Goal: Task Accomplishment & Management: Manage account settings

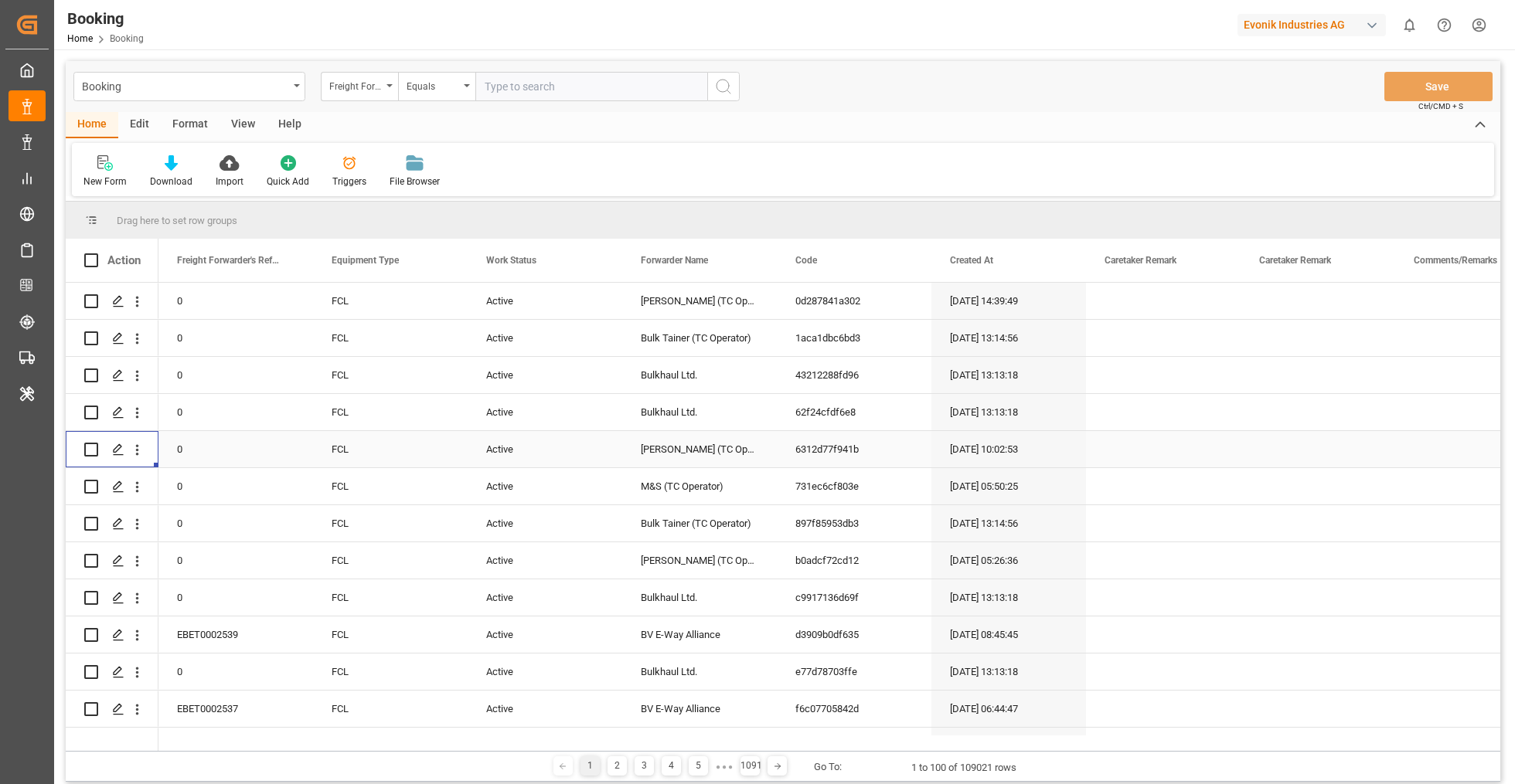
click at [186, 129] on div "Format" at bounding box center [190, 125] width 59 height 26
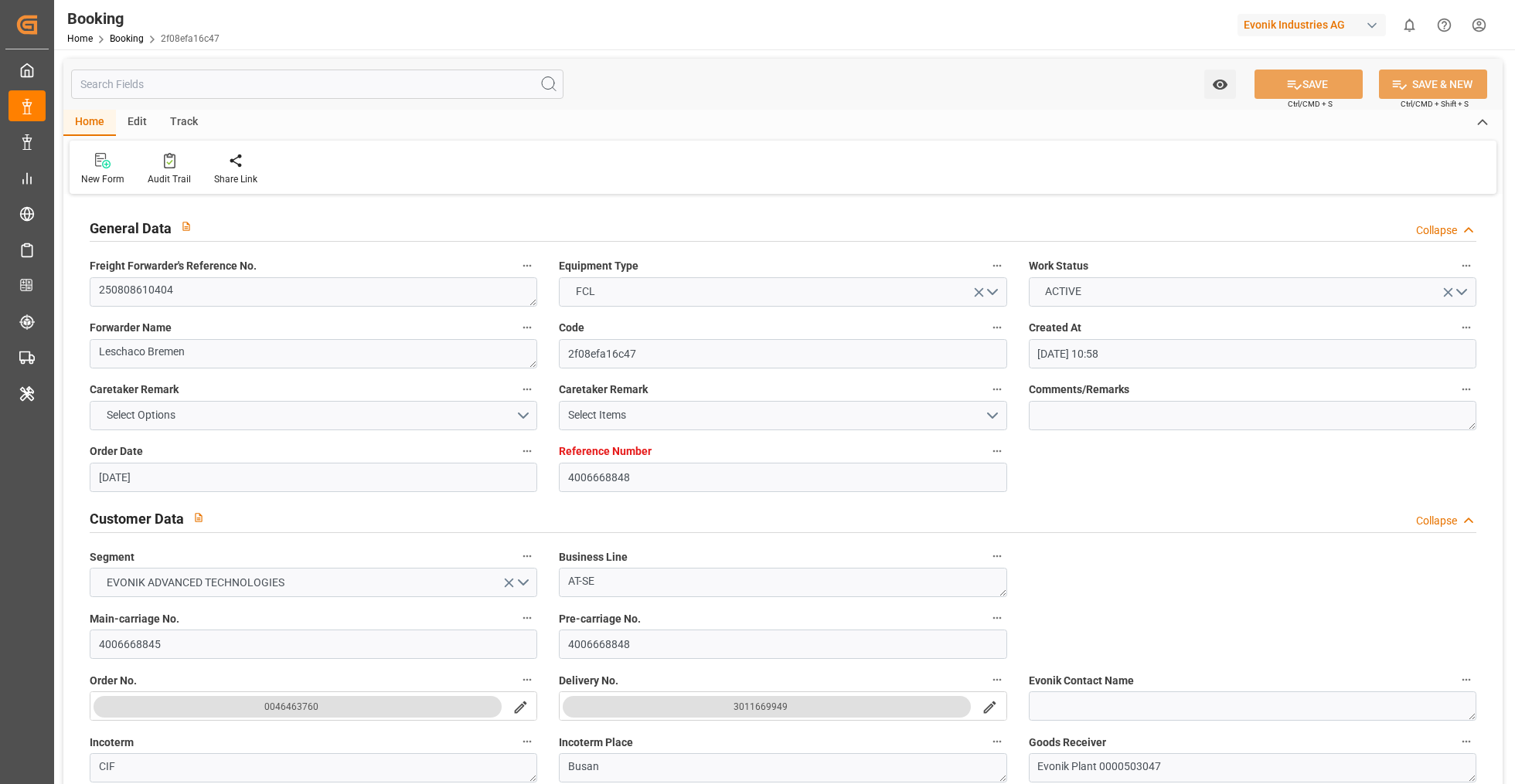
scroll to position [1609, 0]
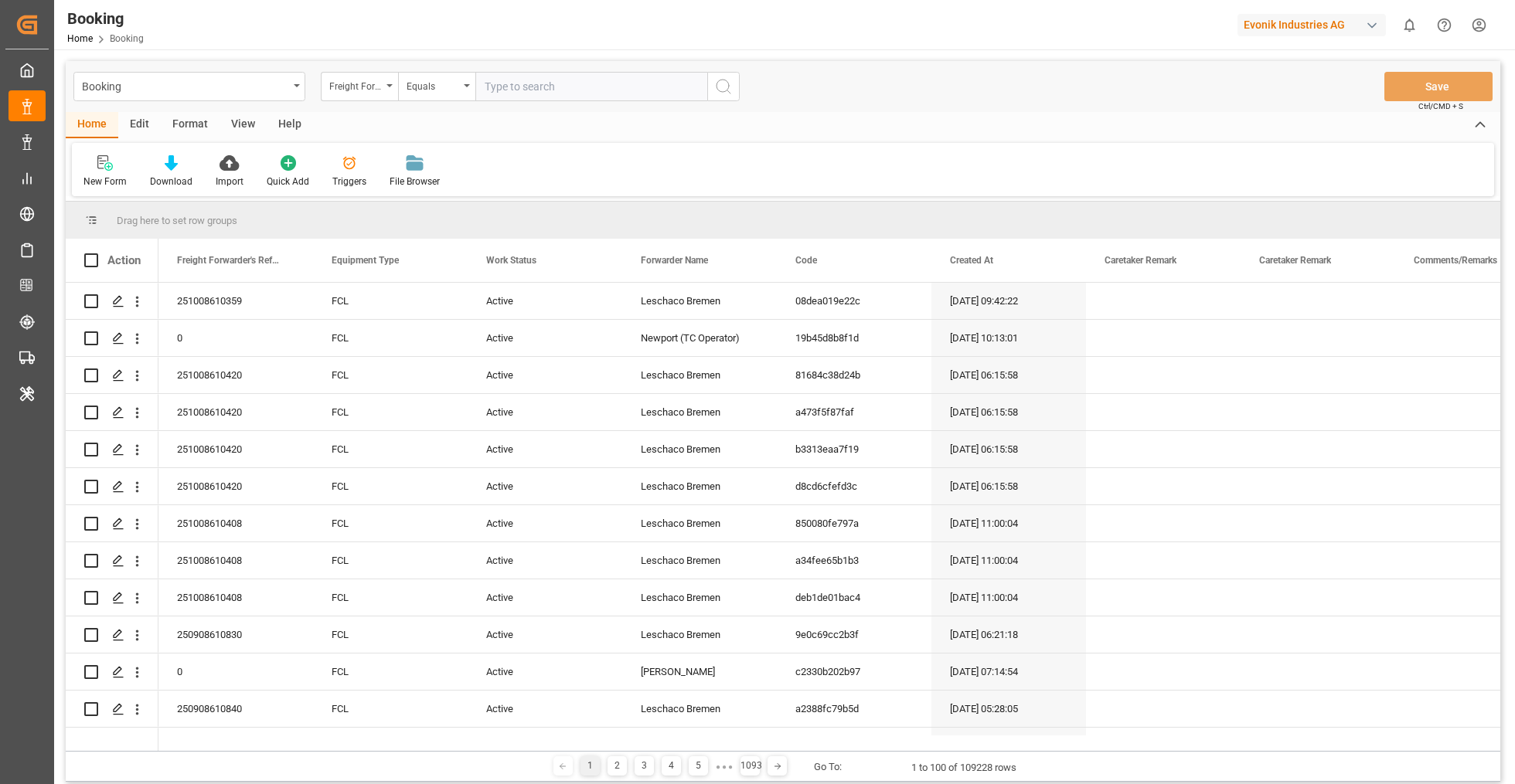
click at [187, 130] on div "Format" at bounding box center [190, 125] width 59 height 26
click at [128, 169] on div at bounding box center [106, 163] width 46 height 16
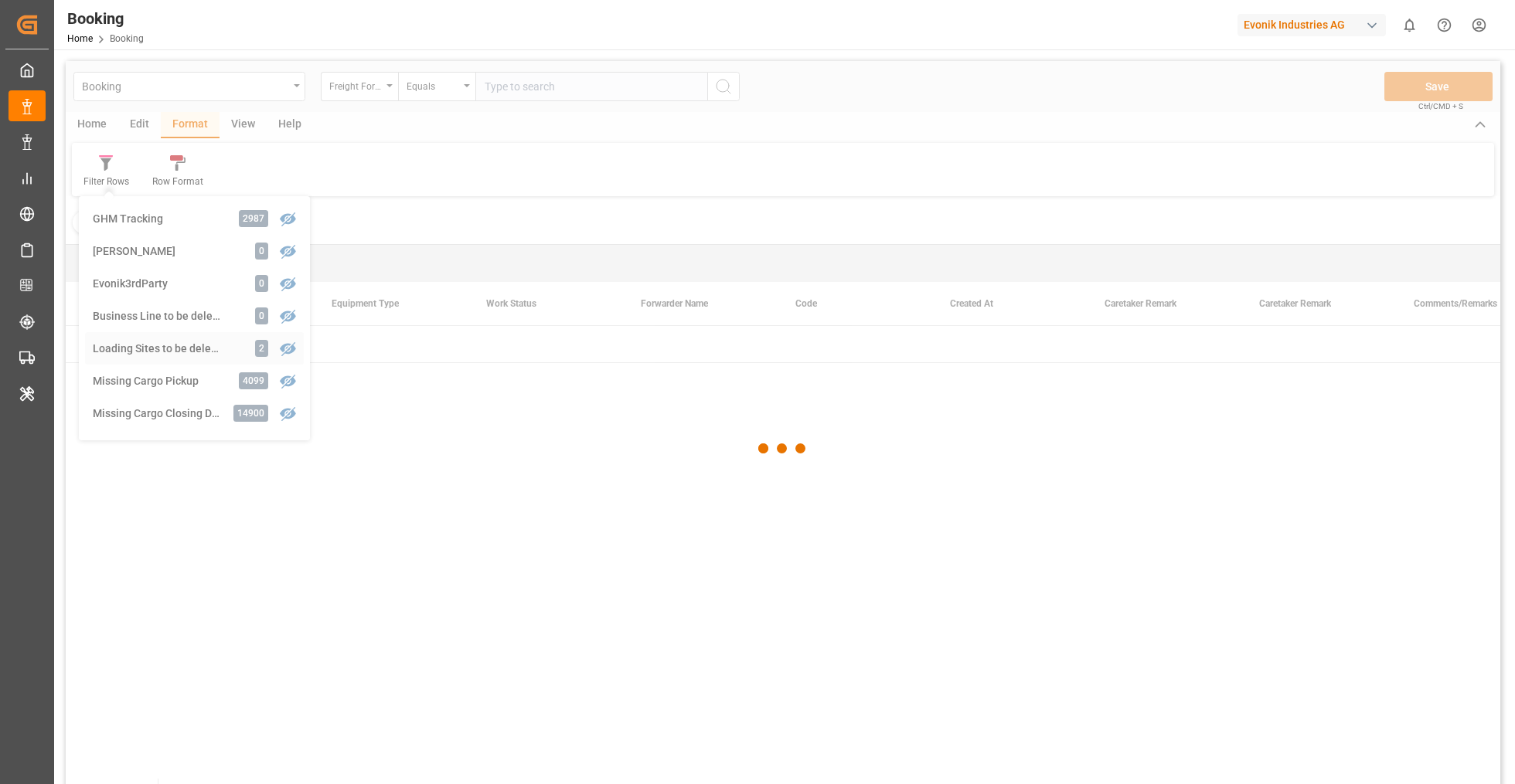
click at [199, 361] on div "Booking Freight Forwarder's Reference No. Equals Save Ctrl/CMD + S Home Edit Fo…" at bounding box center [782, 443] width 1434 height 764
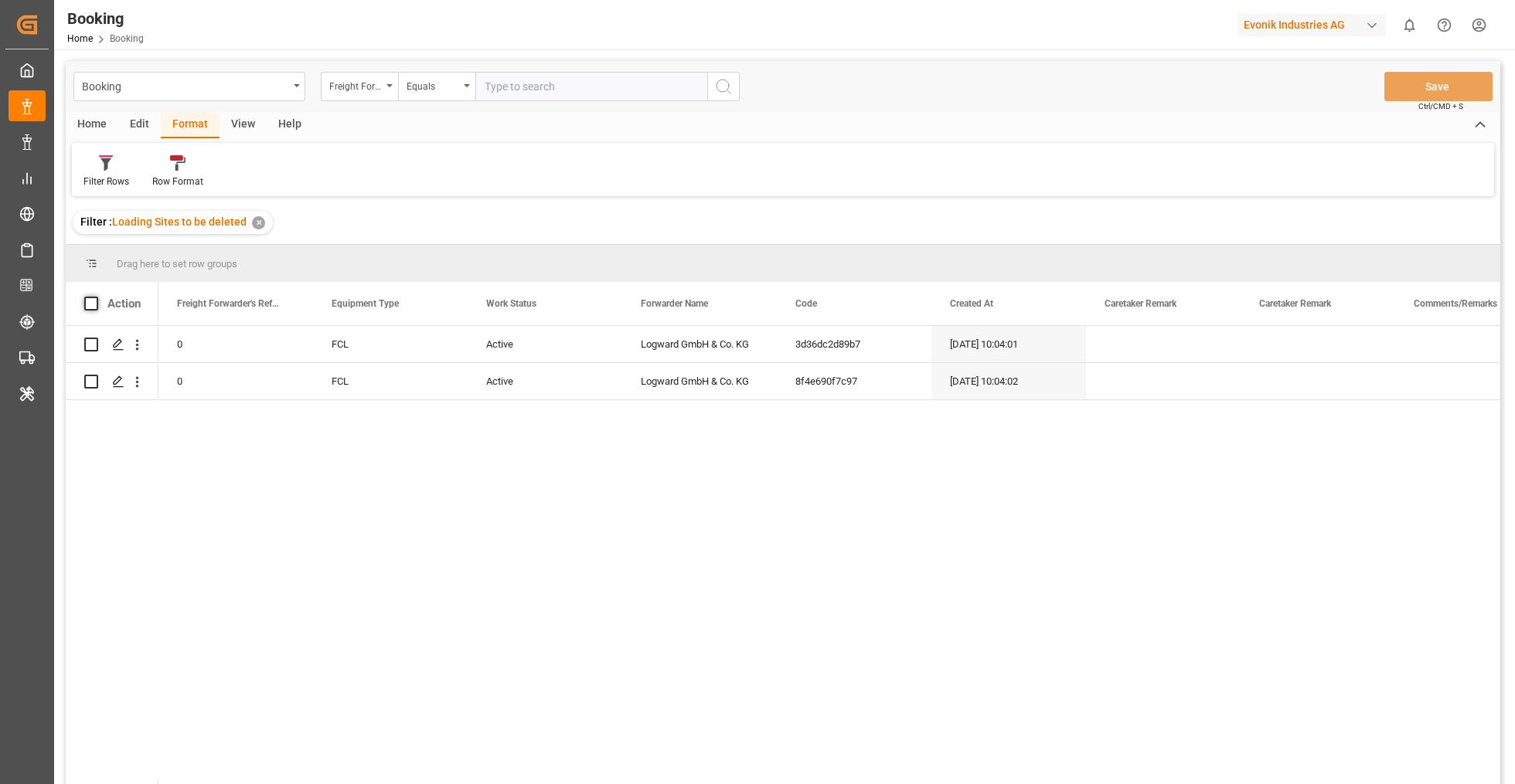
click at [96, 302] on span at bounding box center [91, 303] width 14 height 14
click at [96, 297] on input "checkbox" at bounding box center [96, 297] width 0 height 0
checkbox input "true"
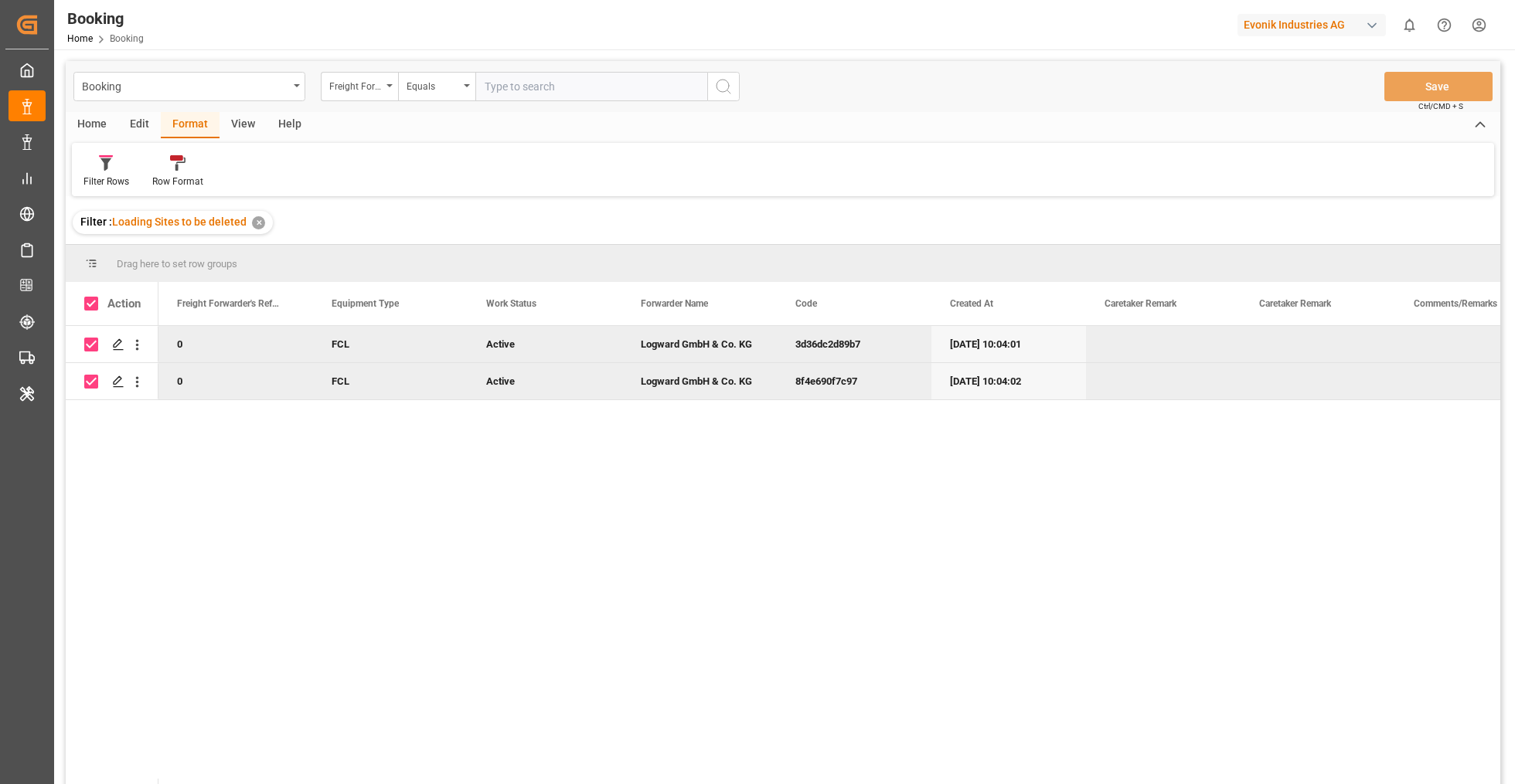
click at [150, 127] on div "Edit" at bounding box center [140, 125] width 43 height 26
click at [258, 171] on div "Bulk Delete" at bounding box center [249, 172] width 69 height 34
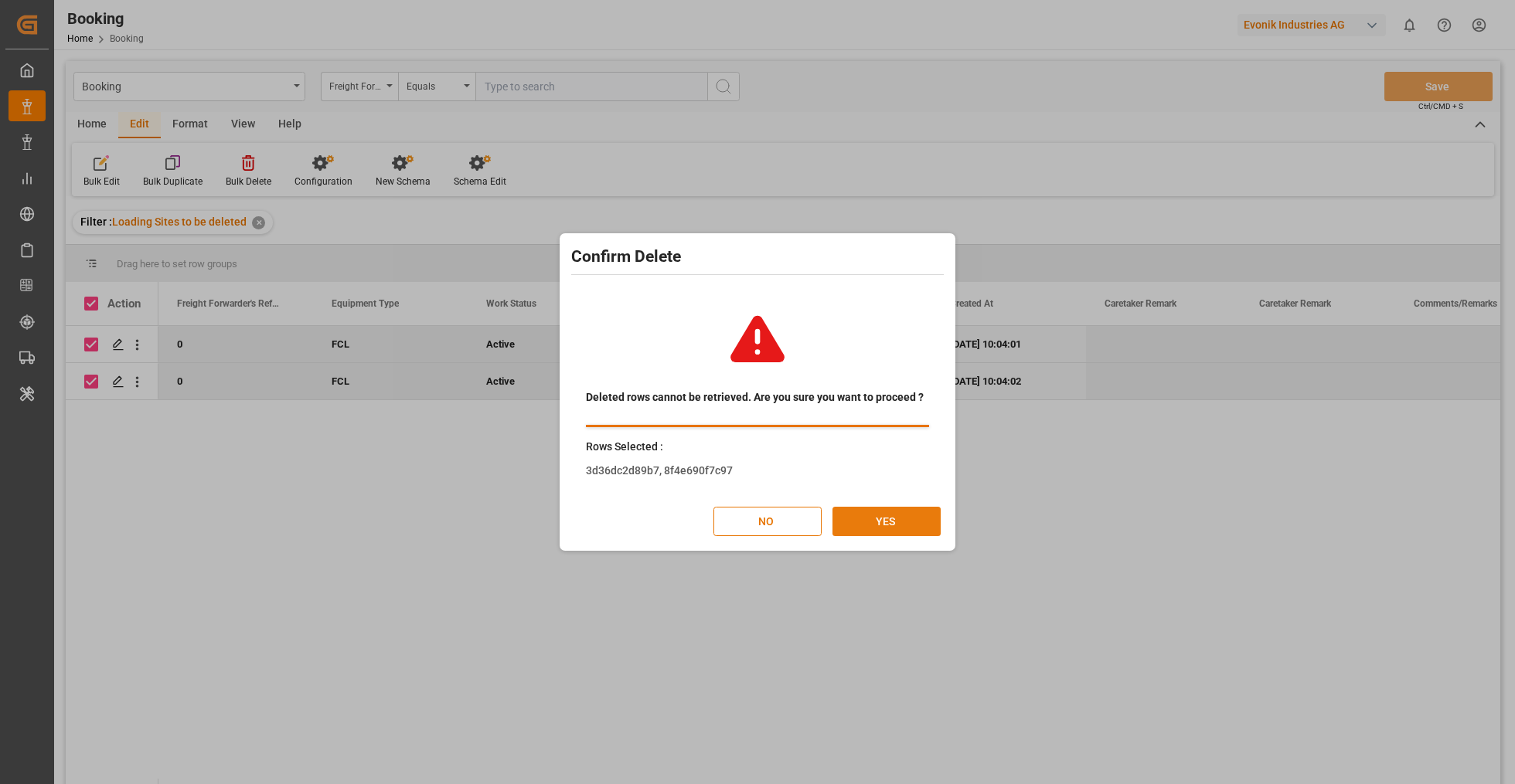
click at [880, 526] on button "YES" at bounding box center [886, 522] width 108 height 29
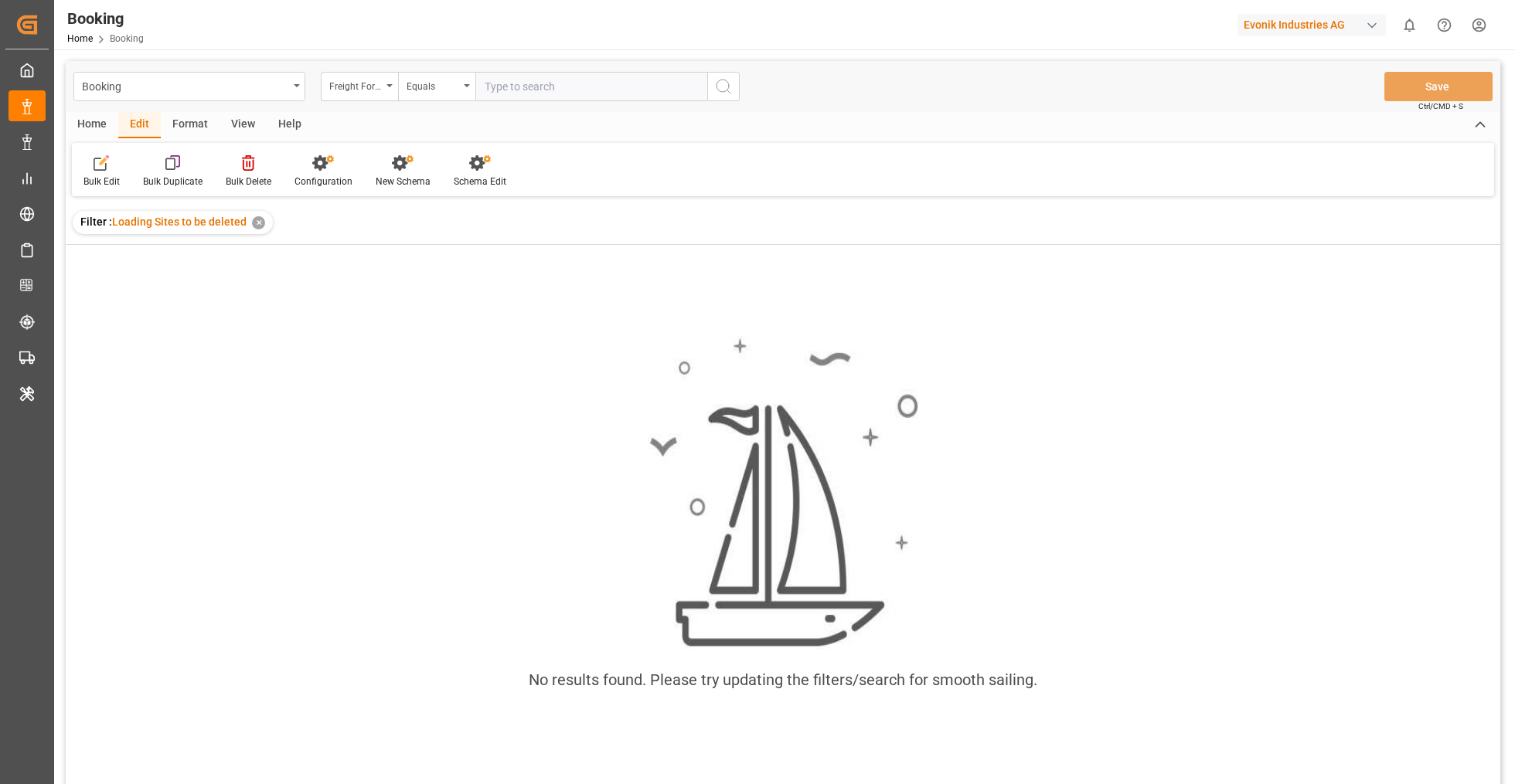
click at [254, 225] on div "✕" at bounding box center [258, 223] width 13 height 13
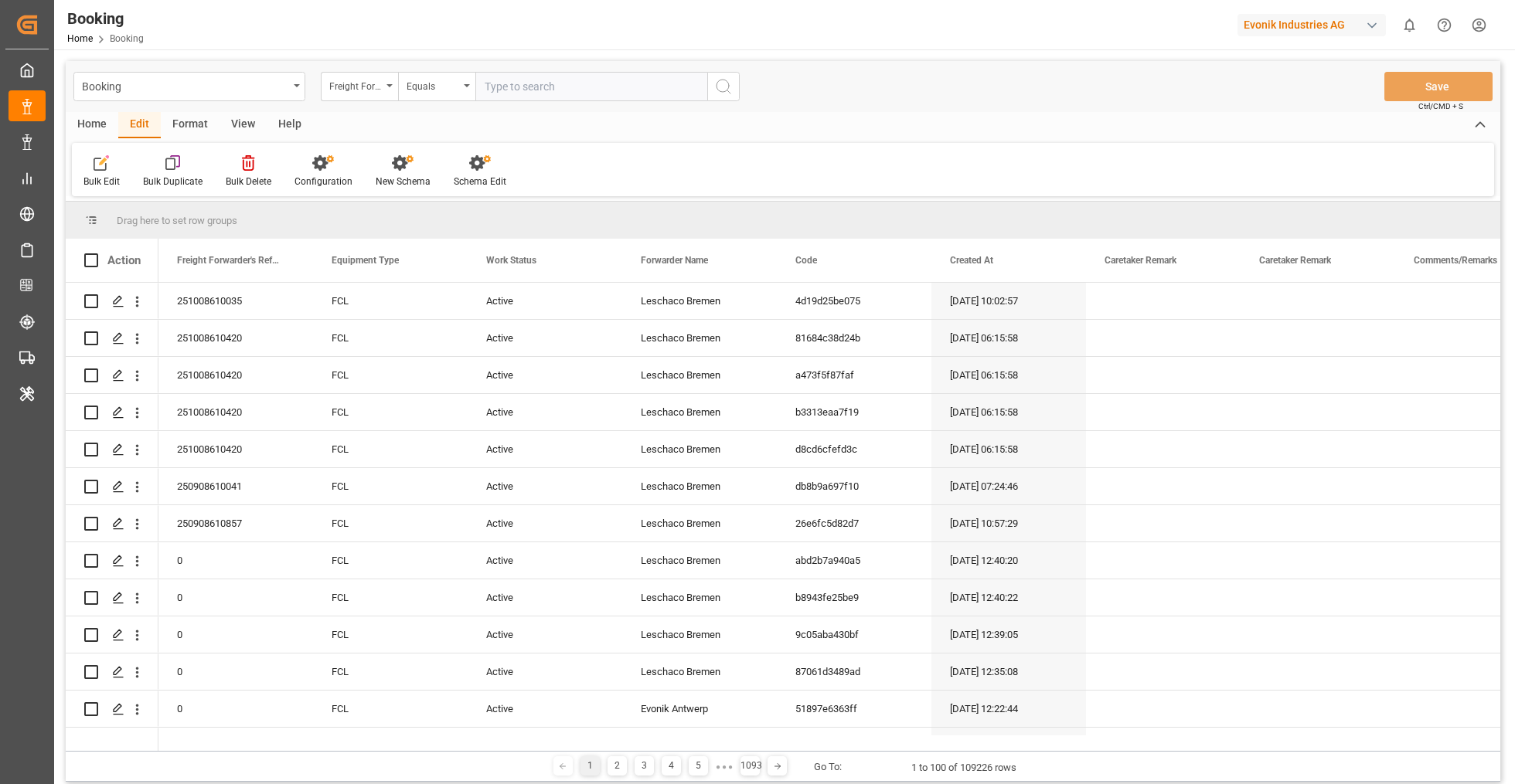
click at [967, 49] on div "Booking Home Booking Evonik Industries AG 0 Notifications Only show unread All …" at bounding box center [779, 25] width 1472 height 49
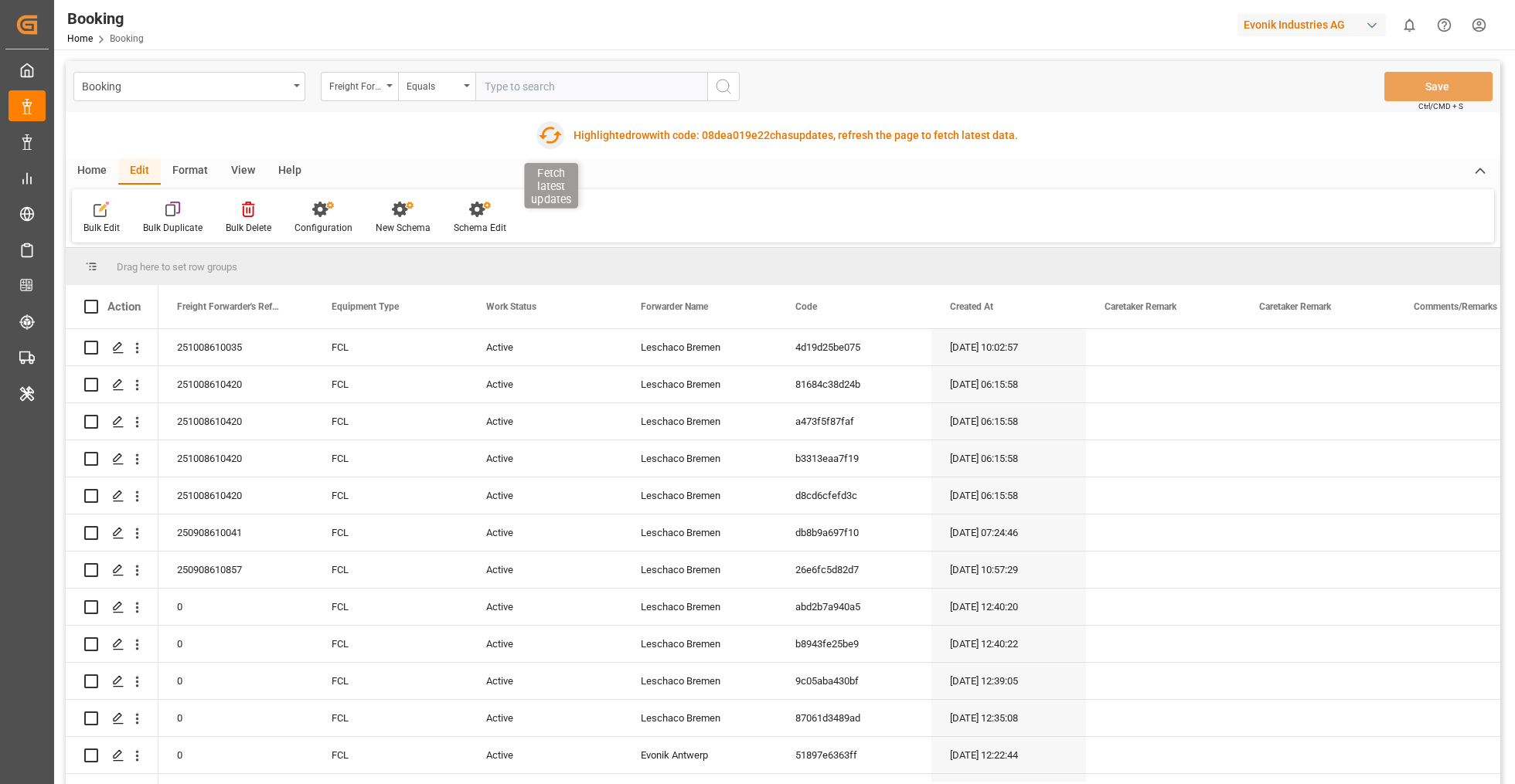
click at [542, 125] on icon "button" at bounding box center [549, 135] width 25 height 25
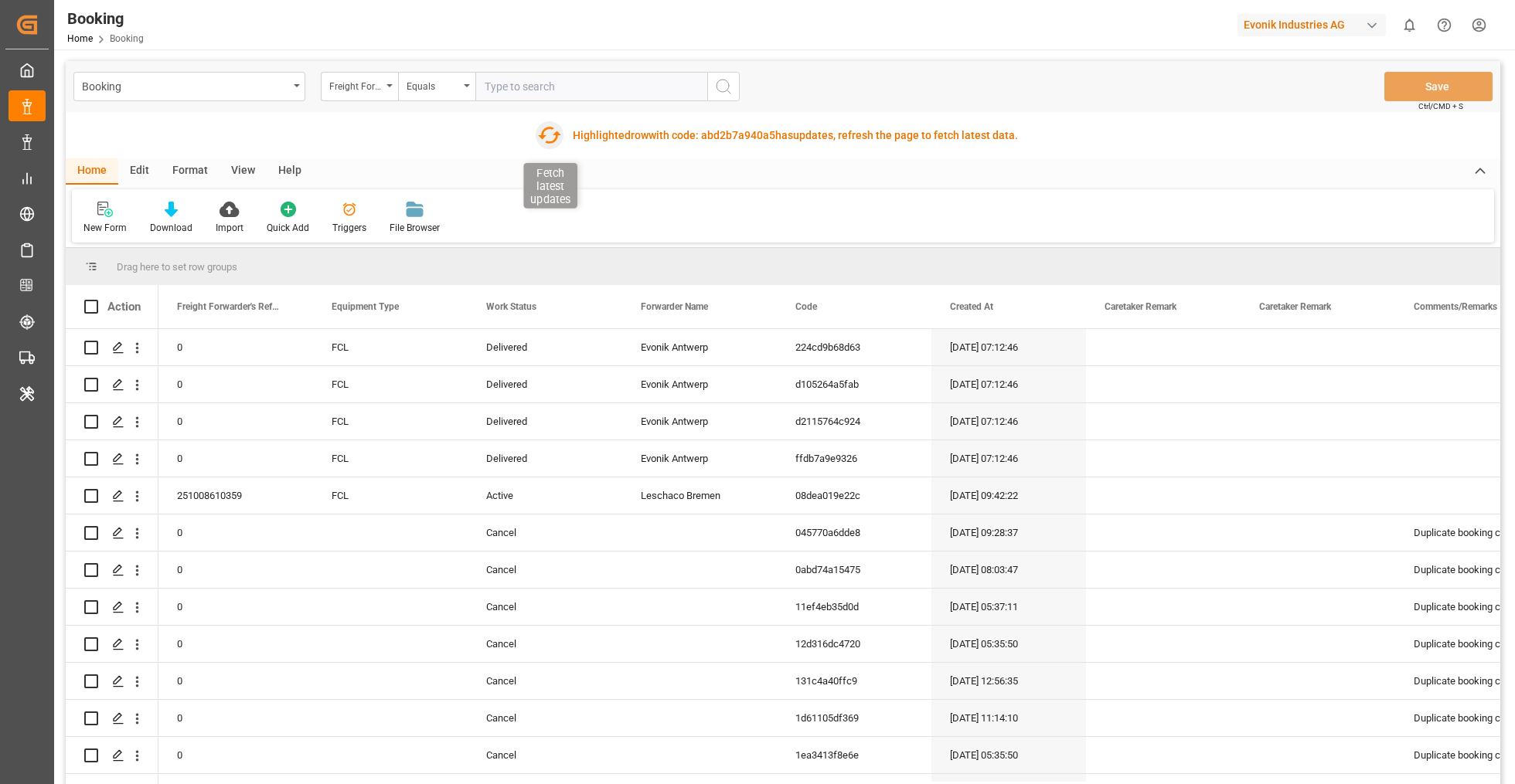
click at [556, 130] on icon "button" at bounding box center [549, 135] width 25 height 25
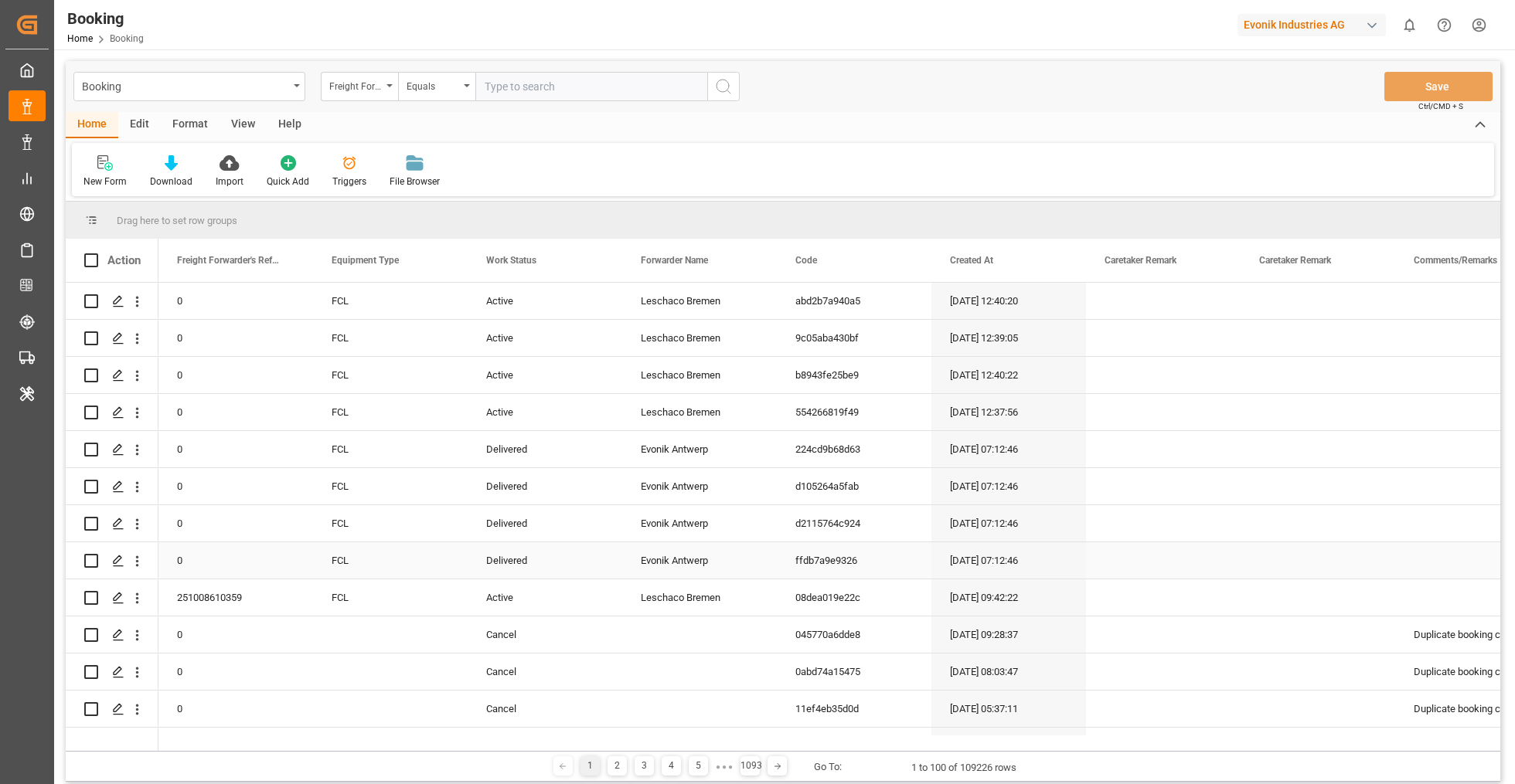
scroll to position [442, 0]
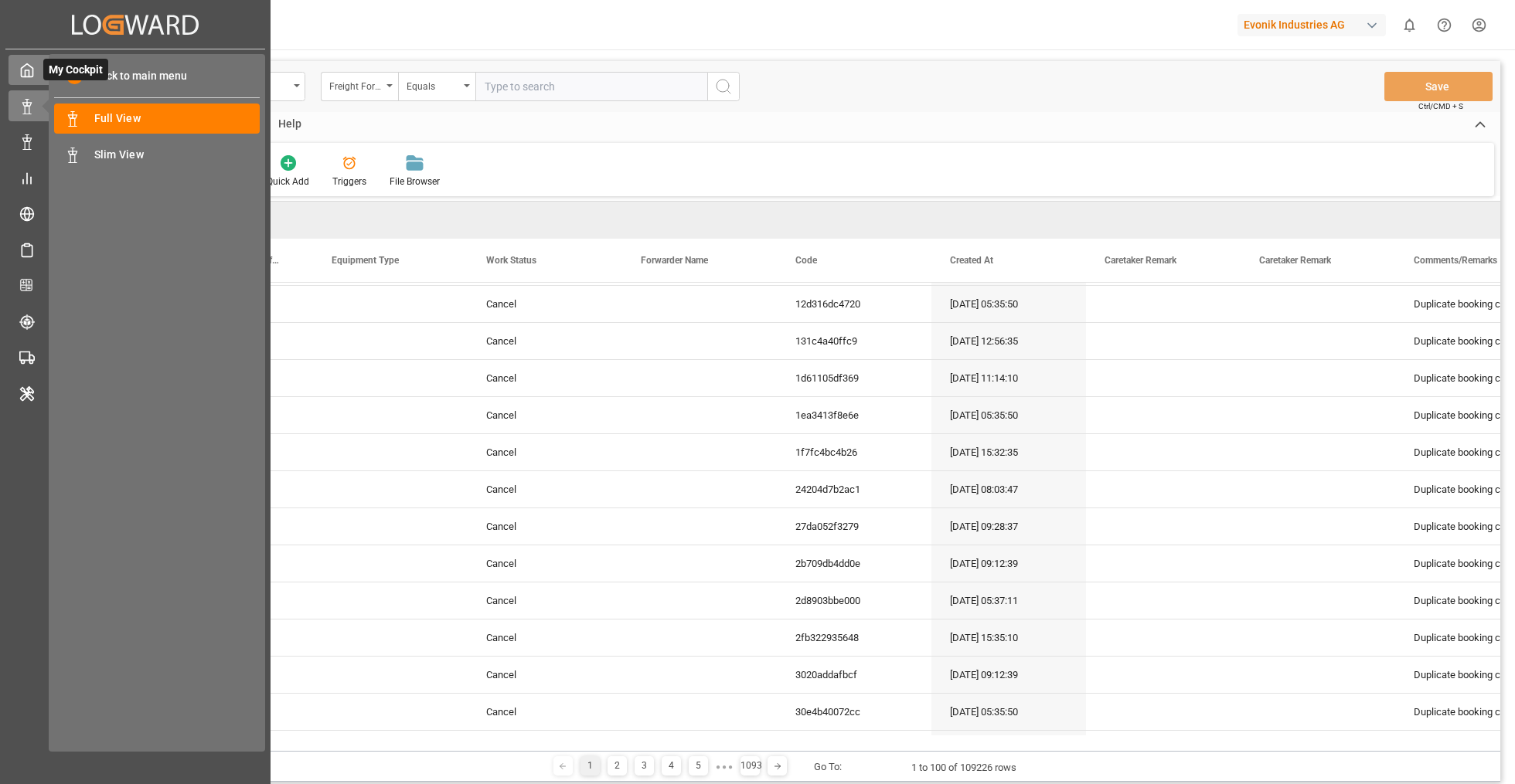
click at [16, 74] on div at bounding box center [21, 70] width 26 height 16
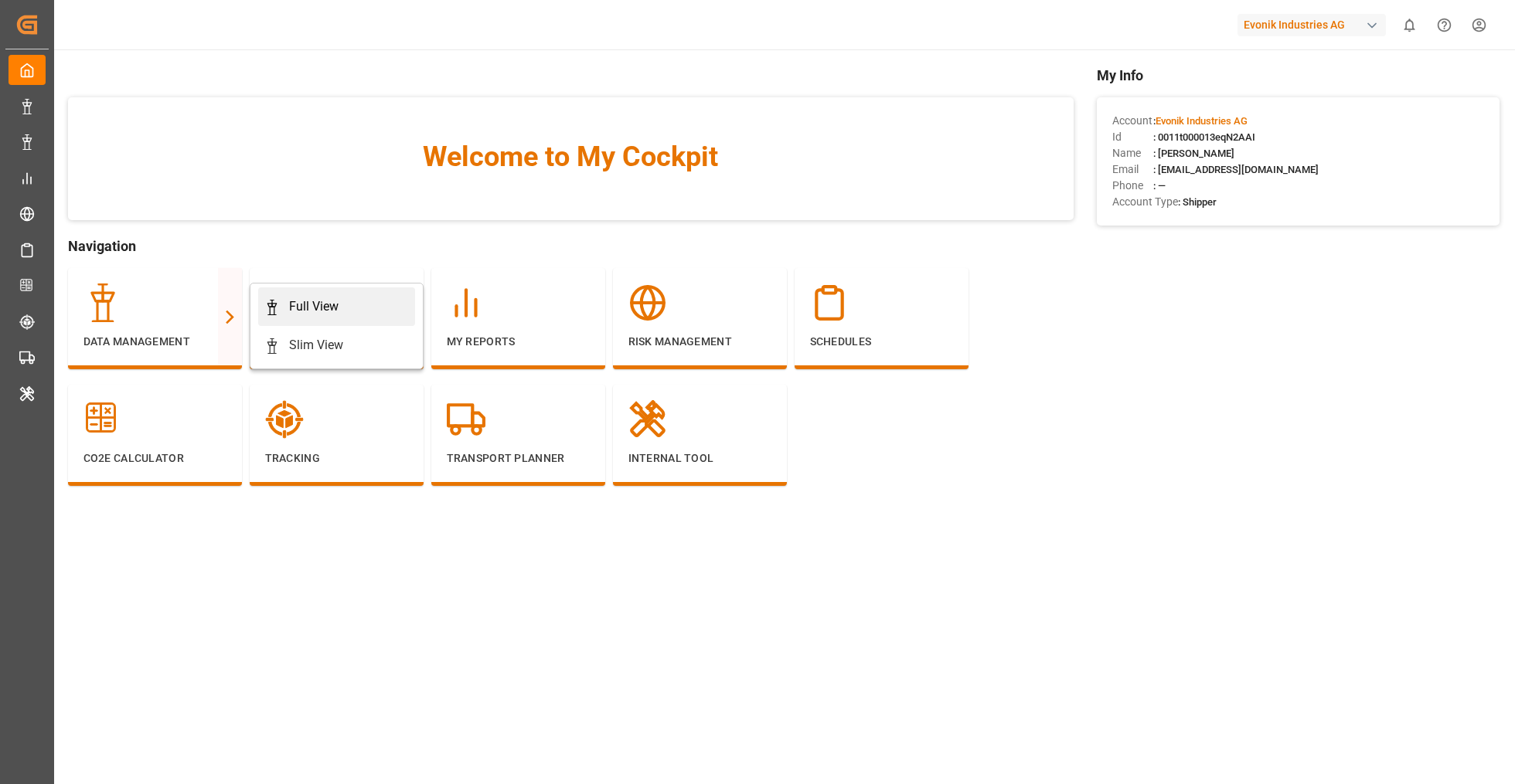
click at [315, 309] on div "Full View" at bounding box center [314, 307] width 49 height 19
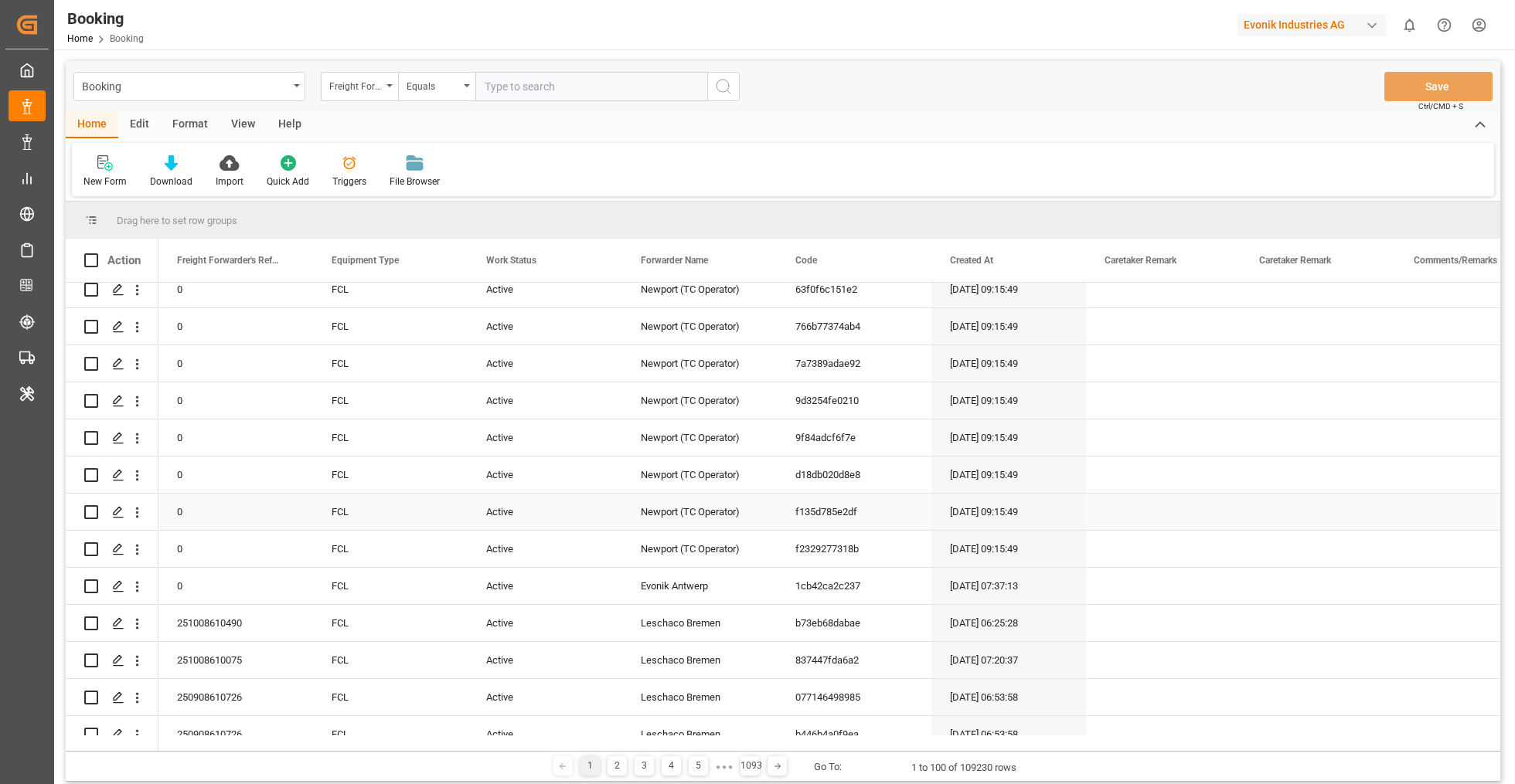
scroll to position [347, 0]
click at [211, 125] on div "Format" at bounding box center [190, 125] width 59 height 26
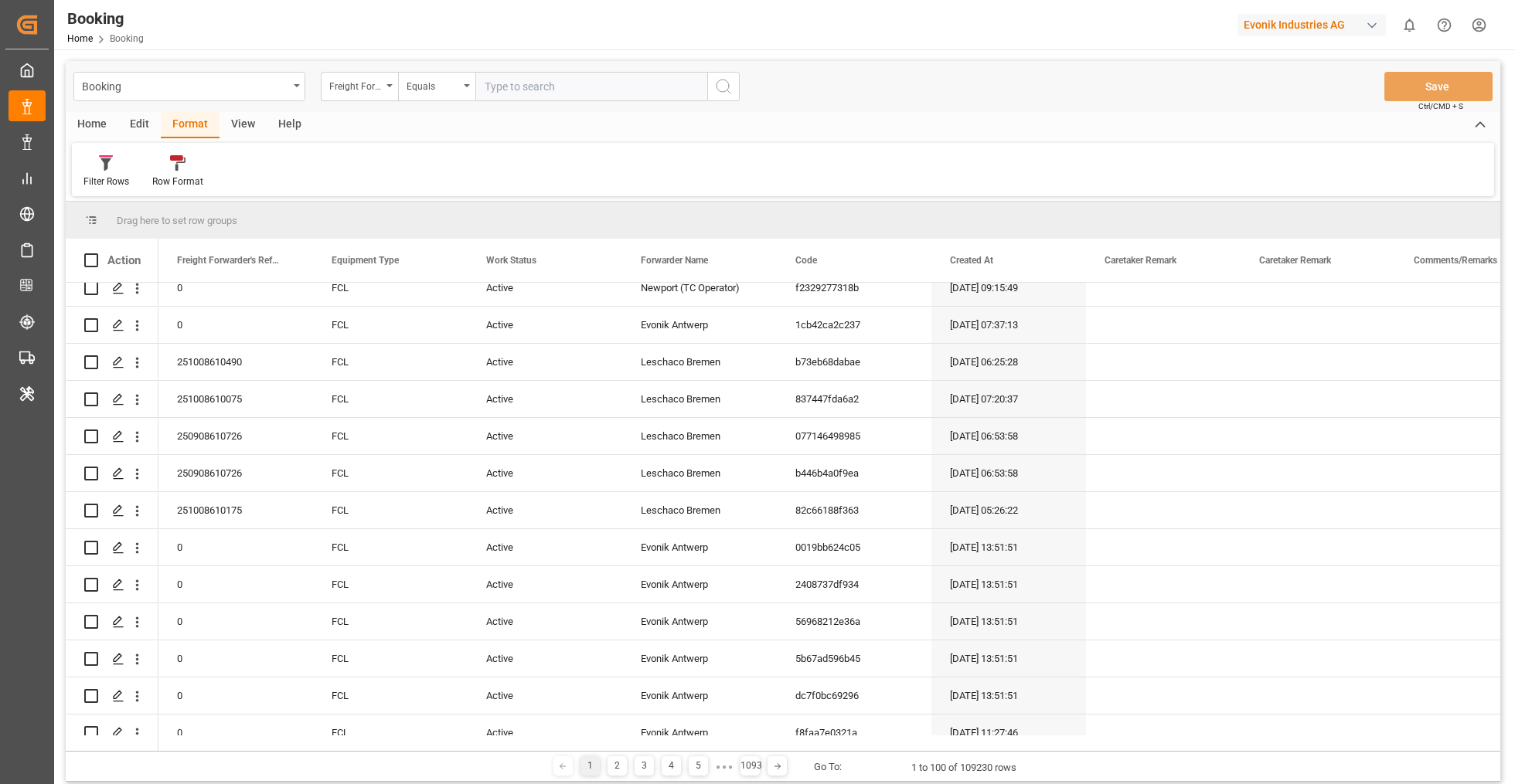
click at [119, 110] on div "Booking Freight Forwarder's Reference No. Equals Save Ctrl/CMD + S" at bounding box center [782, 87] width 1434 height 51
click at [128, 130] on div "Edit" at bounding box center [140, 125] width 43 height 26
click at [305, 178] on div "Configuration" at bounding box center [323, 181] width 58 height 14
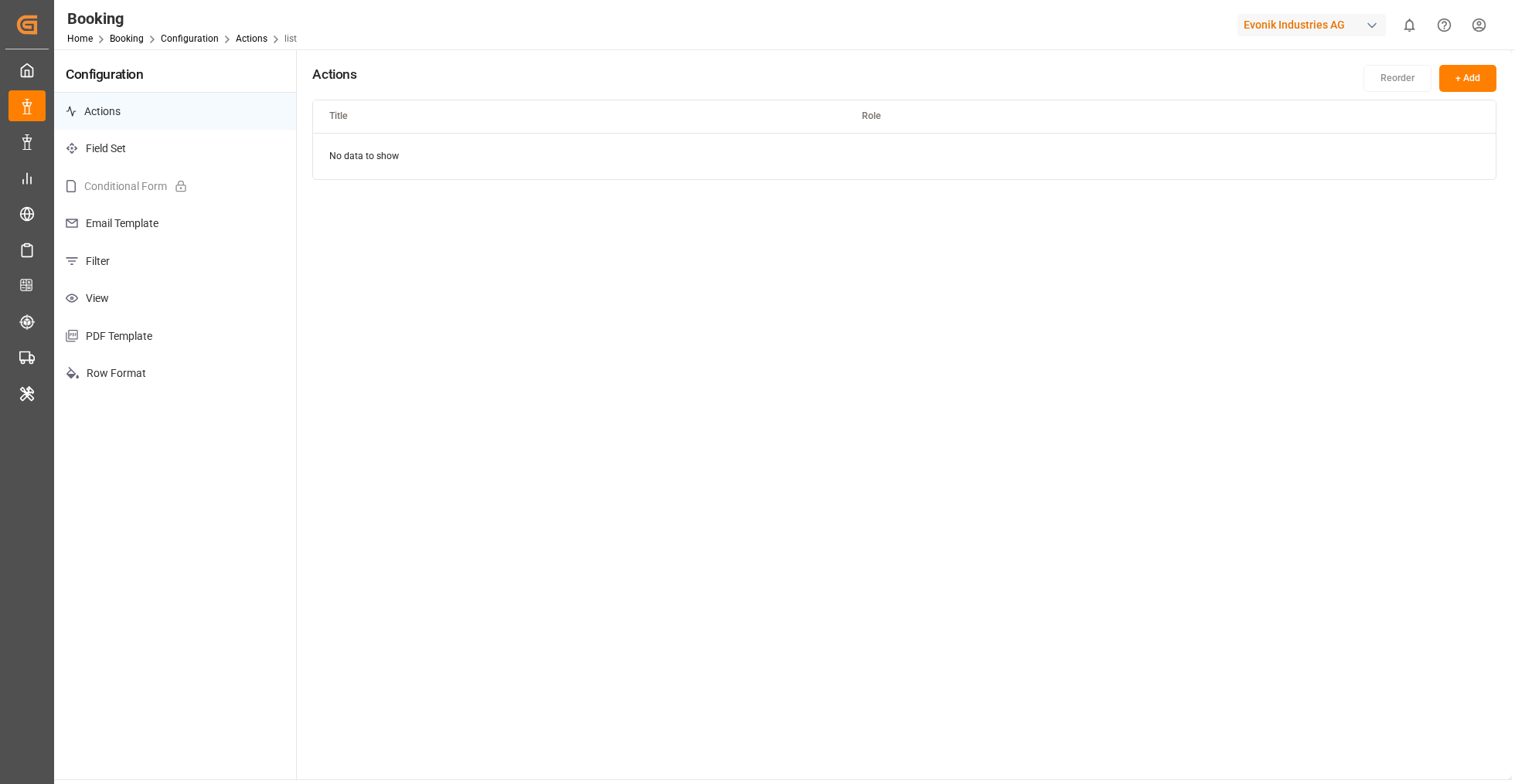
click at [170, 276] on p "Filter" at bounding box center [175, 262] width 242 height 38
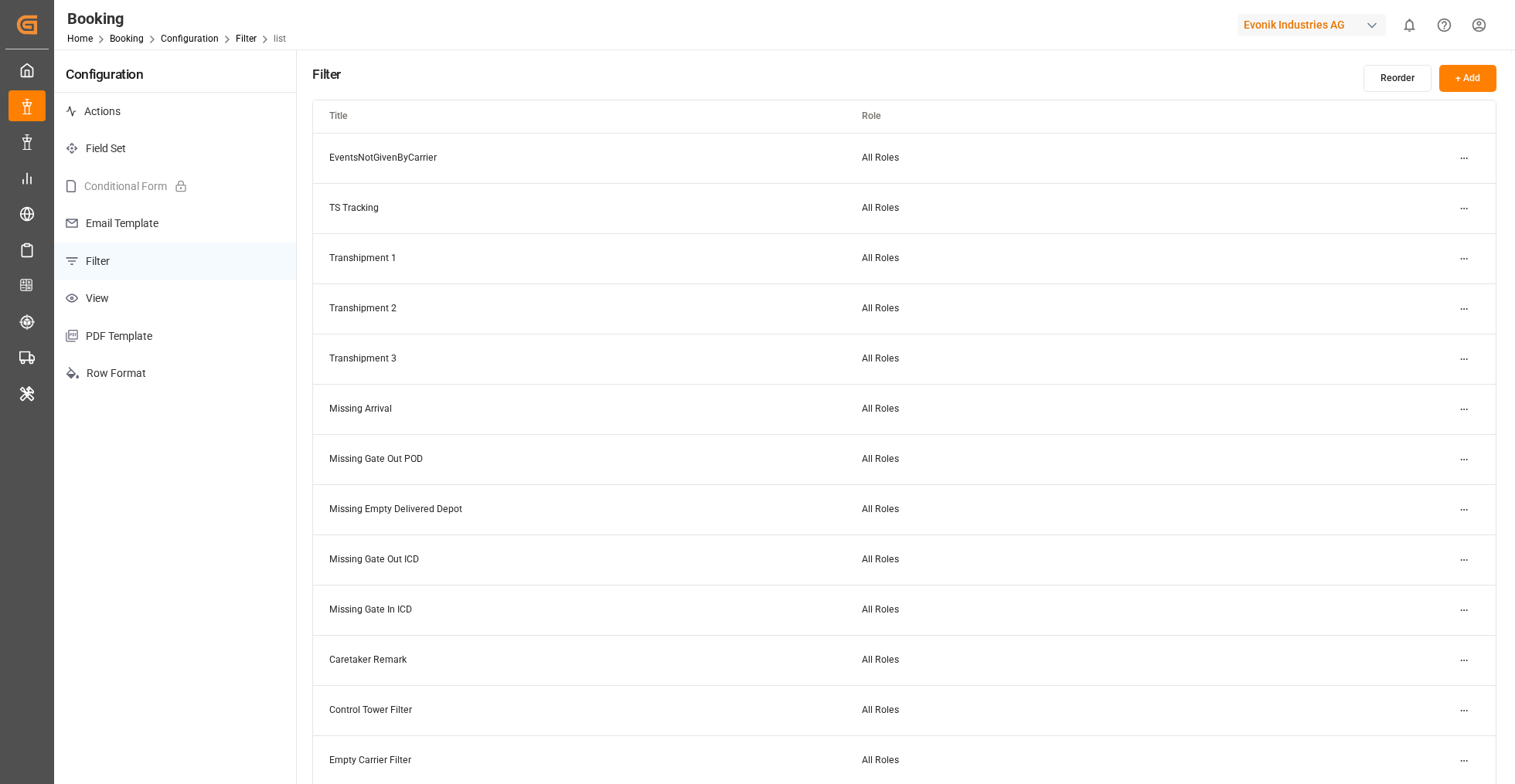
scroll to position [526, 0]
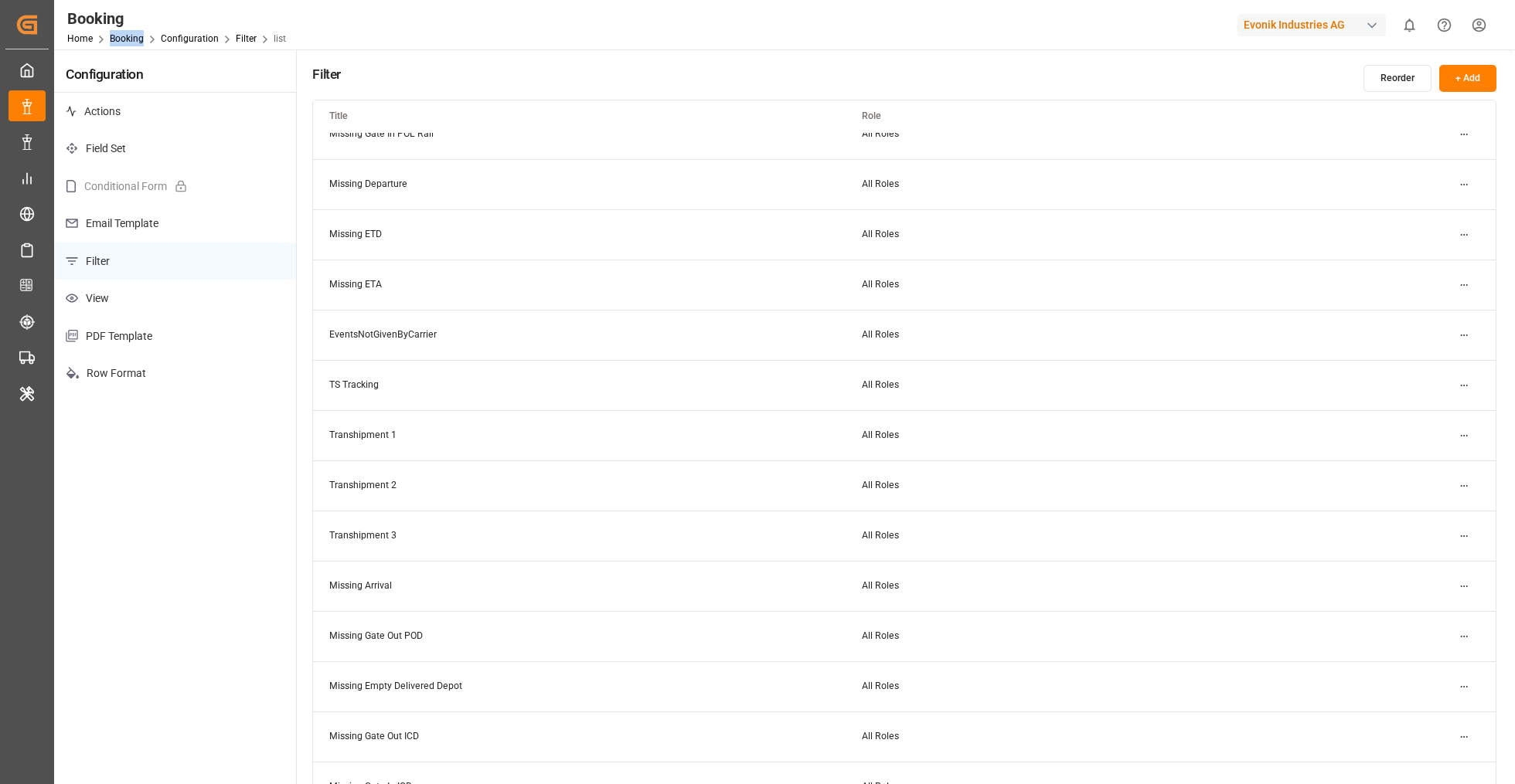
click at [1473, 284] on html "Created by potrace 1.15, written by Peter Selinger 2001-2017 Created by potrace…" at bounding box center [757, 392] width 1515 height 784
click at [1441, 307] on div "Edit" at bounding box center [1436, 315] width 79 height 21
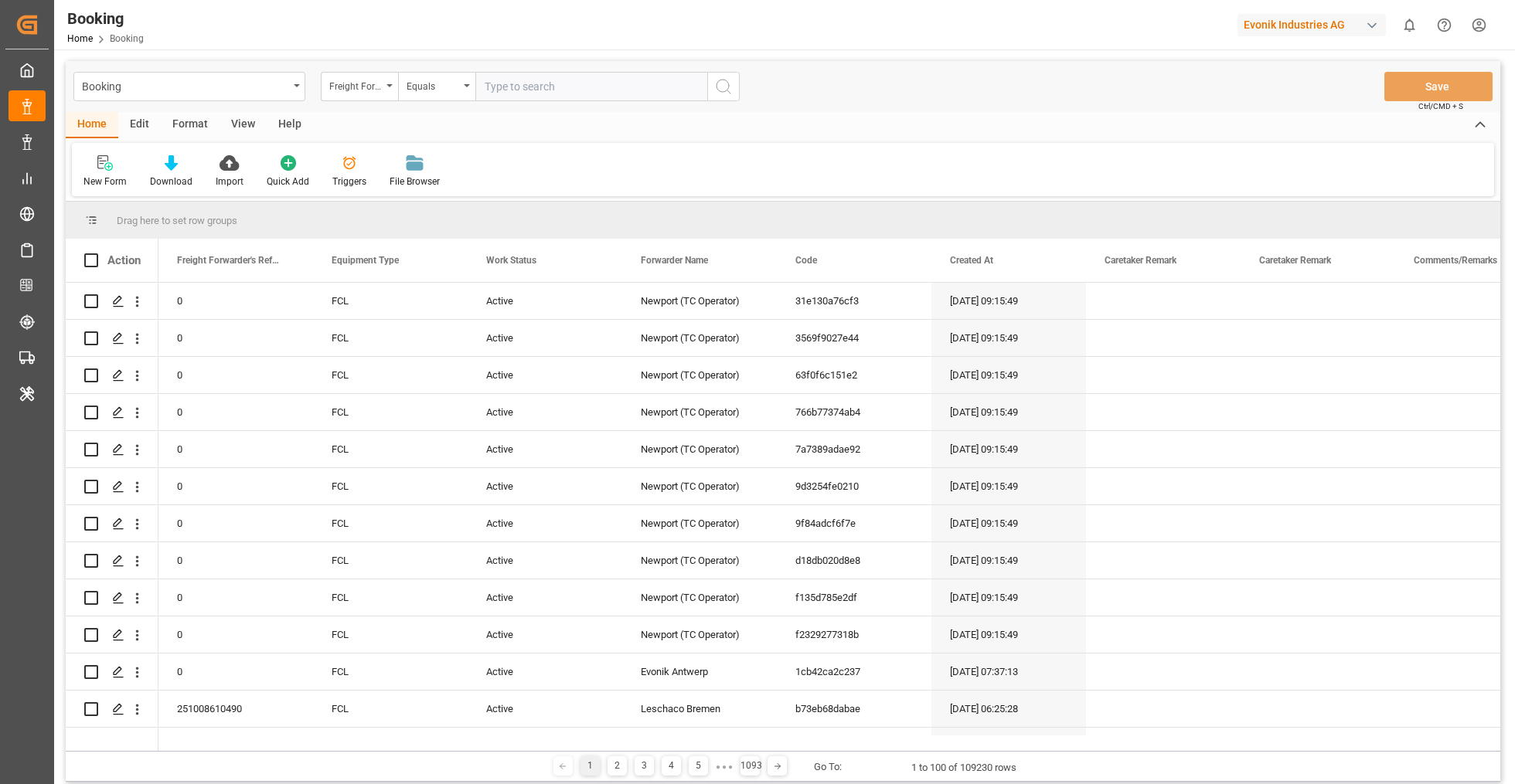
click at [194, 120] on div "Format" at bounding box center [190, 125] width 59 height 26
click at [115, 168] on div at bounding box center [106, 163] width 46 height 16
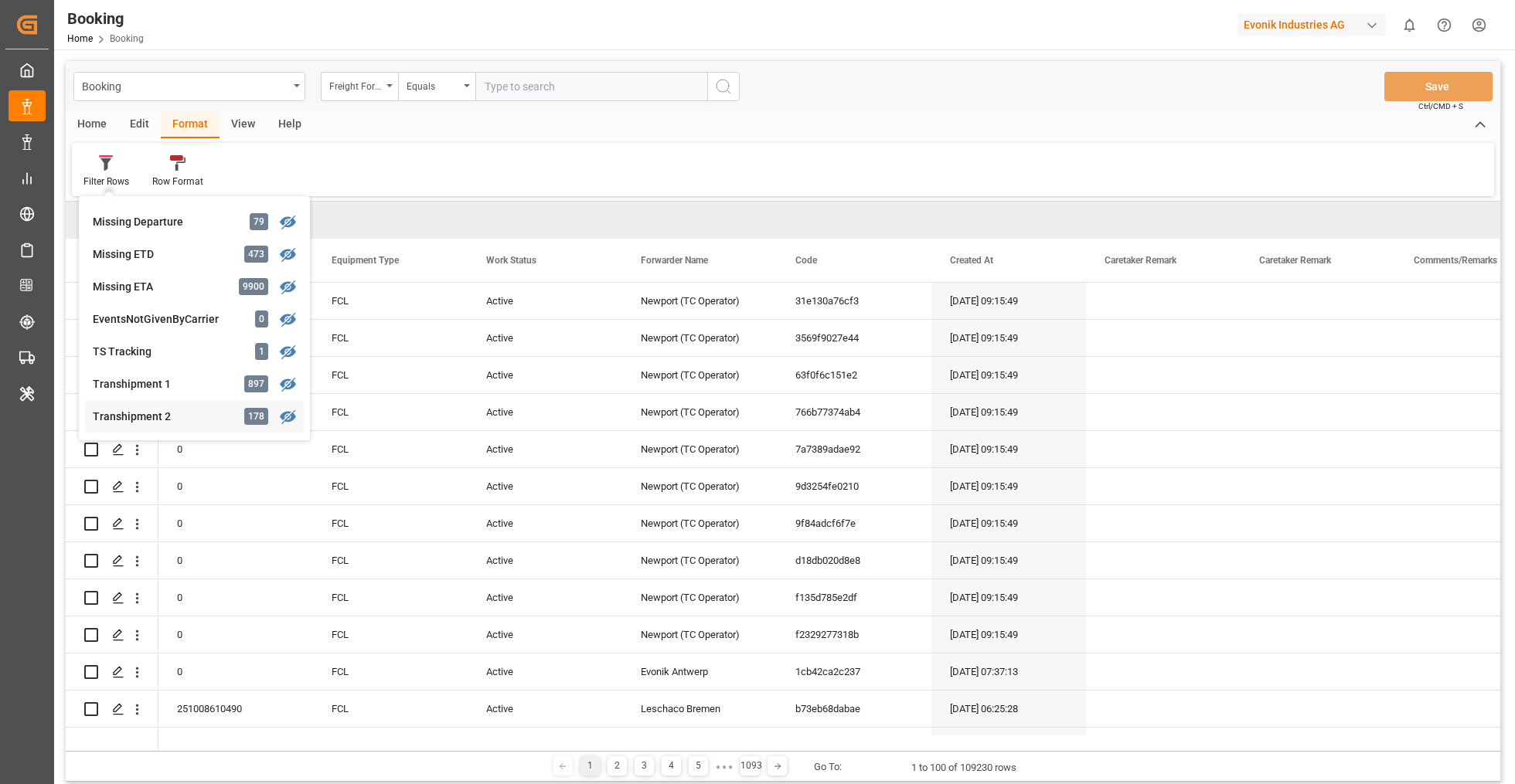
scroll to position [354, 0]
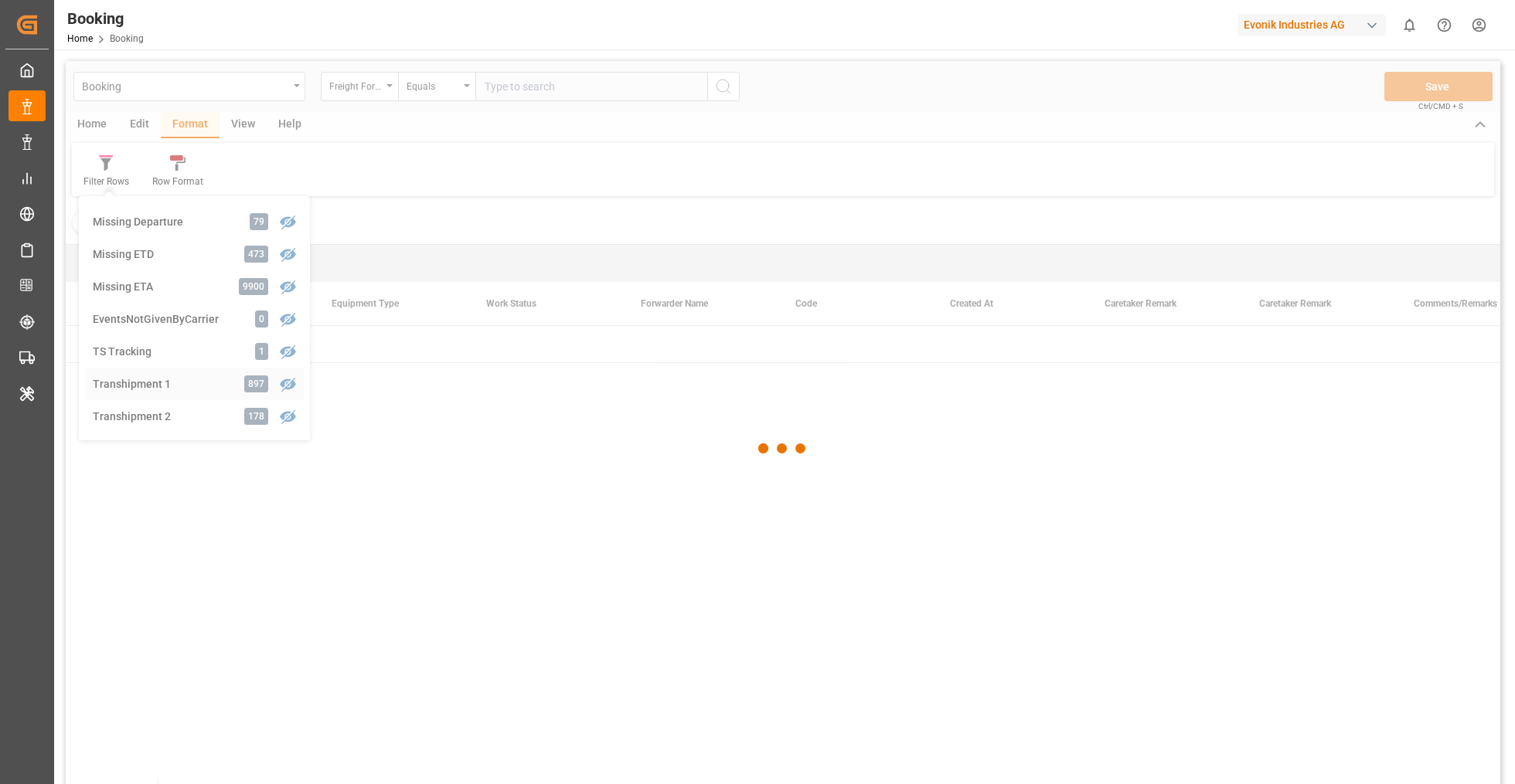
scroll to position [349, 0]
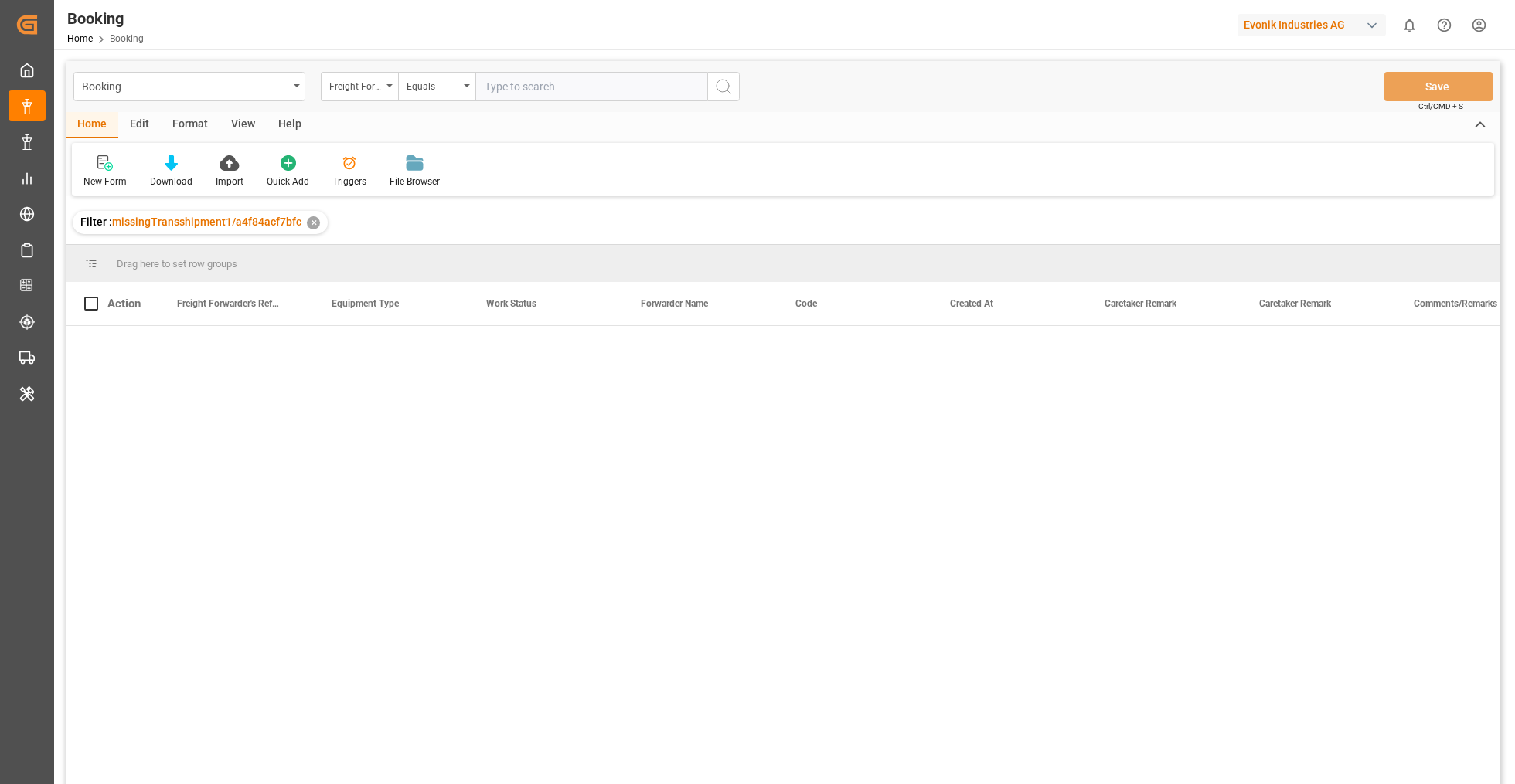
click at [307, 222] on div "✕" at bounding box center [313, 223] width 13 height 13
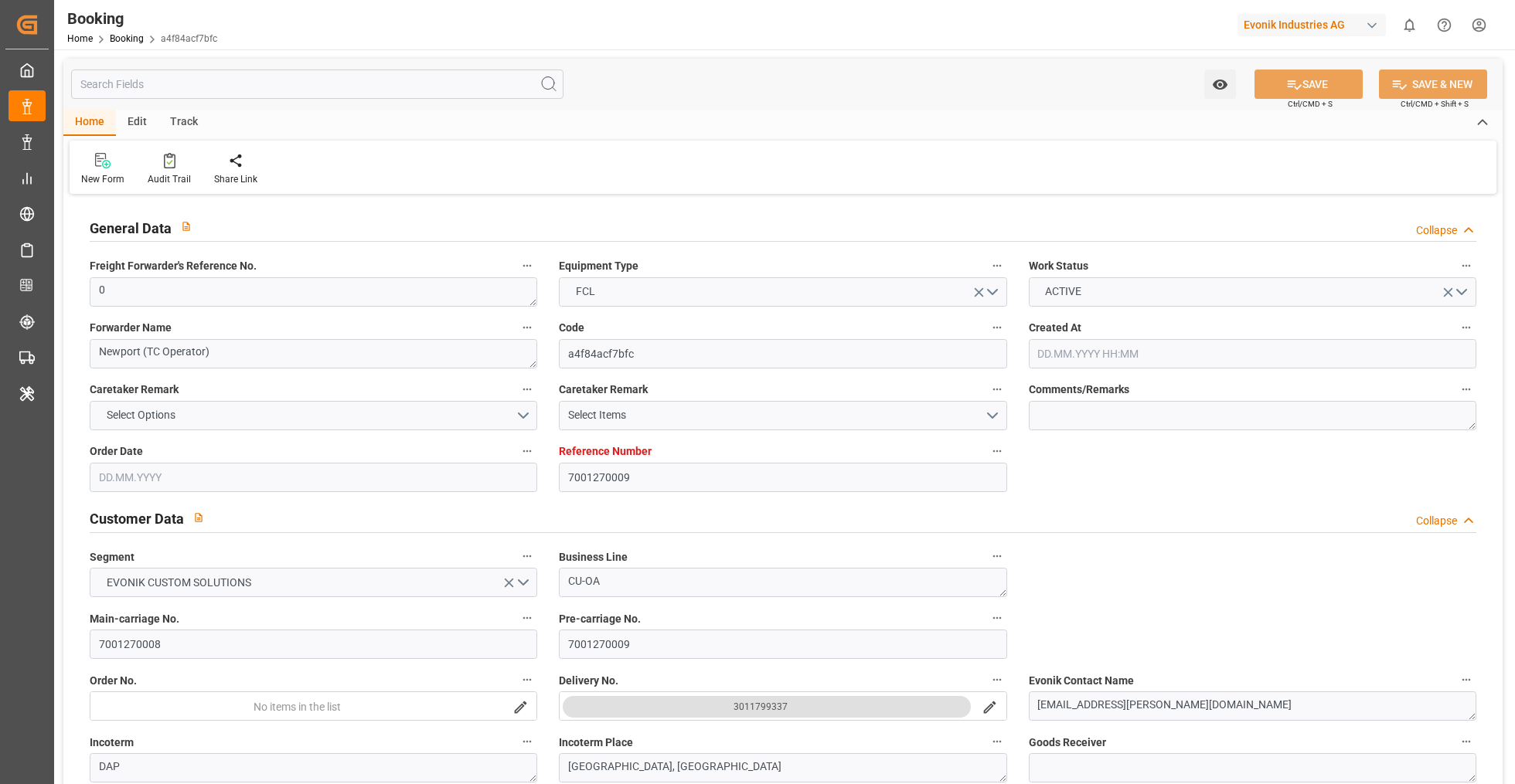
type input "[DATE] 22:01"
type input "[DATE]"
type input "01.10.2025"
type input "01.10.2025 00:00"
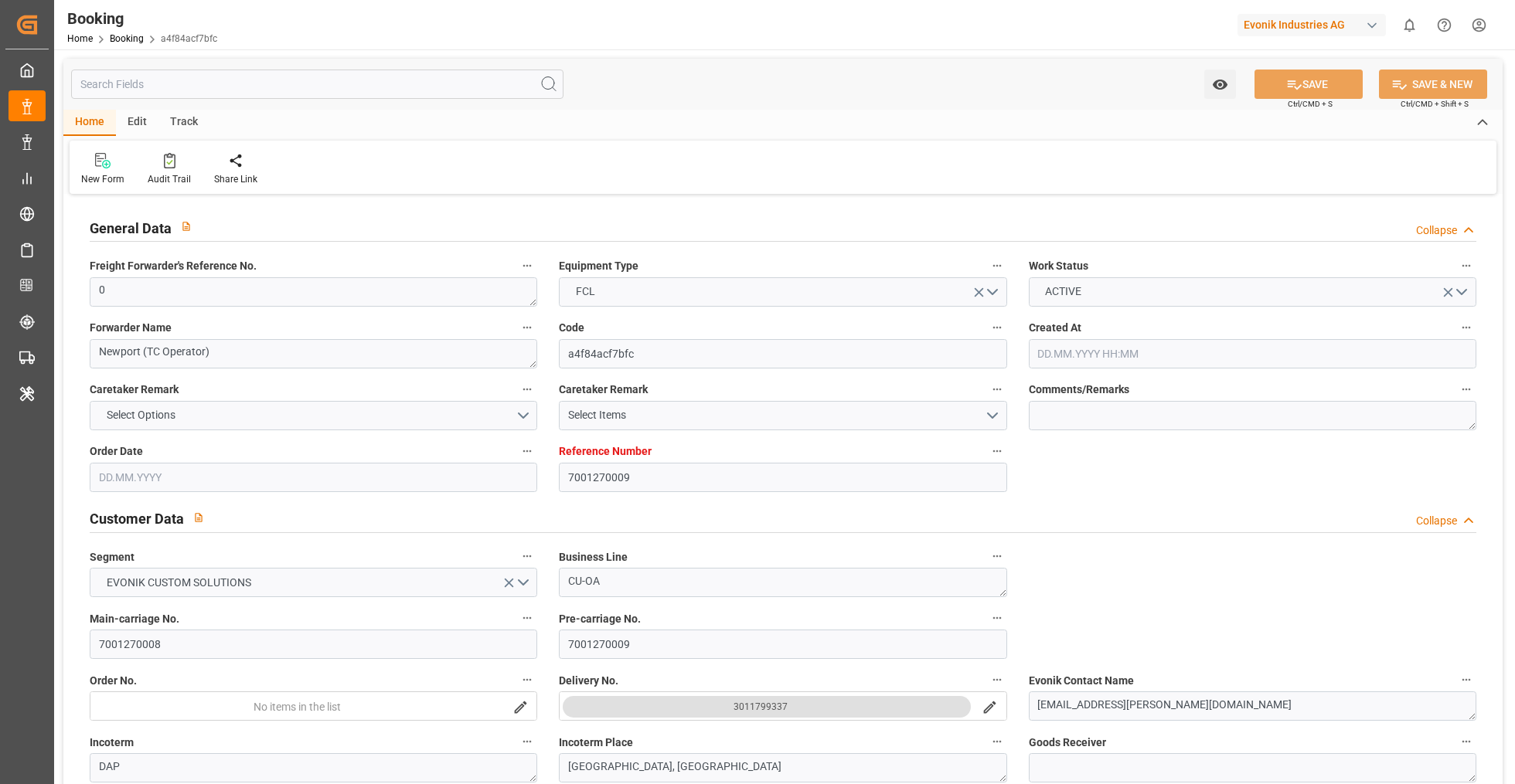
type input "01.10.2025 00:00"
type input "[DATE] 00:00"
type input "28.09.2025 00:00"
type input "18.10.2025 00:00"
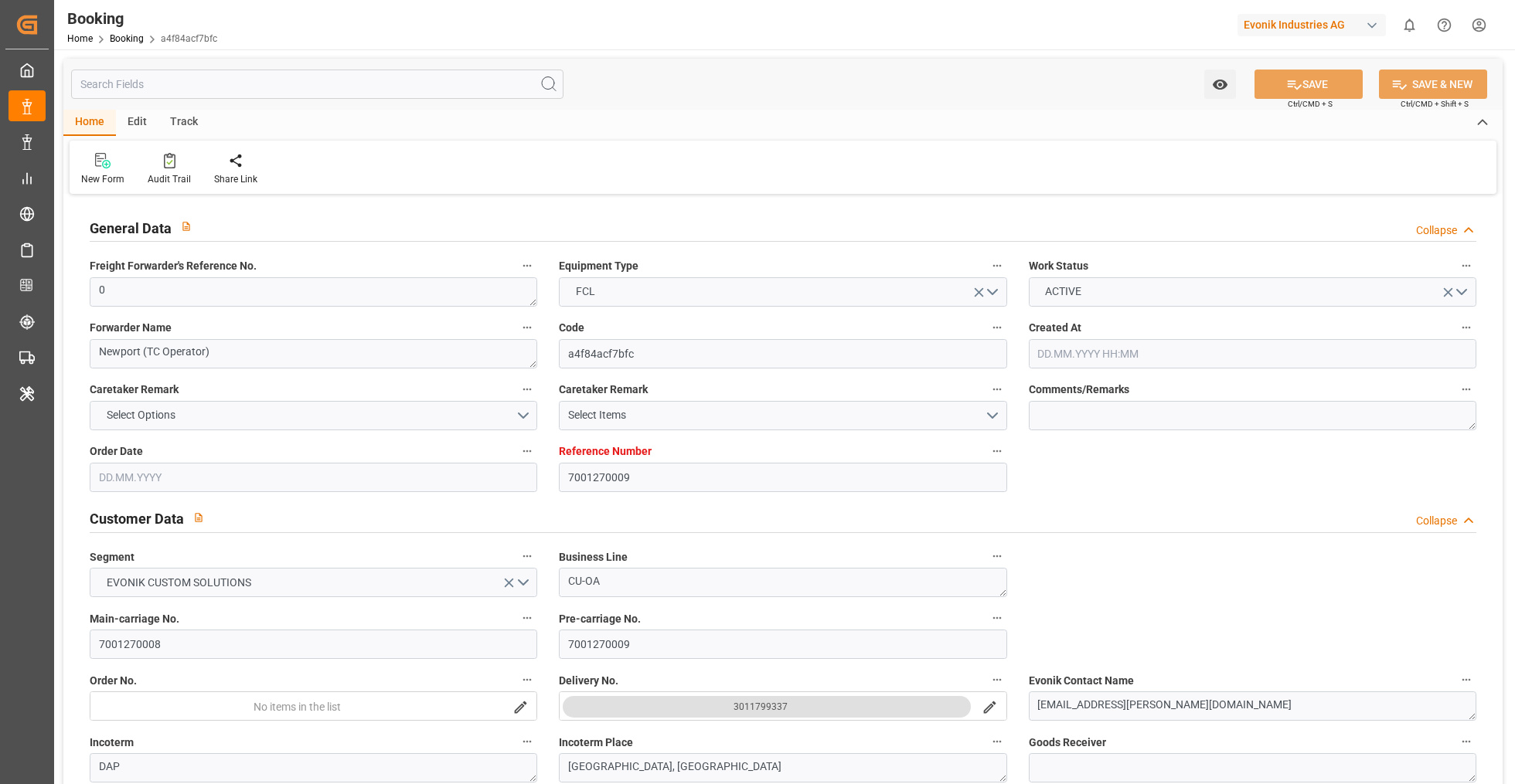
type input "18.10.2025 00:00"
type input "22.09.2025 09:12"
click at [173, 163] on icon at bounding box center [169, 160] width 11 height 16
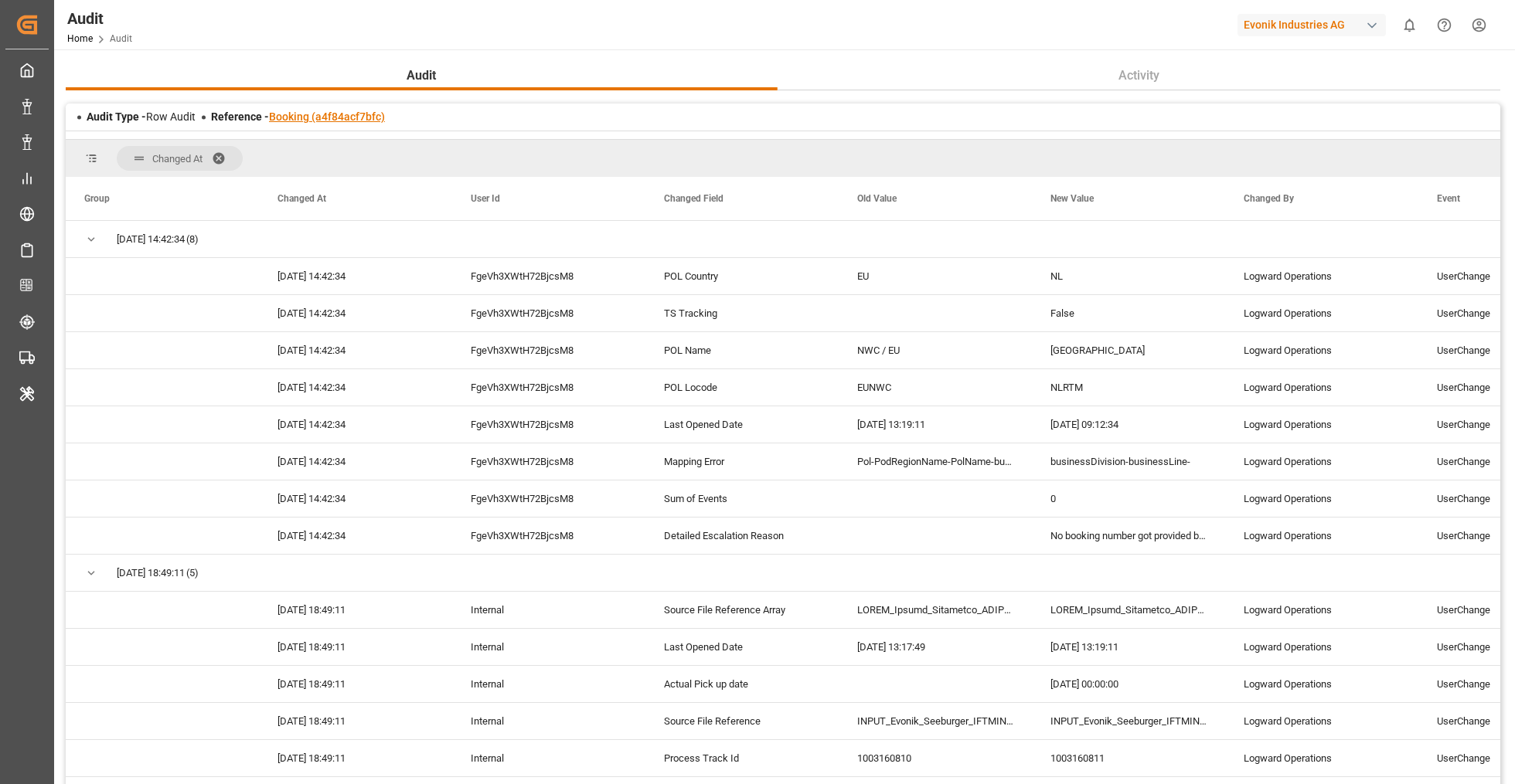
click at [316, 119] on link "Booking (a4f84acf7bfc)" at bounding box center [327, 116] width 116 height 12
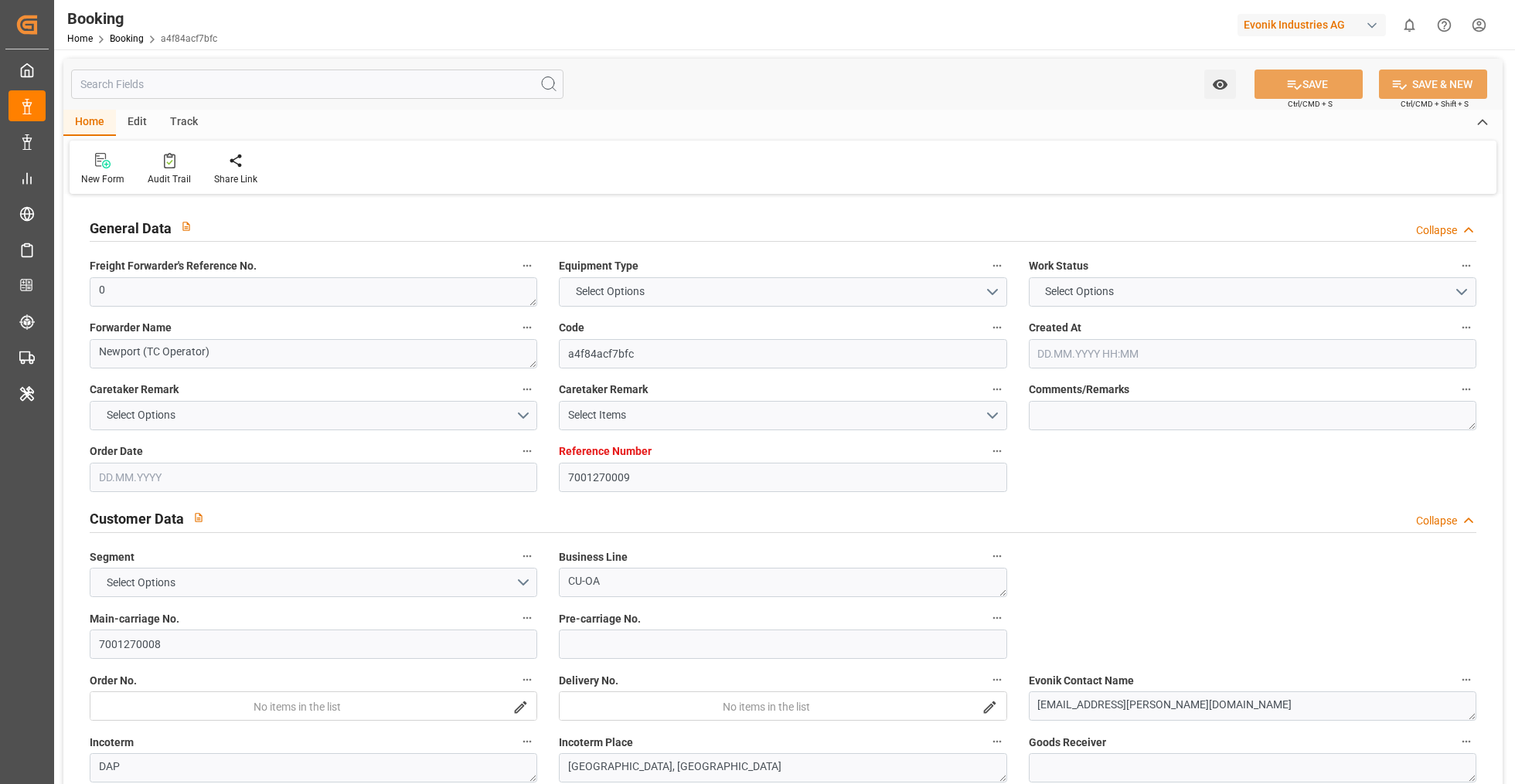
type input "7001270009"
type input "9305312"
type input "Hapag Lloyd"
type input "Hapag Lloyd Aktiengesellschaft"
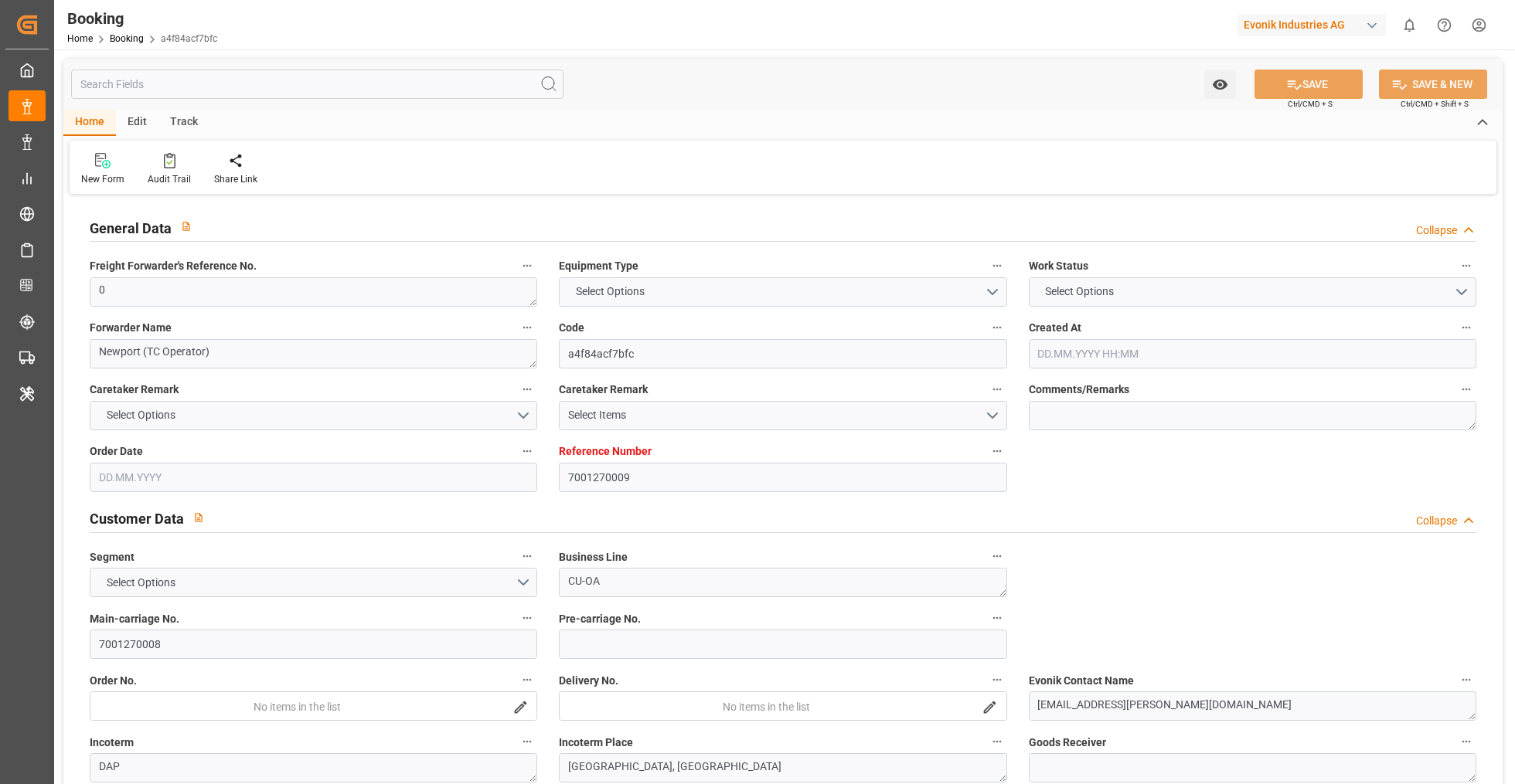
type input "NLRTM"
type input "USHOU"
type input "0"
type input "08.09.2025 22:01"
type input "08.09.2025"
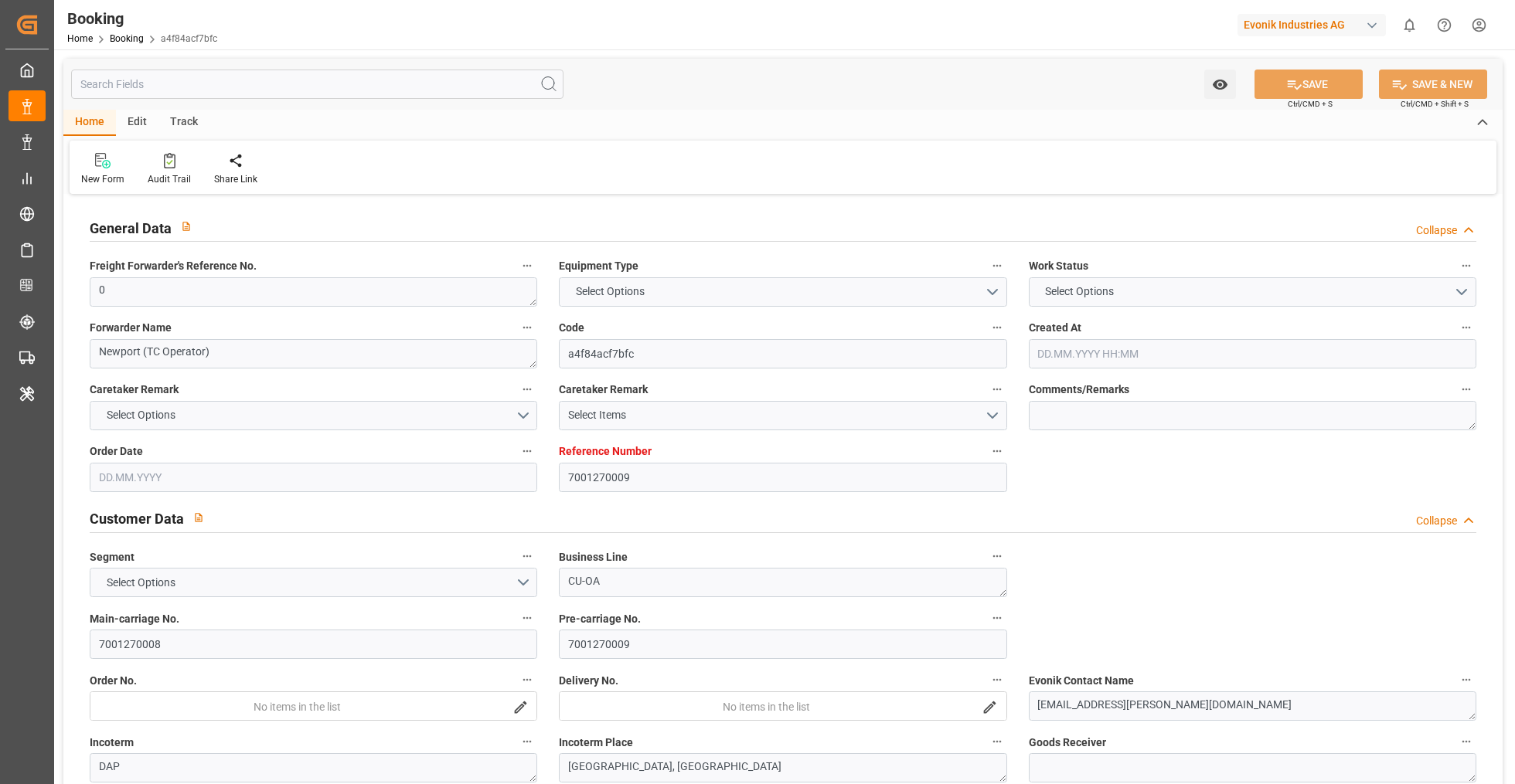
type input "03.11.2025"
type input "01.10.2025"
type input "01.10.2025 00:00"
type input "[DATE] 00:00"
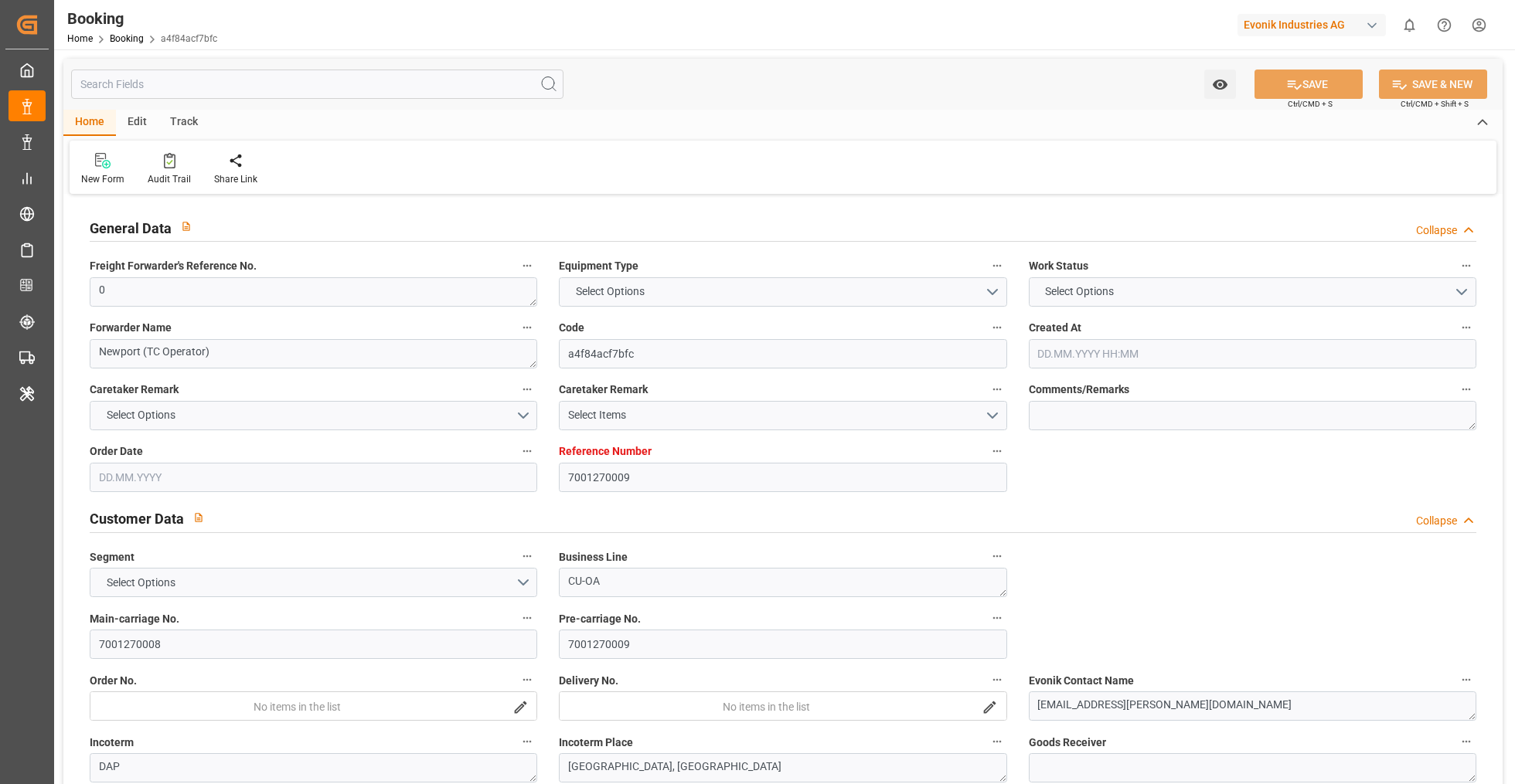
type input "28.09.2025 00:00"
type input "18.10.2025 00:00"
type input "22.09.2025 09:12"
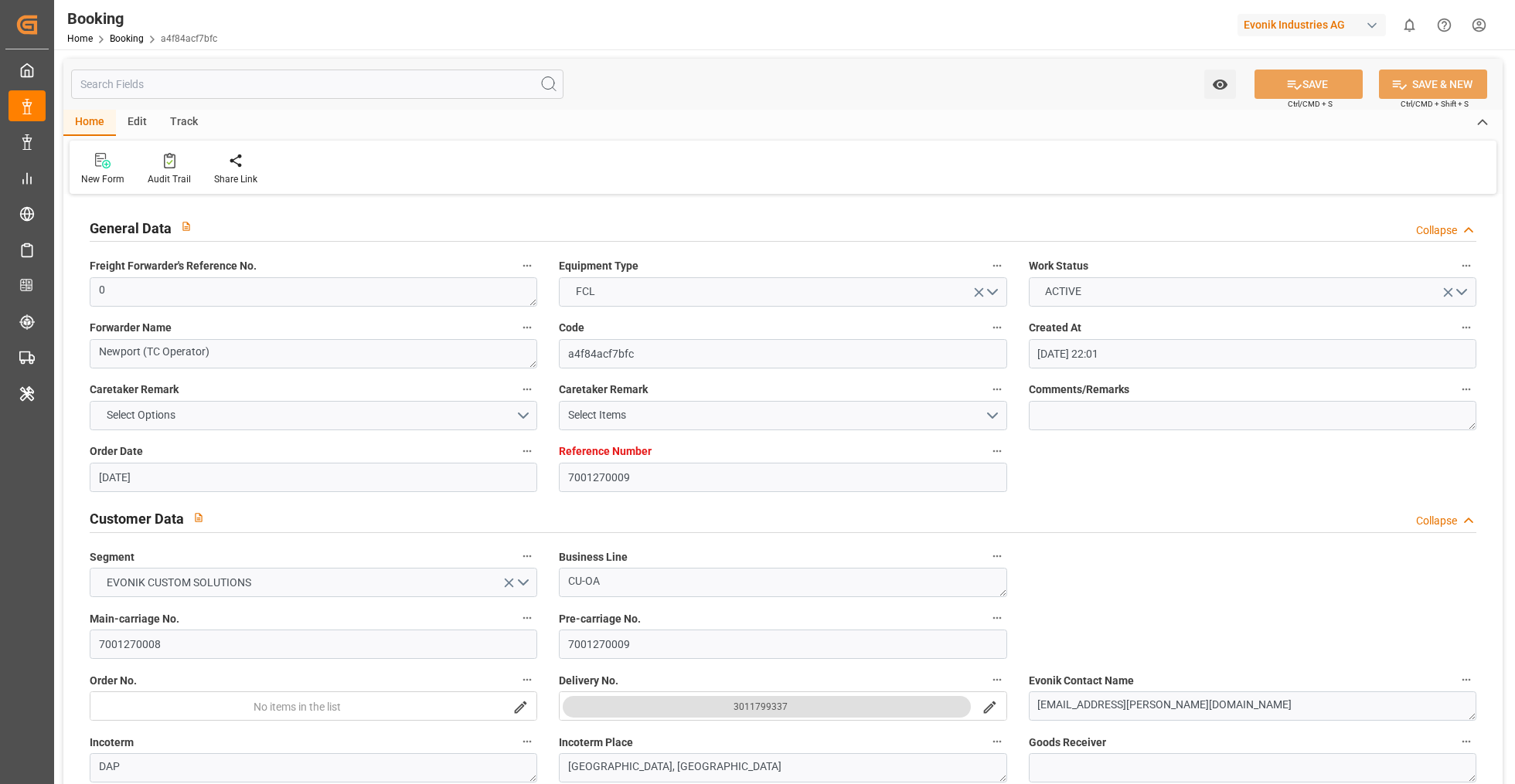
click at [311, 90] on input "text" at bounding box center [317, 84] width 492 height 29
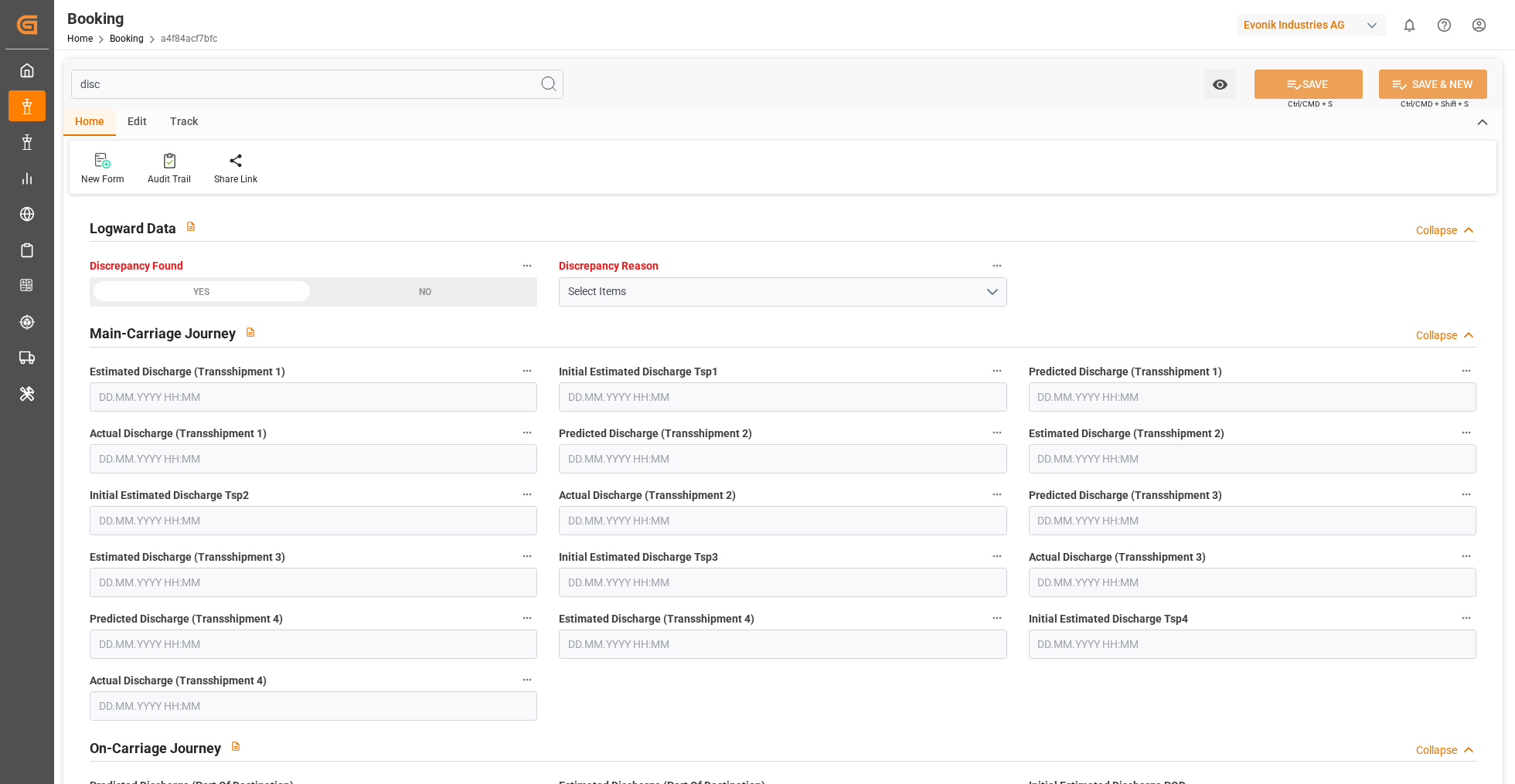
type input "disc"
click at [993, 267] on icon "button" at bounding box center [997, 266] width 12 height 12
click at [1037, 289] on li "Audits" at bounding box center [1038, 290] width 102 height 25
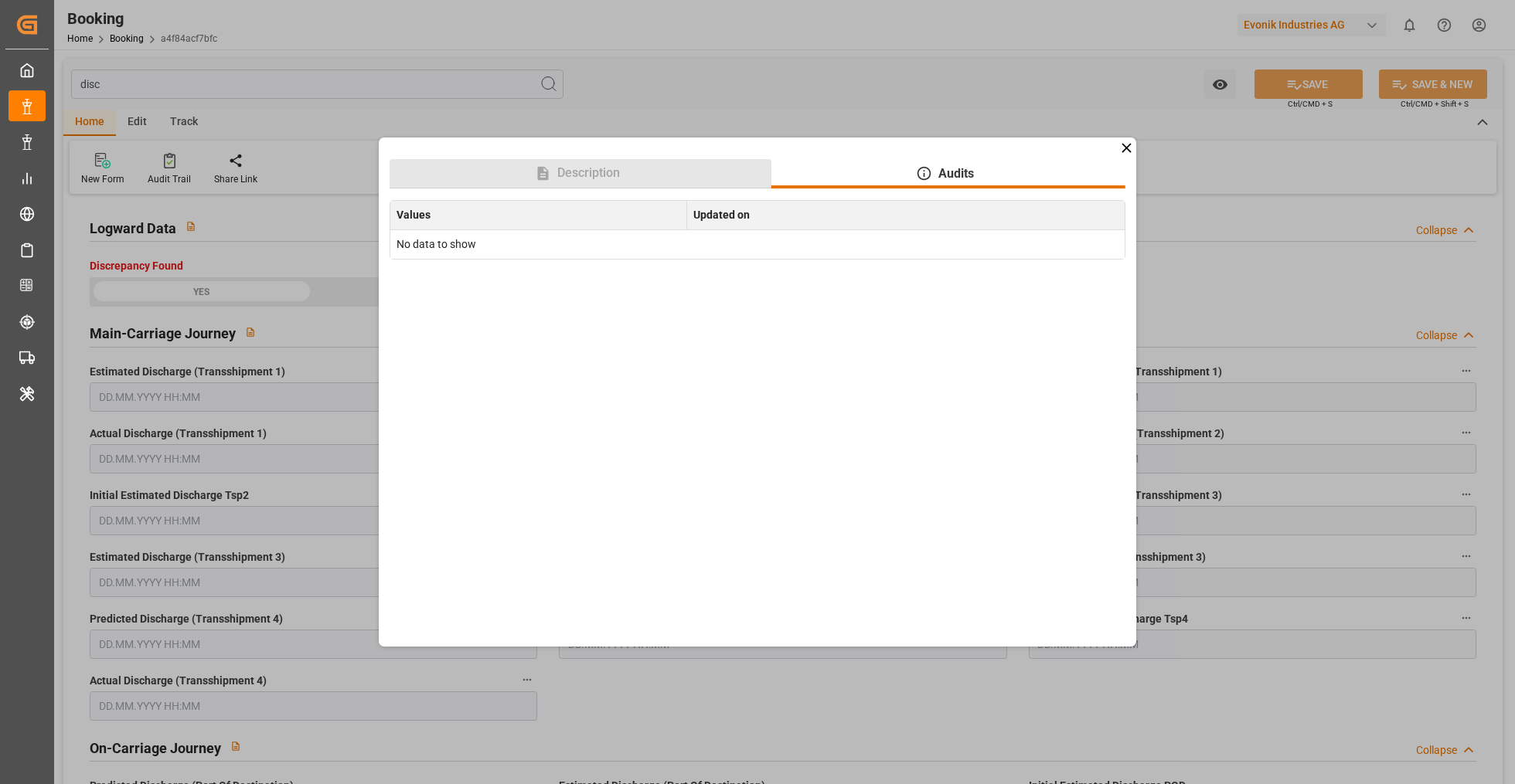
click at [650, 184] on button "Description" at bounding box center [580, 174] width 382 height 29
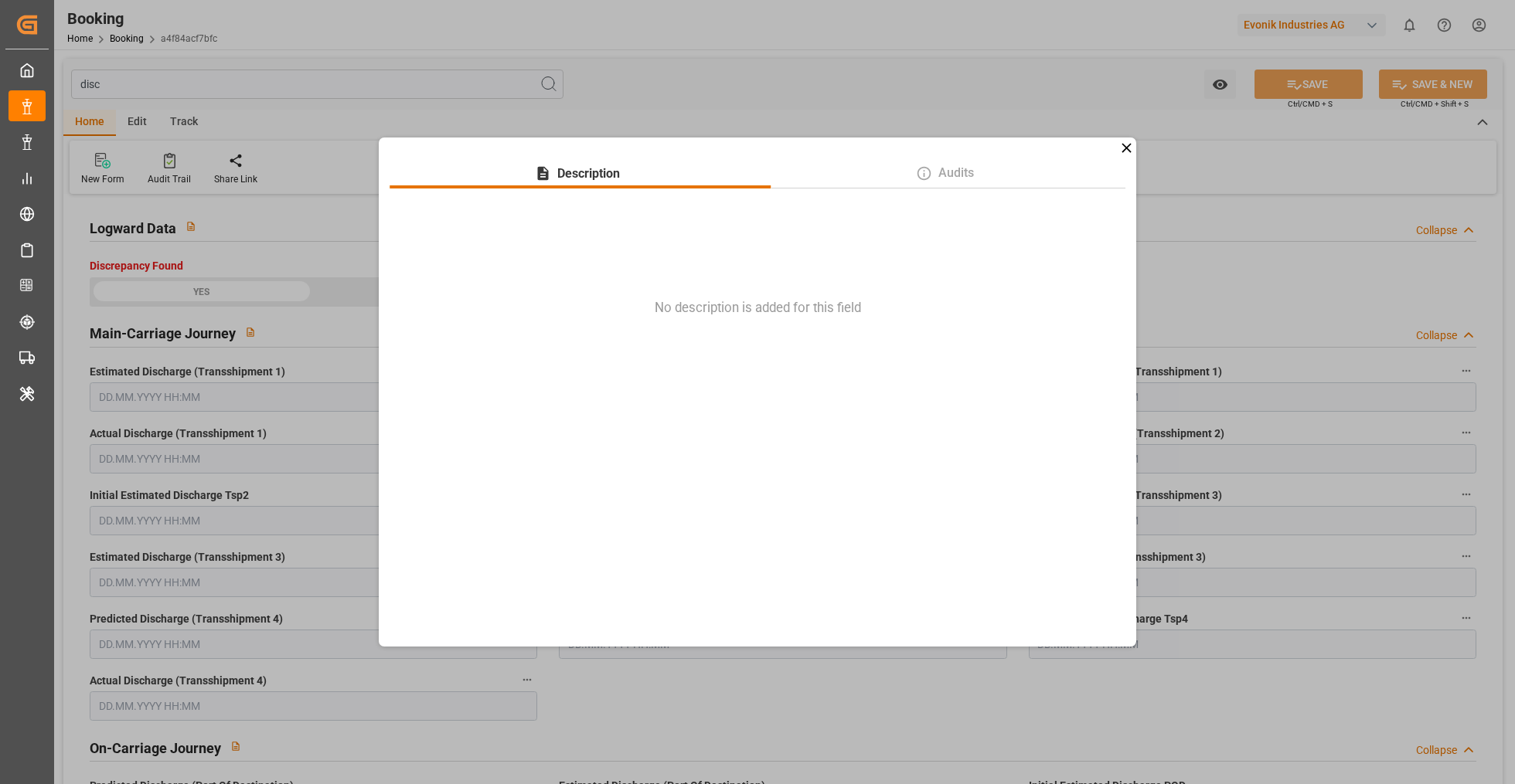
drag, startPoint x: 1126, startPoint y: 148, endPoint x: 1112, endPoint y: 163, distance: 20.5
click at [1127, 148] on icon at bounding box center [1126, 147] width 9 height 9
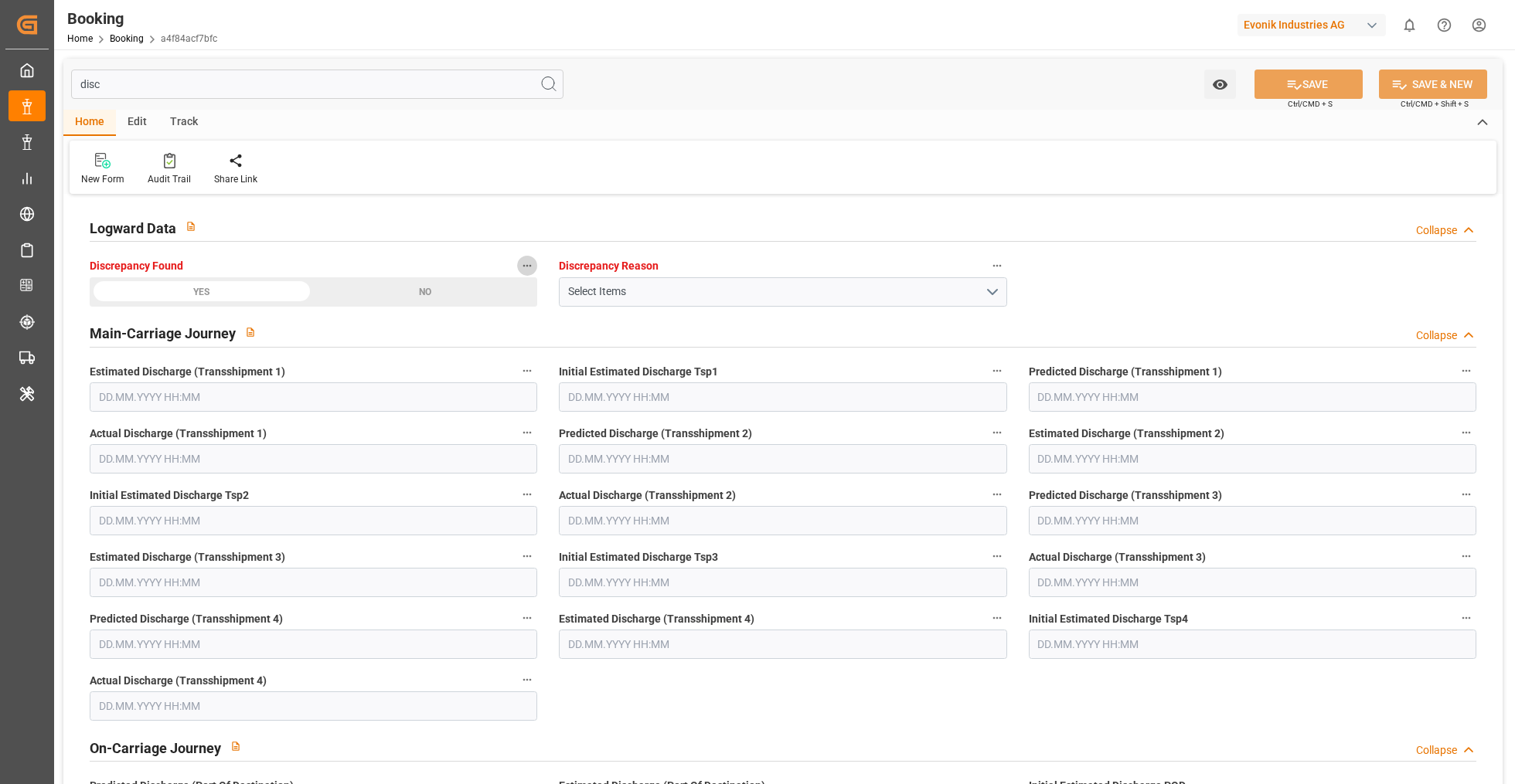
click at [534, 267] on button "Discrepancy Found" at bounding box center [527, 266] width 20 height 20
click at [547, 290] on li "Audits" at bounding box center [567, 290] width 102 height 25
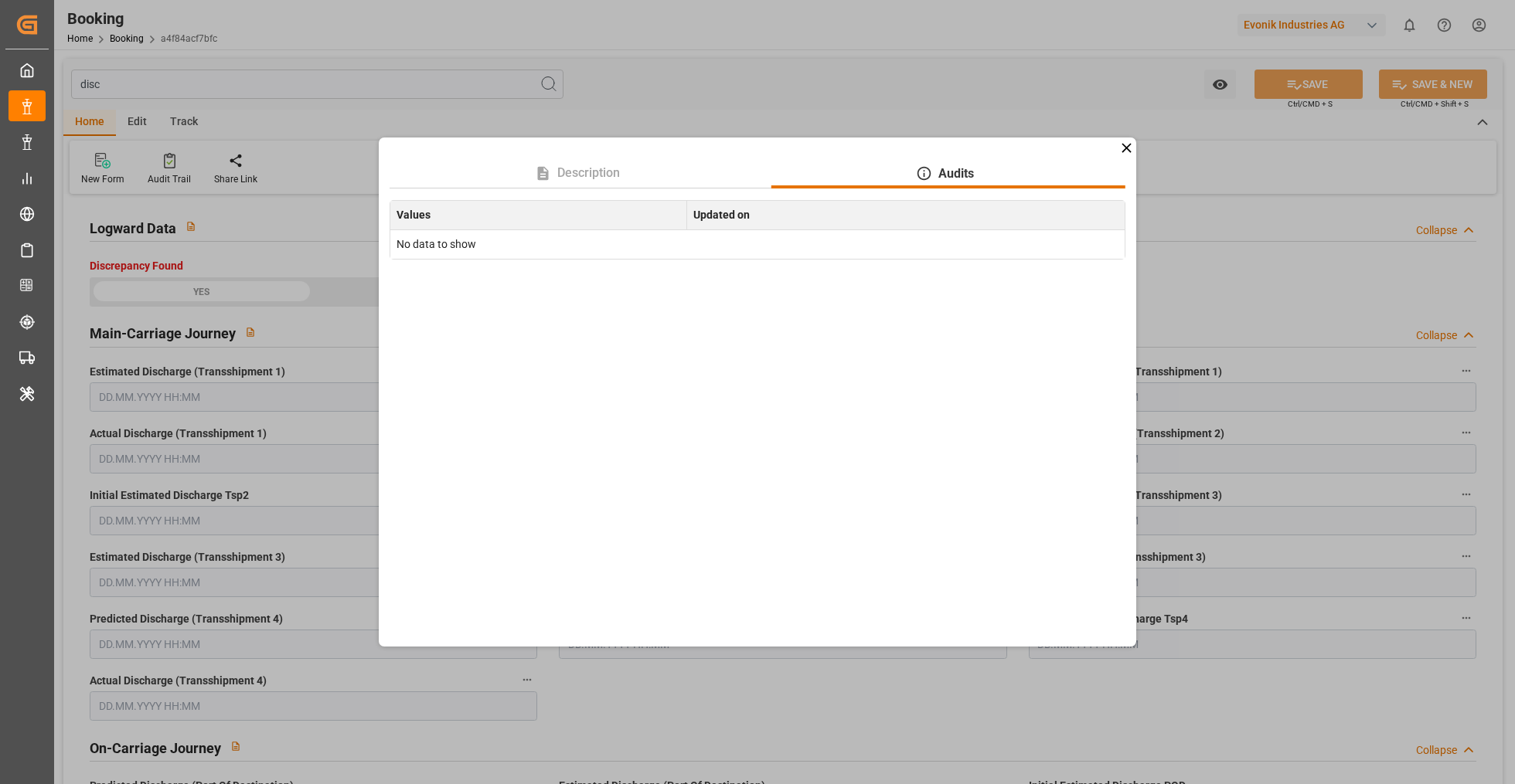
click at [1132, 148] on icon at bounding box center [1127, 148] width 16 height 16
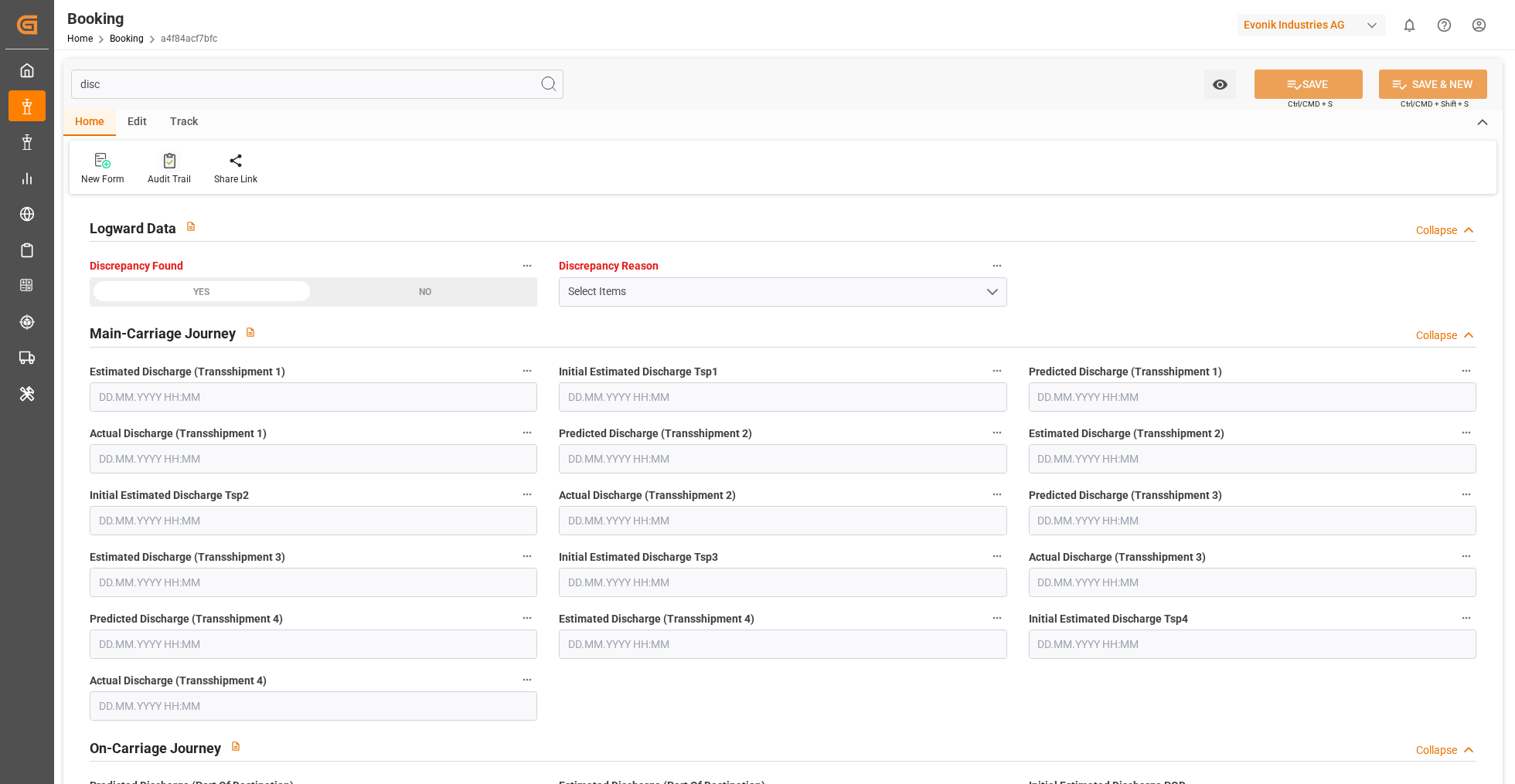
click at [178, 174] on div "Audit Trail" at bounding box center [169, 179] width 43 height 14
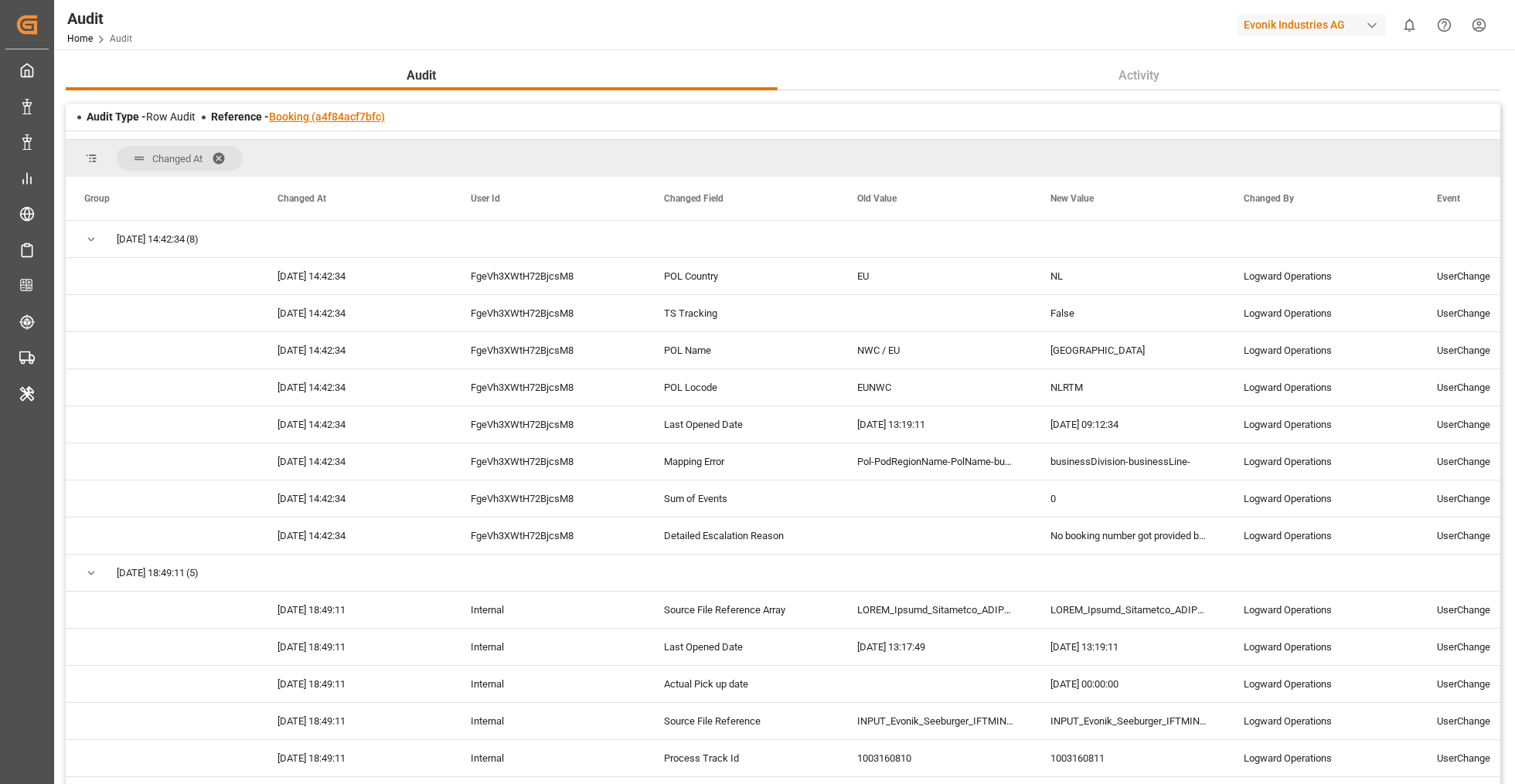
click at [289, 119] on link "Booking (a4f84acf7bfc)" at bounding box center [327, 116] width 116 height 12
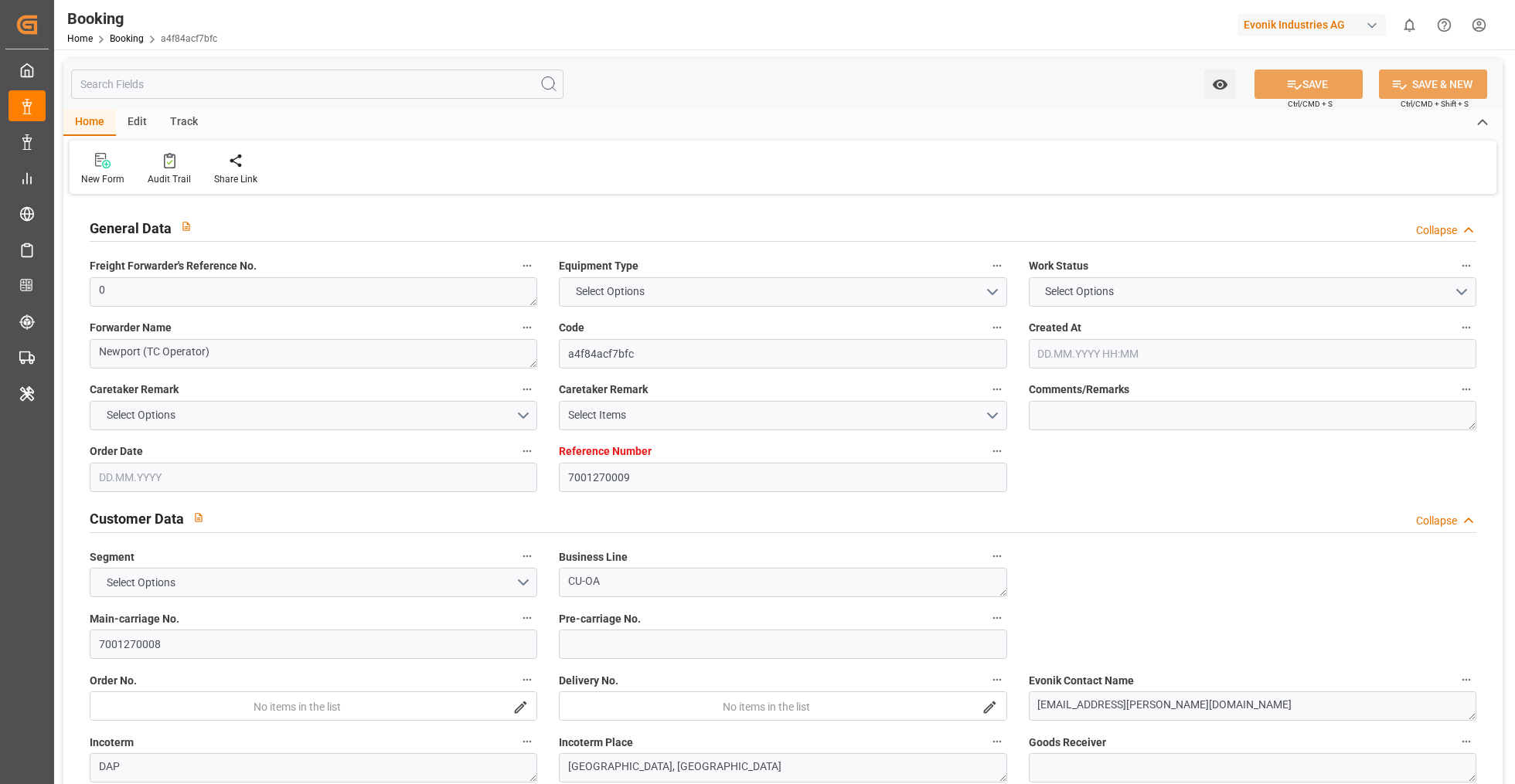
type input "7001270009"
type input "9305312"
type input "Hapag Lloyd"
type input "Hapag Lloyd Aktiengesellschaft"
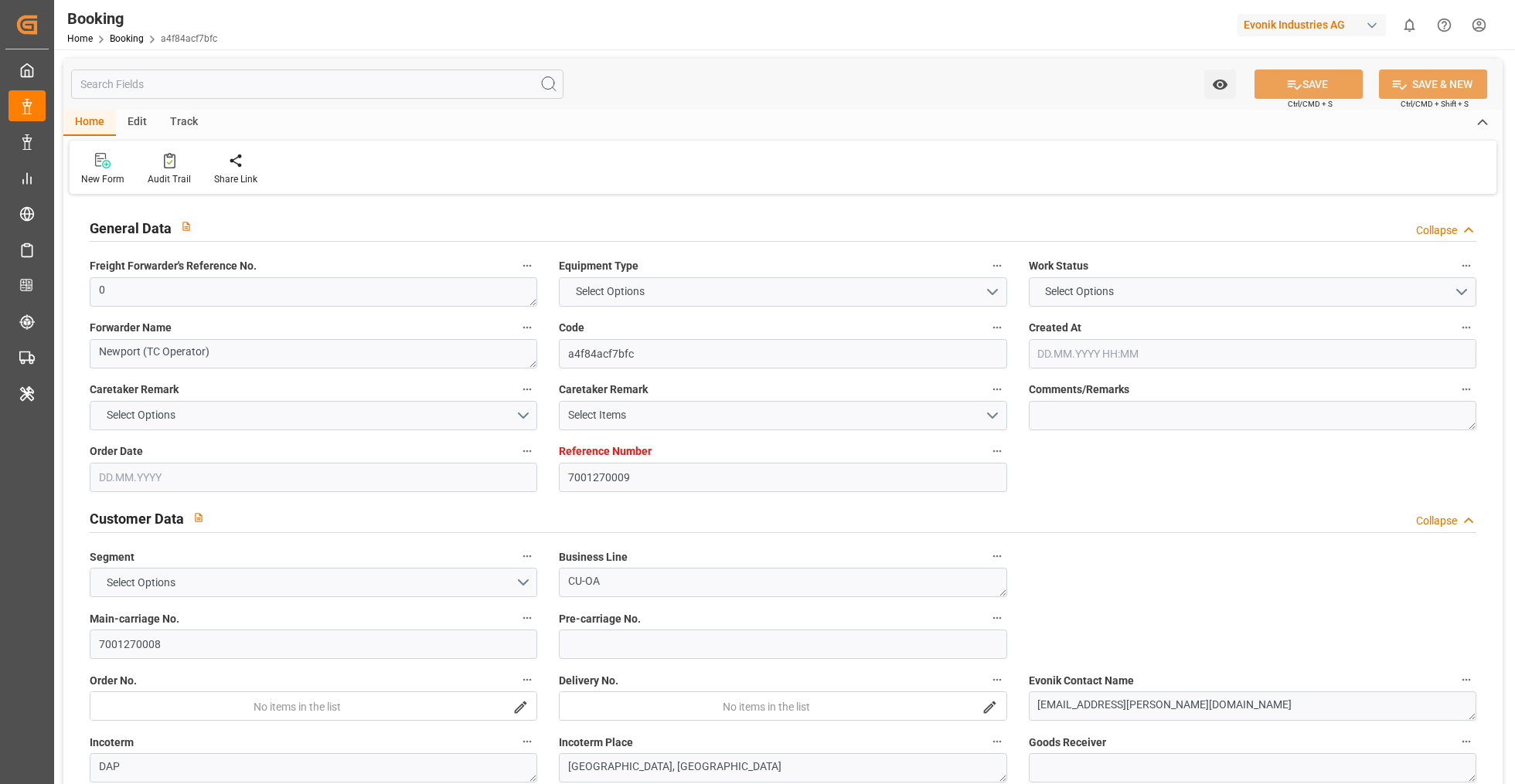
type input "NLRTM"
type input "USHOU"
type input "0"
type input "08.09.2025 22:01"
type input "08.09.2025"
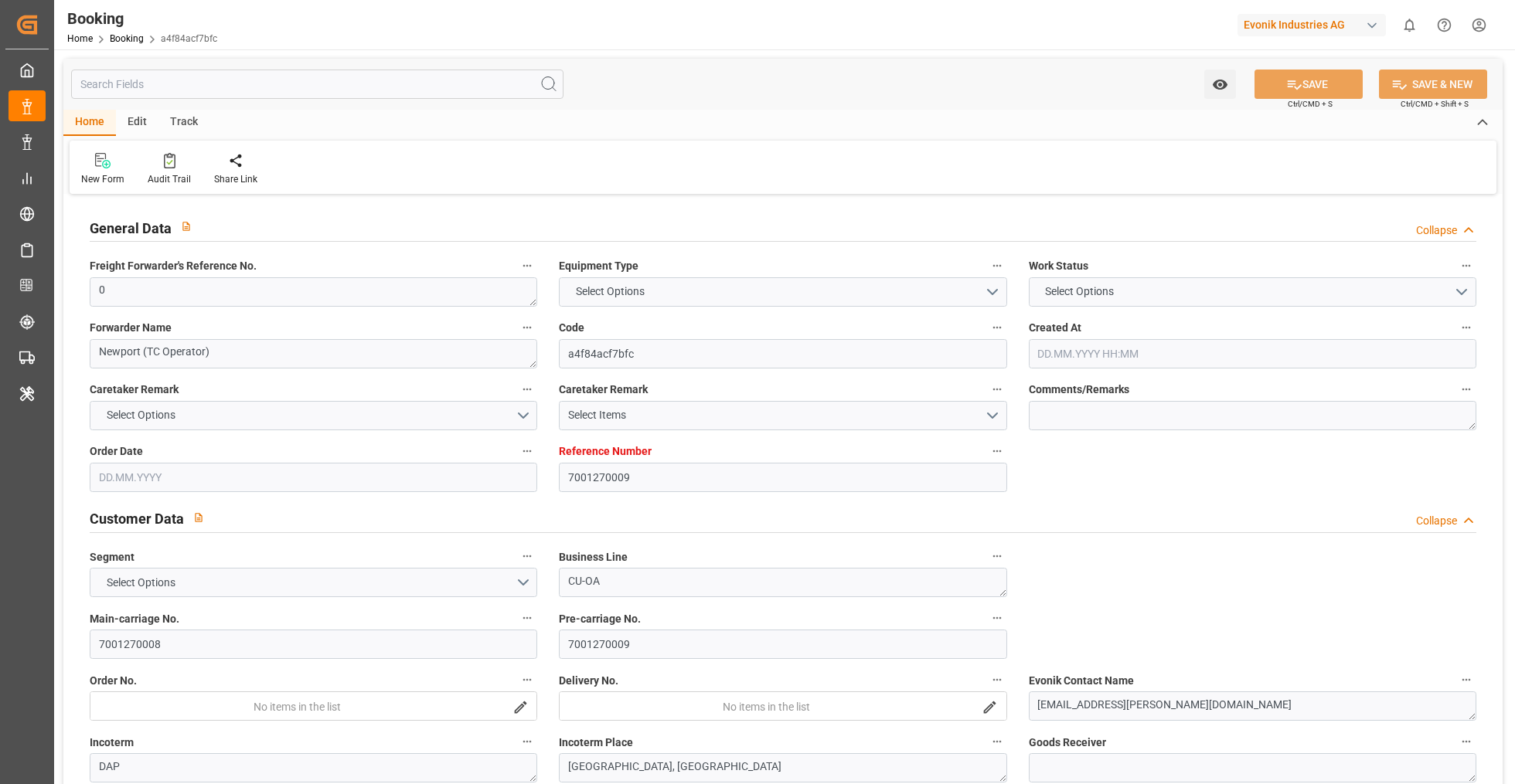
type input "03.11.2025"
type input "01.10.2025"
type input "01.10.2025 00:00"
type input "[DATE] 00:00"
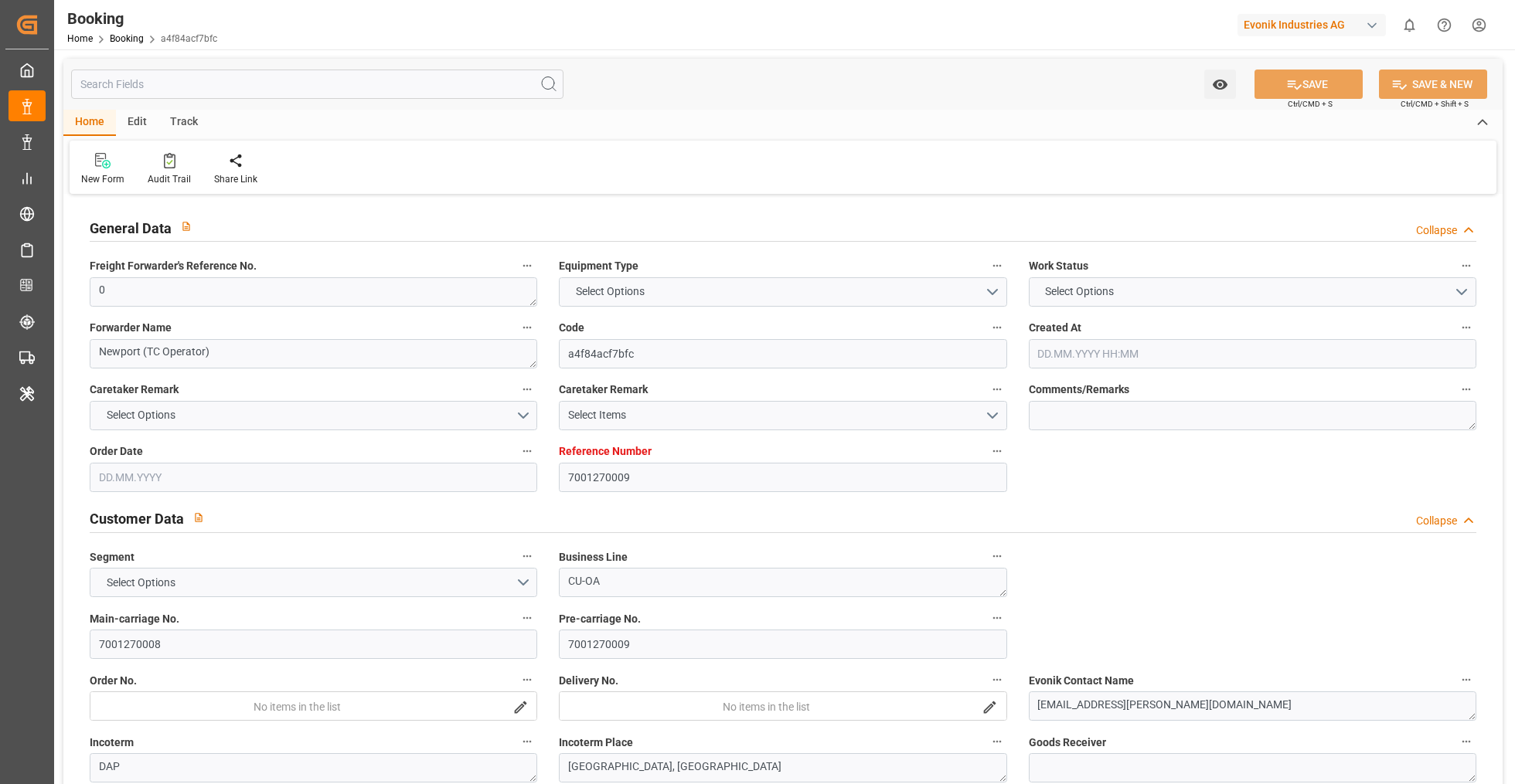
type input "28.09.2025 00:00"
type input "18.10.2025 00:00"
type input "22.09.2025 09:12"
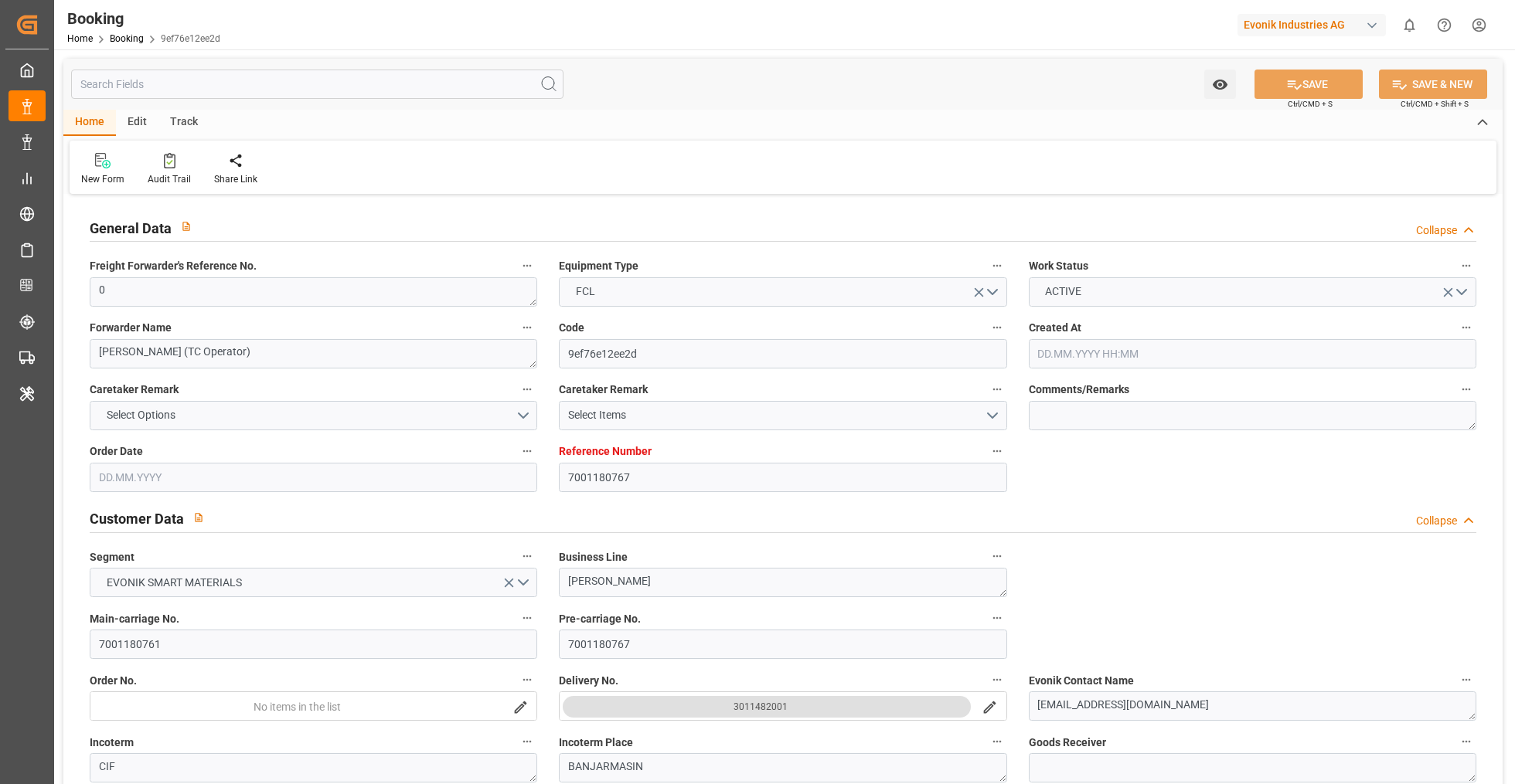
type input "[DATE] 12:52"
type input "[DATE]"
type input "[DATE] 00:00"
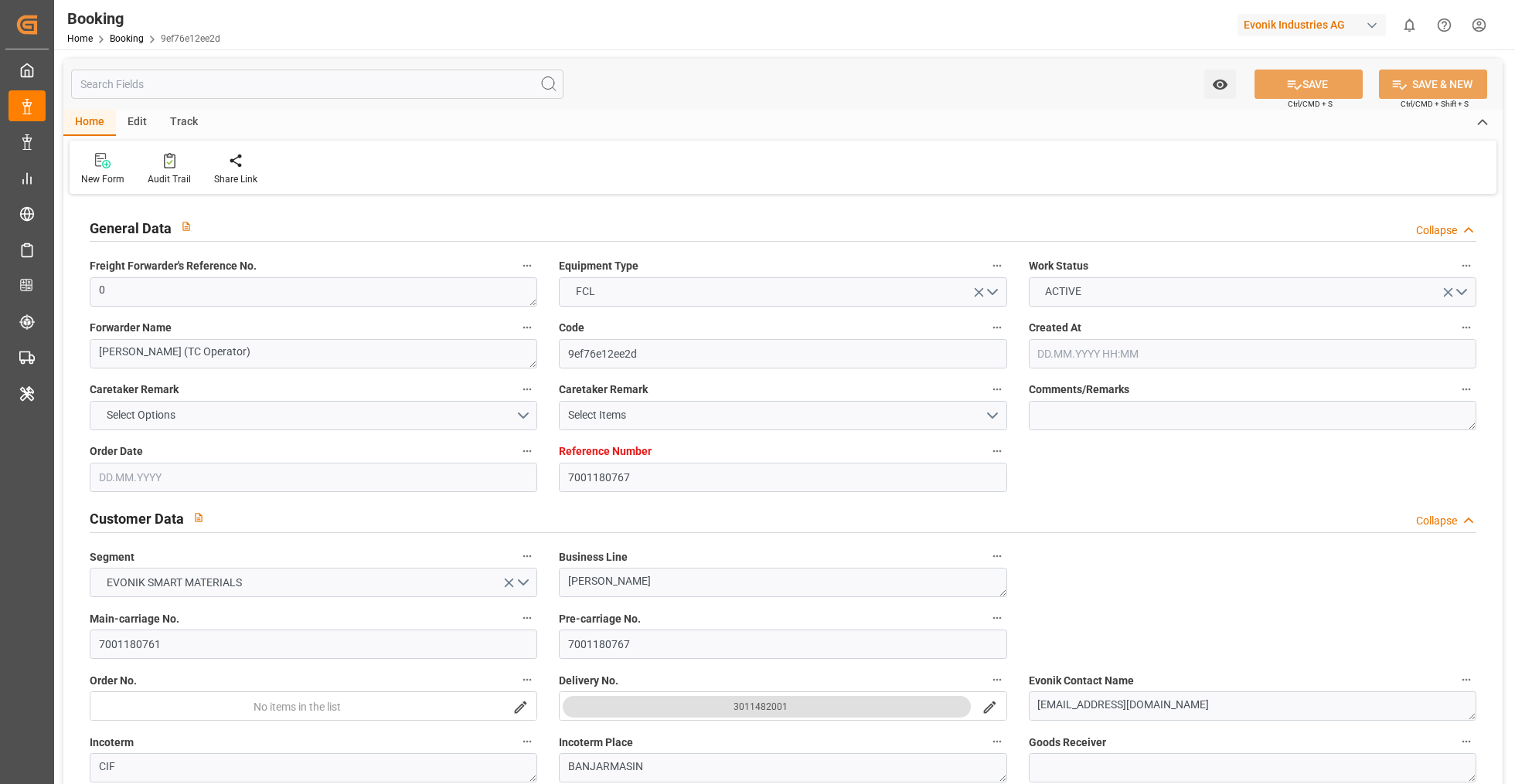
type input "[DATE] 00:00"
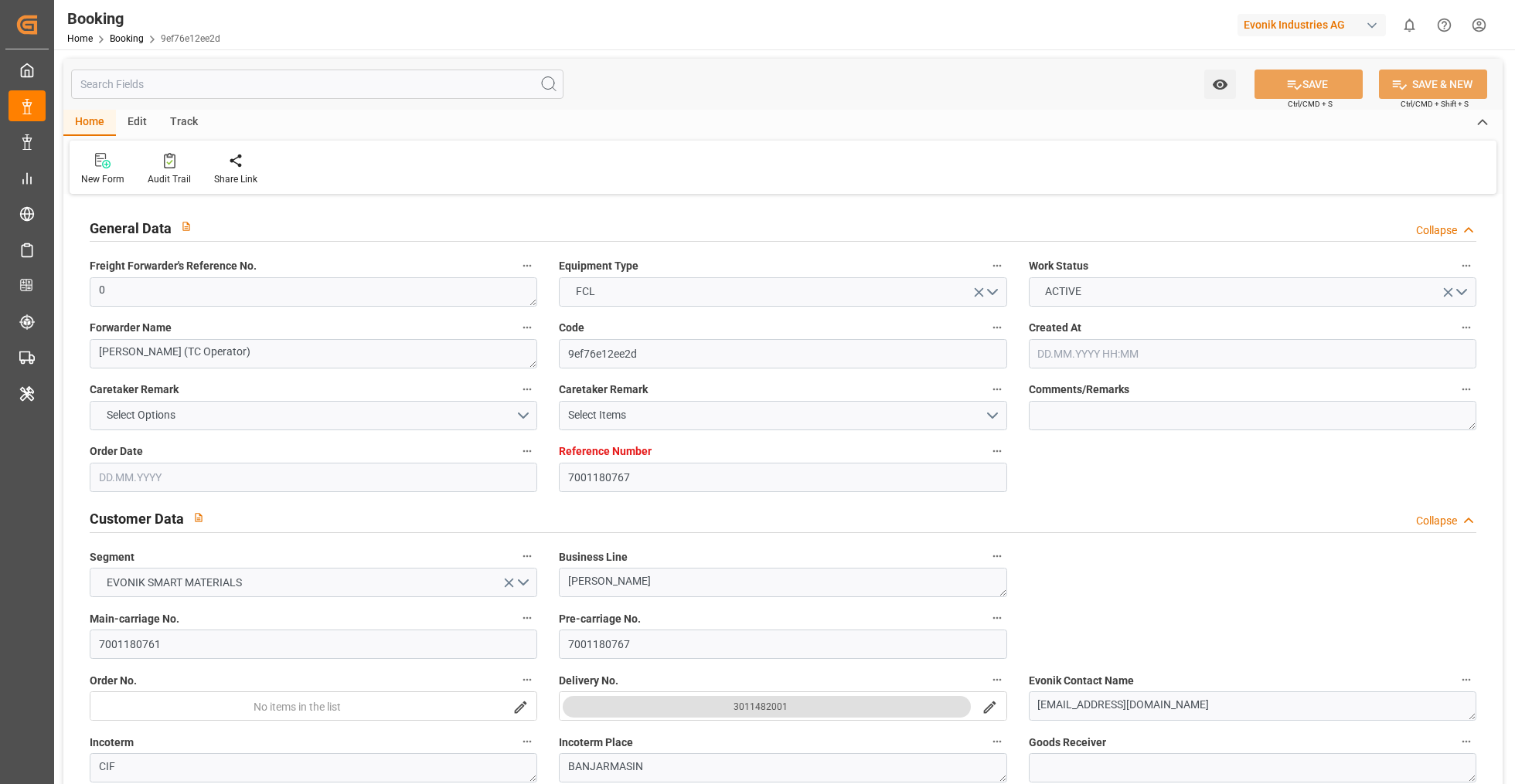
type input "25.08.2025 00:00"
type input "15.08.2025 00:00"
type input "[DATE] 00:00"
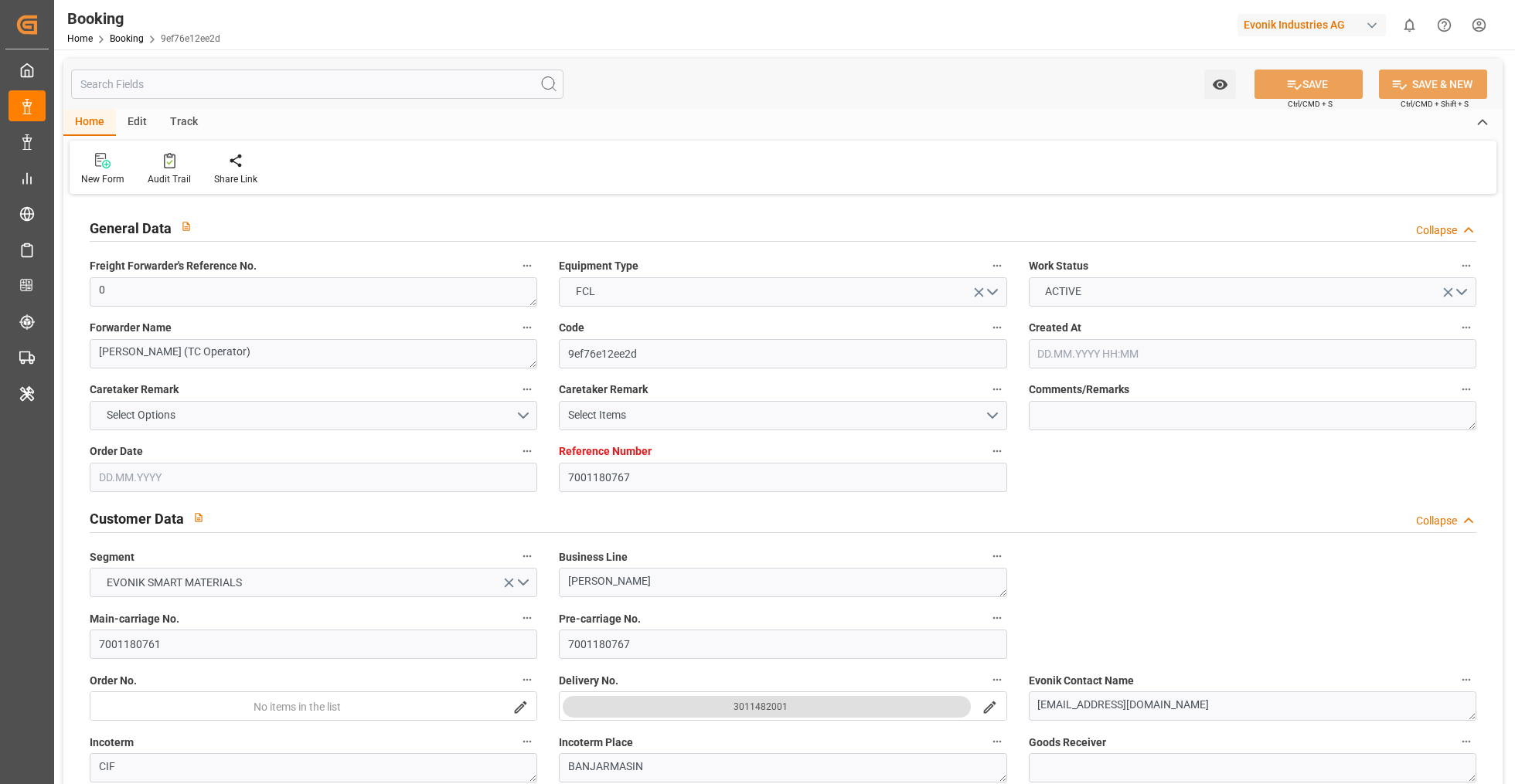
type input "[DATE] 00:00"
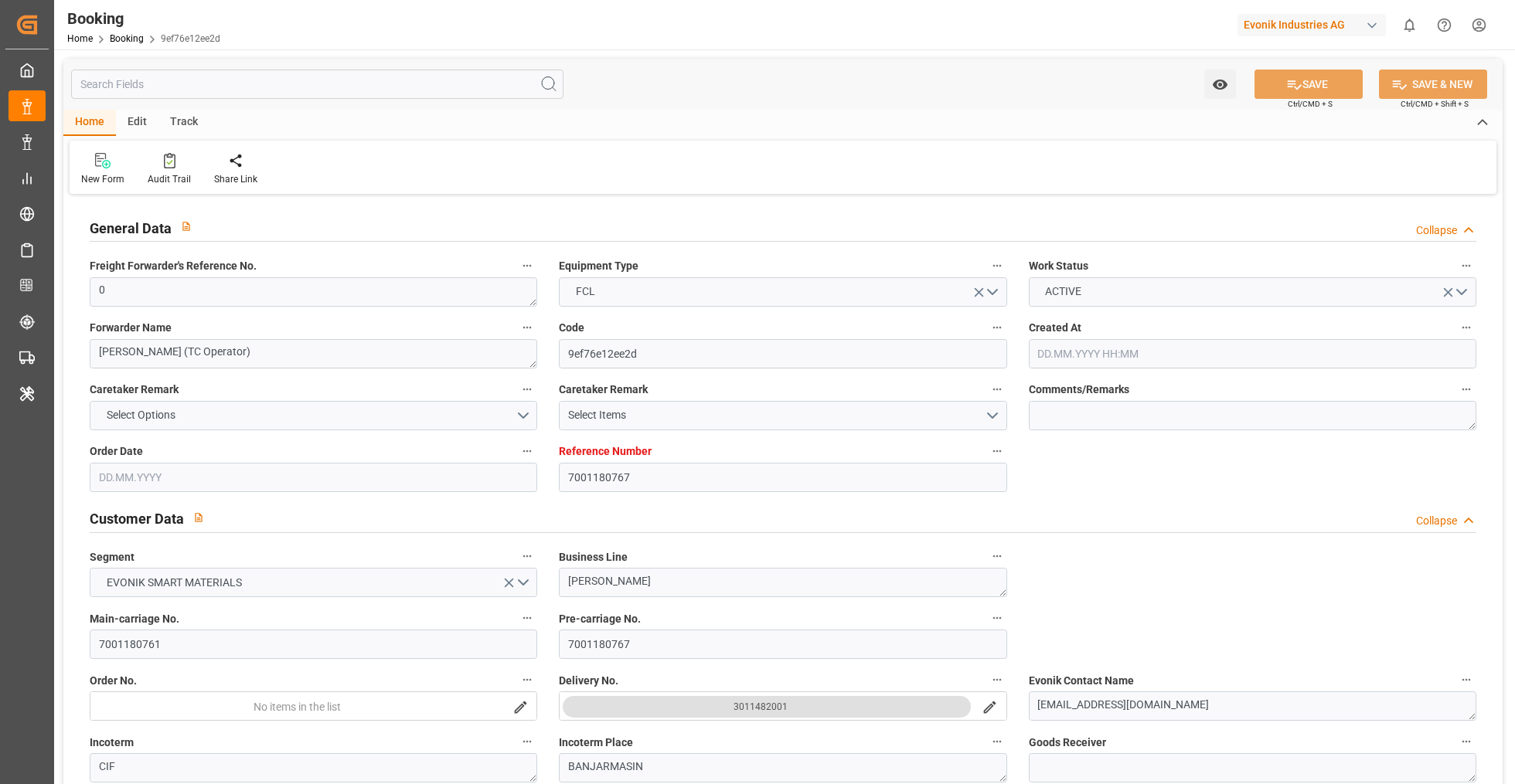
type input "[DATE] 00:00"
type input "[DATE]"
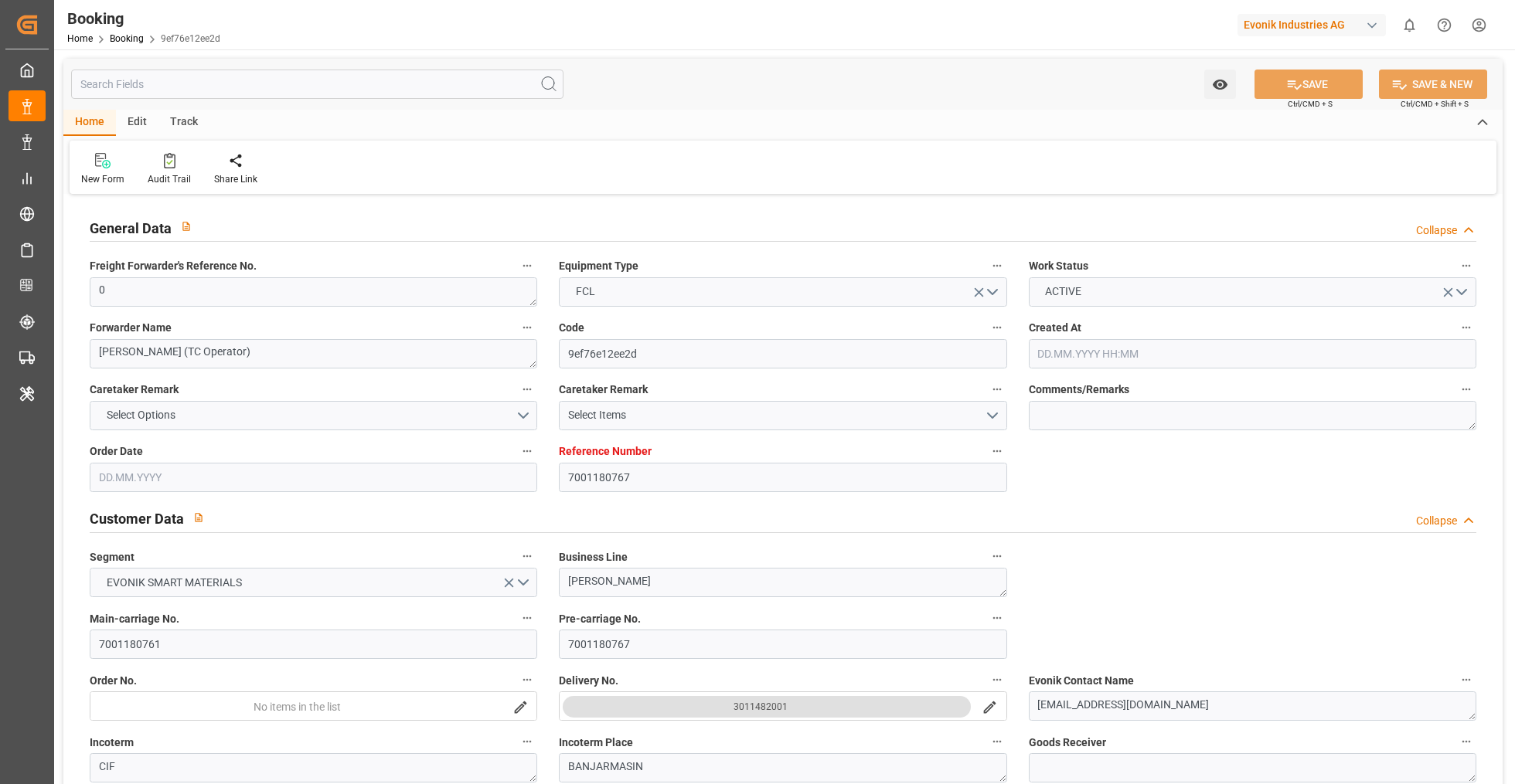
type input "[DATE] 07:19"
click at [165, 168] on div "Audit Trail" at bounding box center [168, 169] width 66 height 34
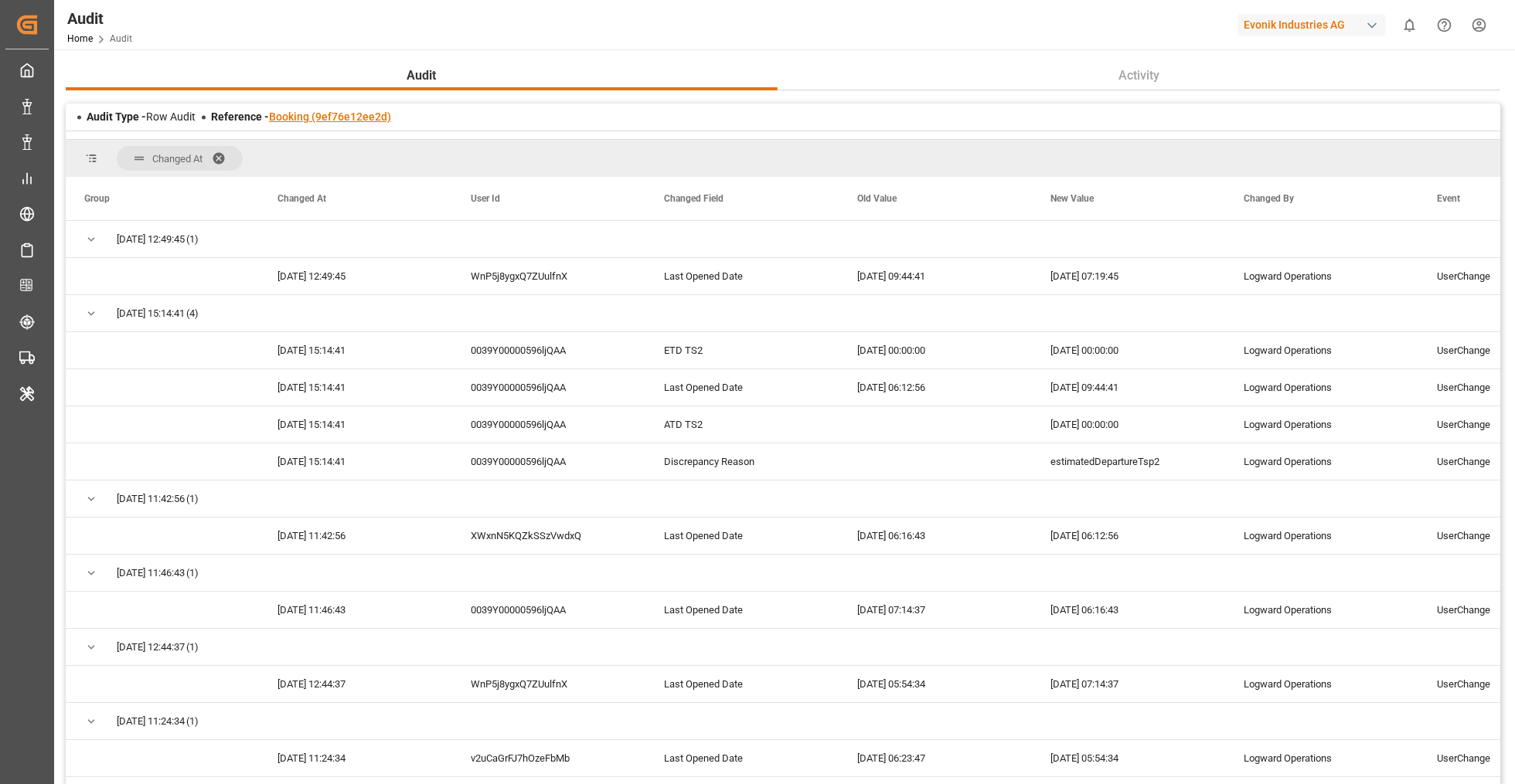
click at [320, 119] on link "Booking (9ef76e12ee2d)" at bounding box center [329, 116] width 122 height 12
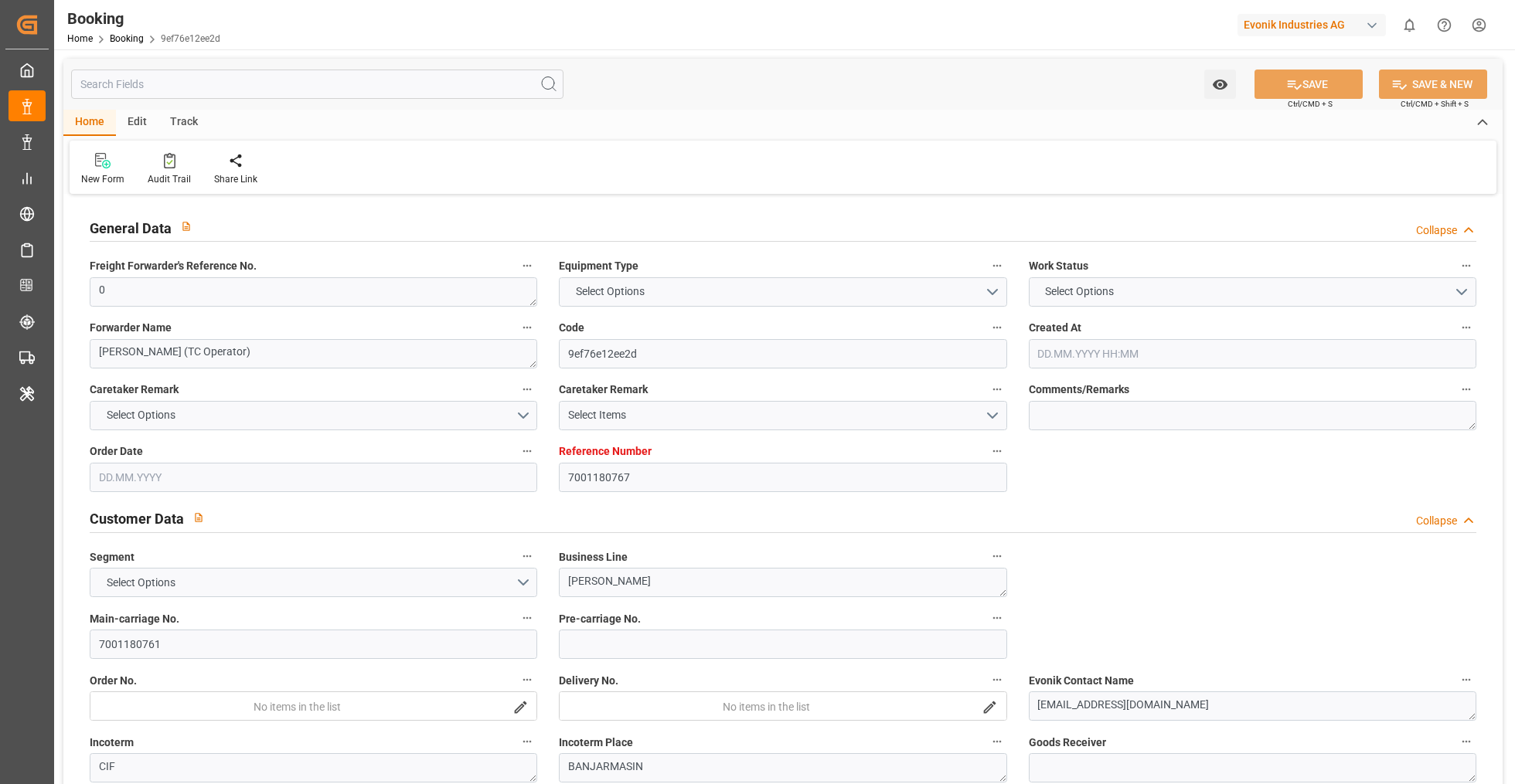
type input "7001180767"
type input "9839210"
type input "CMACGM"
type input "CMA CGM Group"
type input "NLRTM"
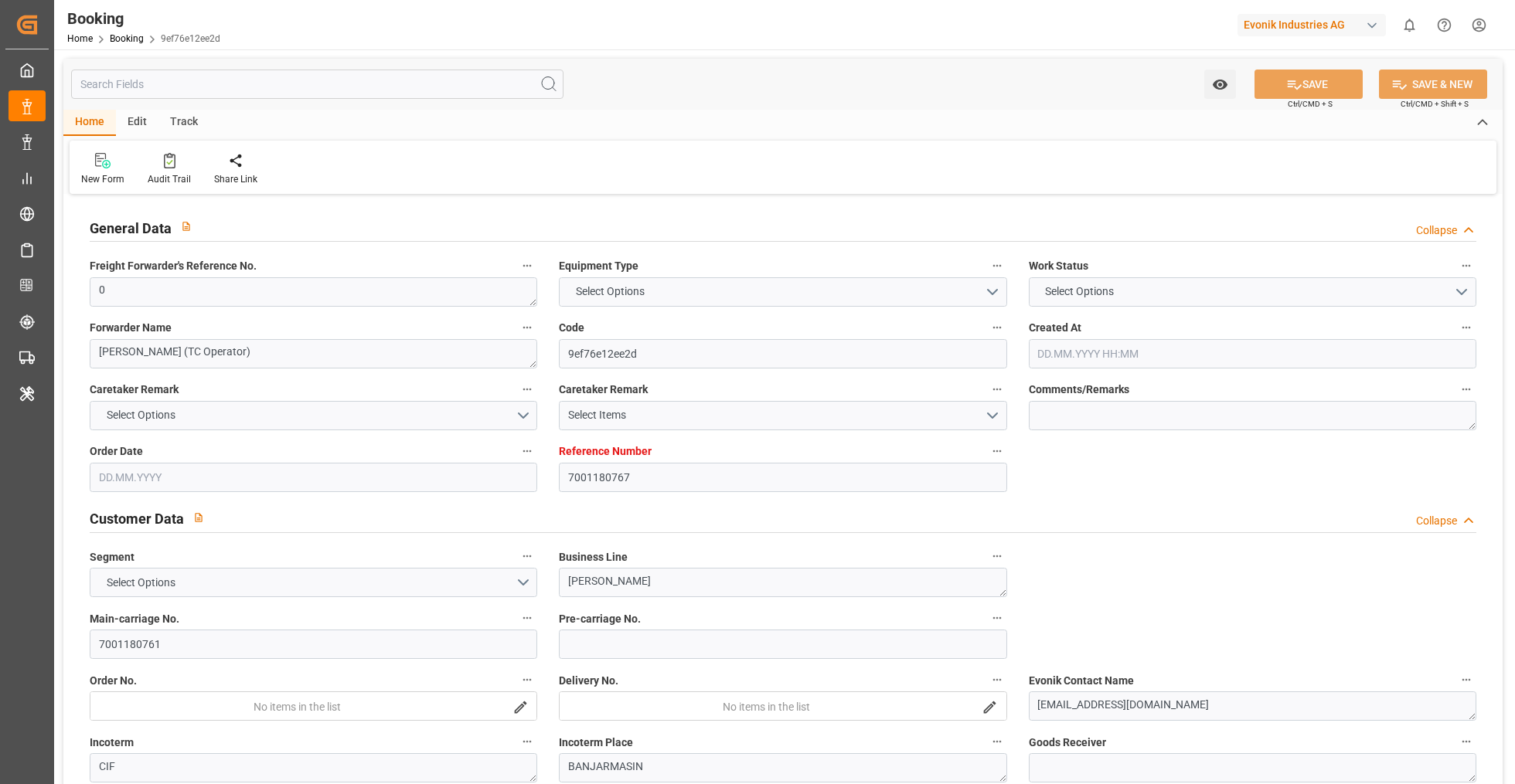
type input "IDBDJ"
type input "MYPKG"
type input "IDJKT"
type input "49"
type input "0"
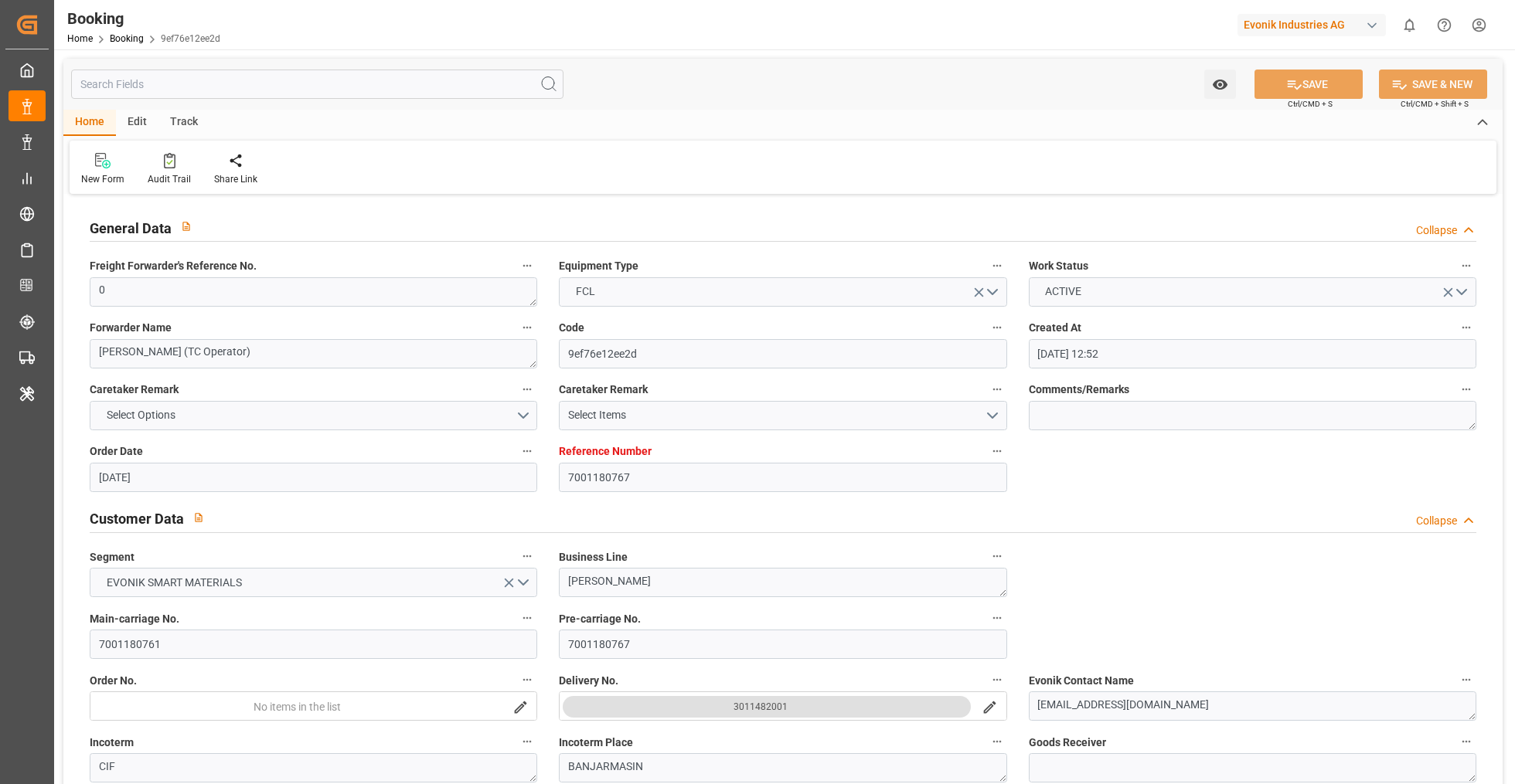
type input "[DATE] 12:52"
type input "[DATE]"
type input "[DATE] 00:00"
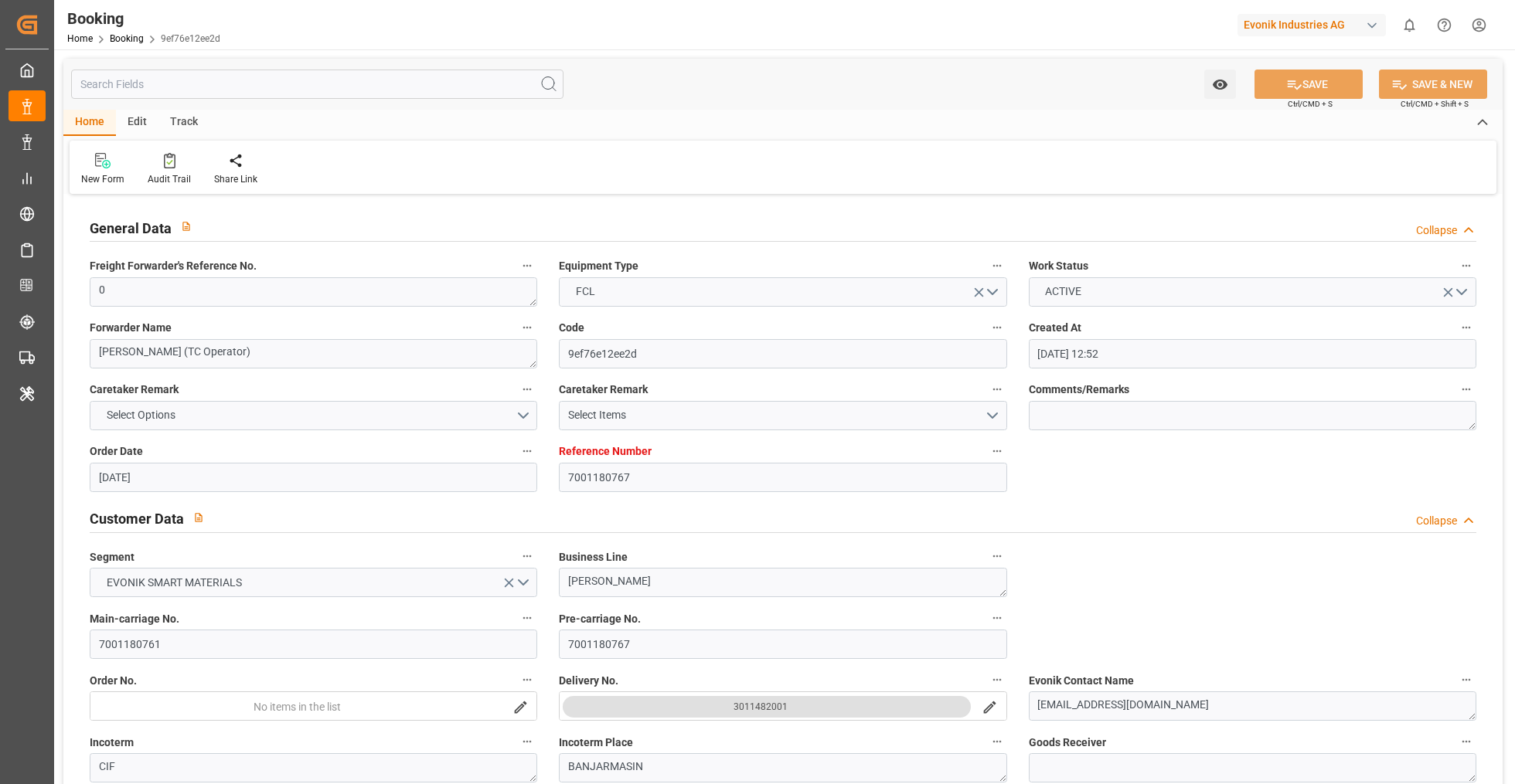
type input "[DATE] 00:00"
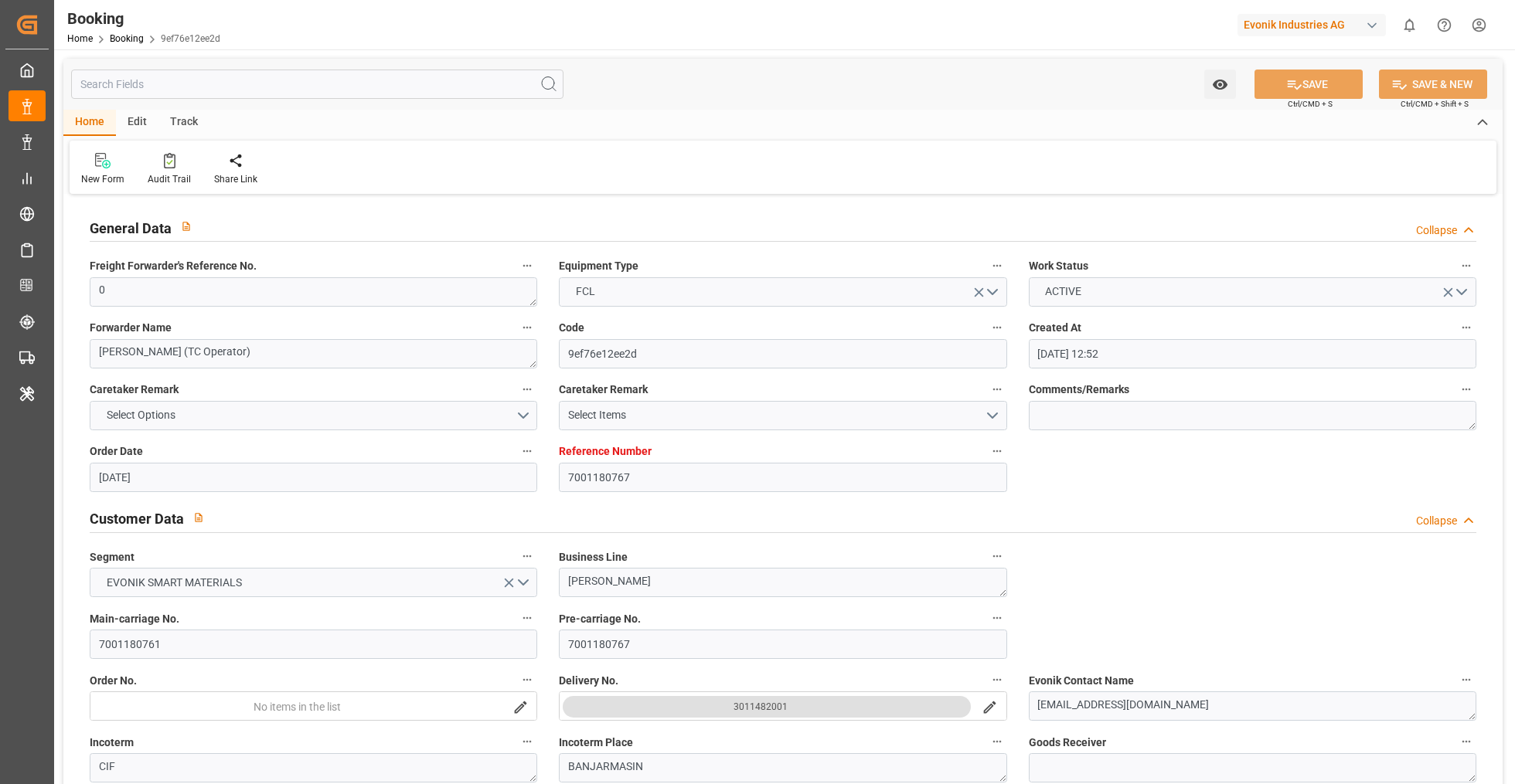
type input "[DATE] 00:00"
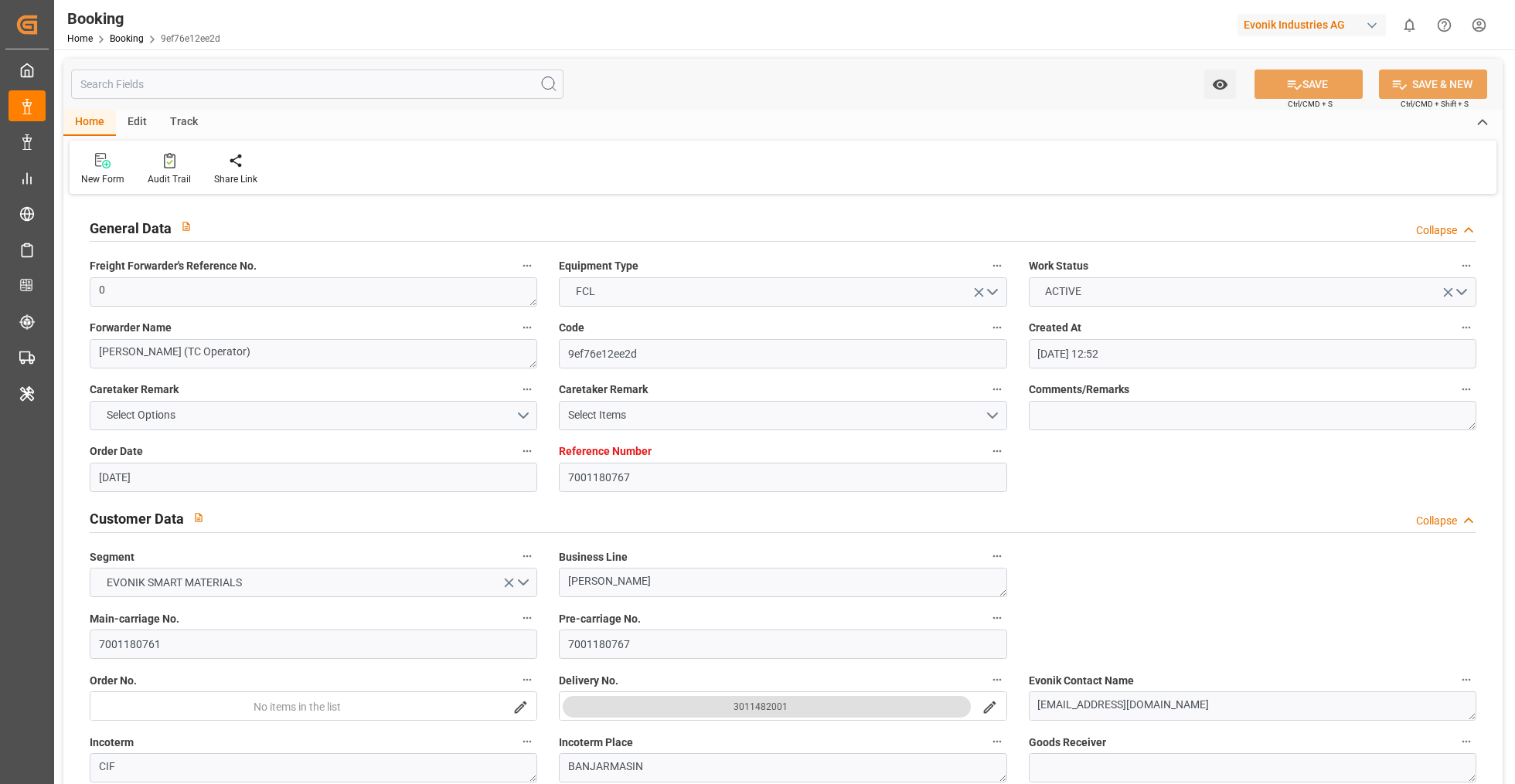
type input "[DATE] 00:00"
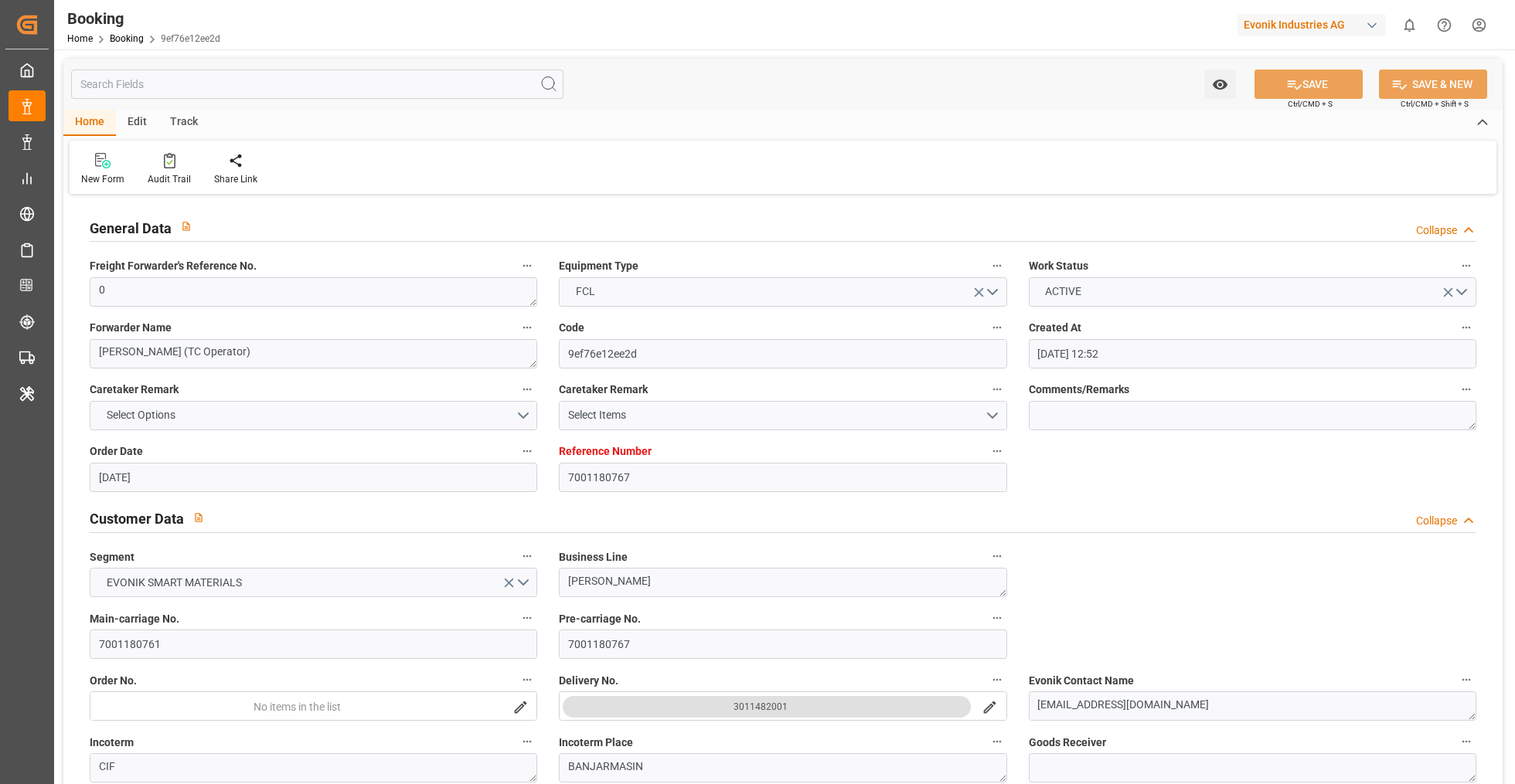
type input "[DATE] 00:00"
type input "[DATE]"
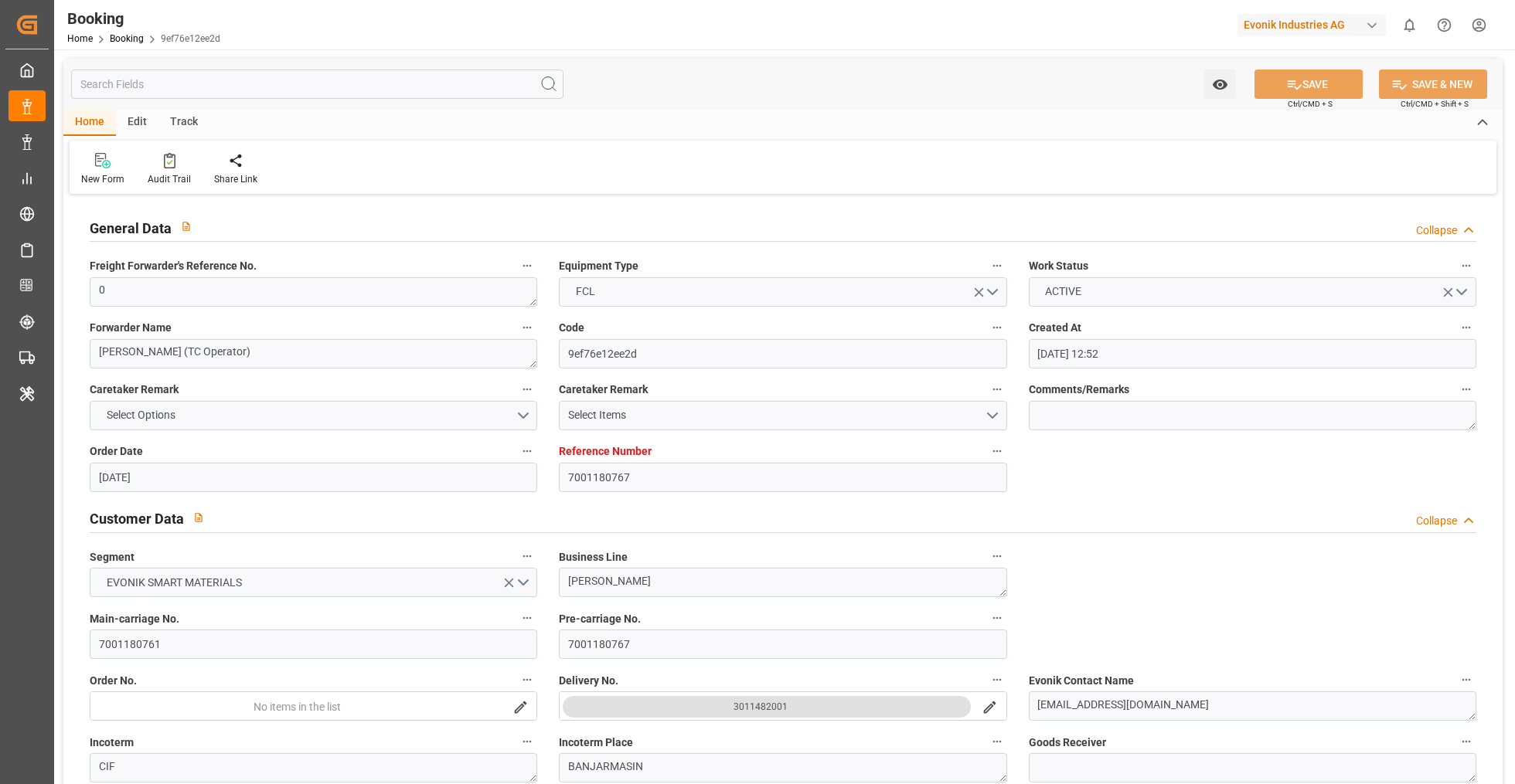
type input "[DATE] 07:19"
type input "[DATE] 12:52"
type input "[DATE]"
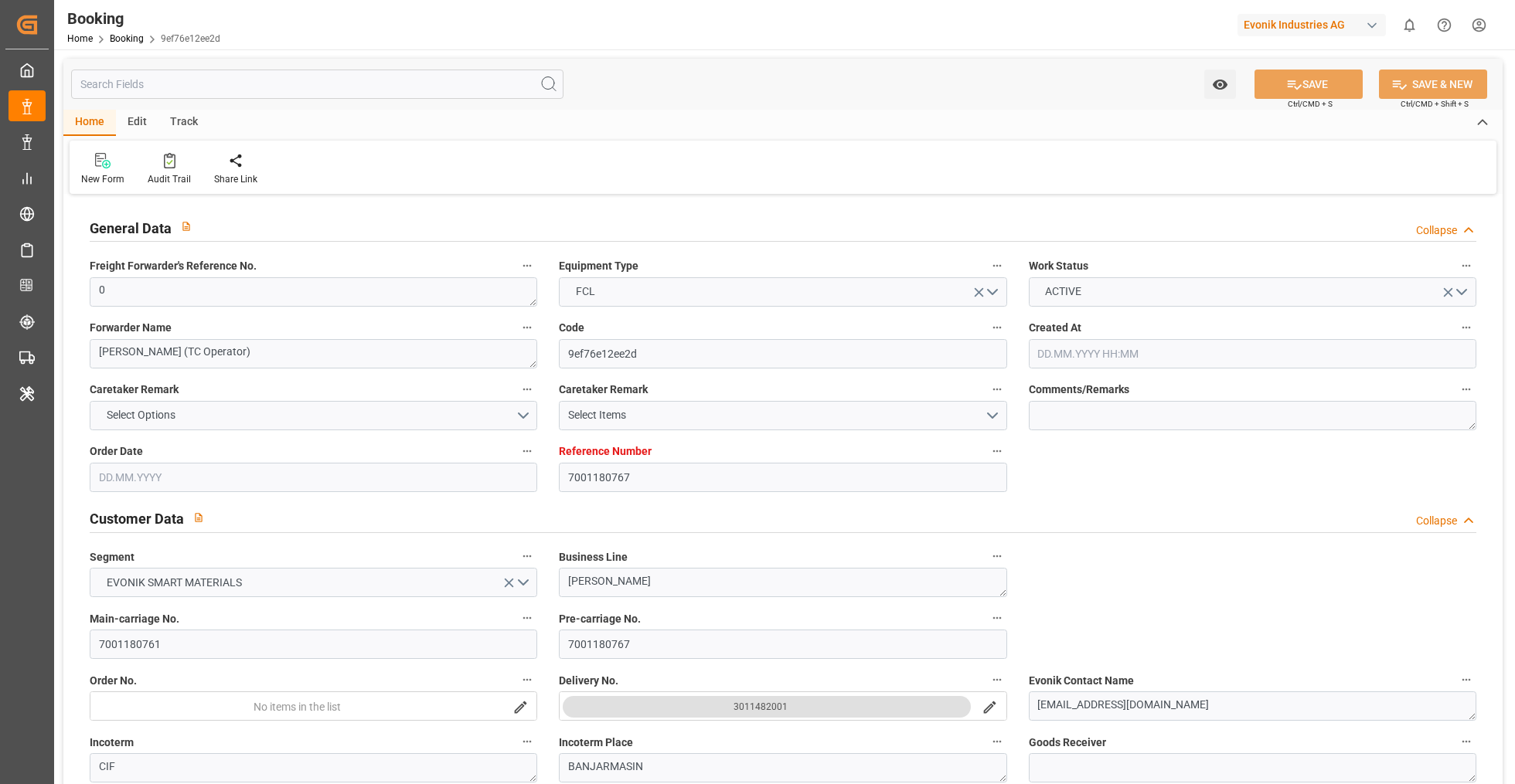
type input "[DATE] 00:00"
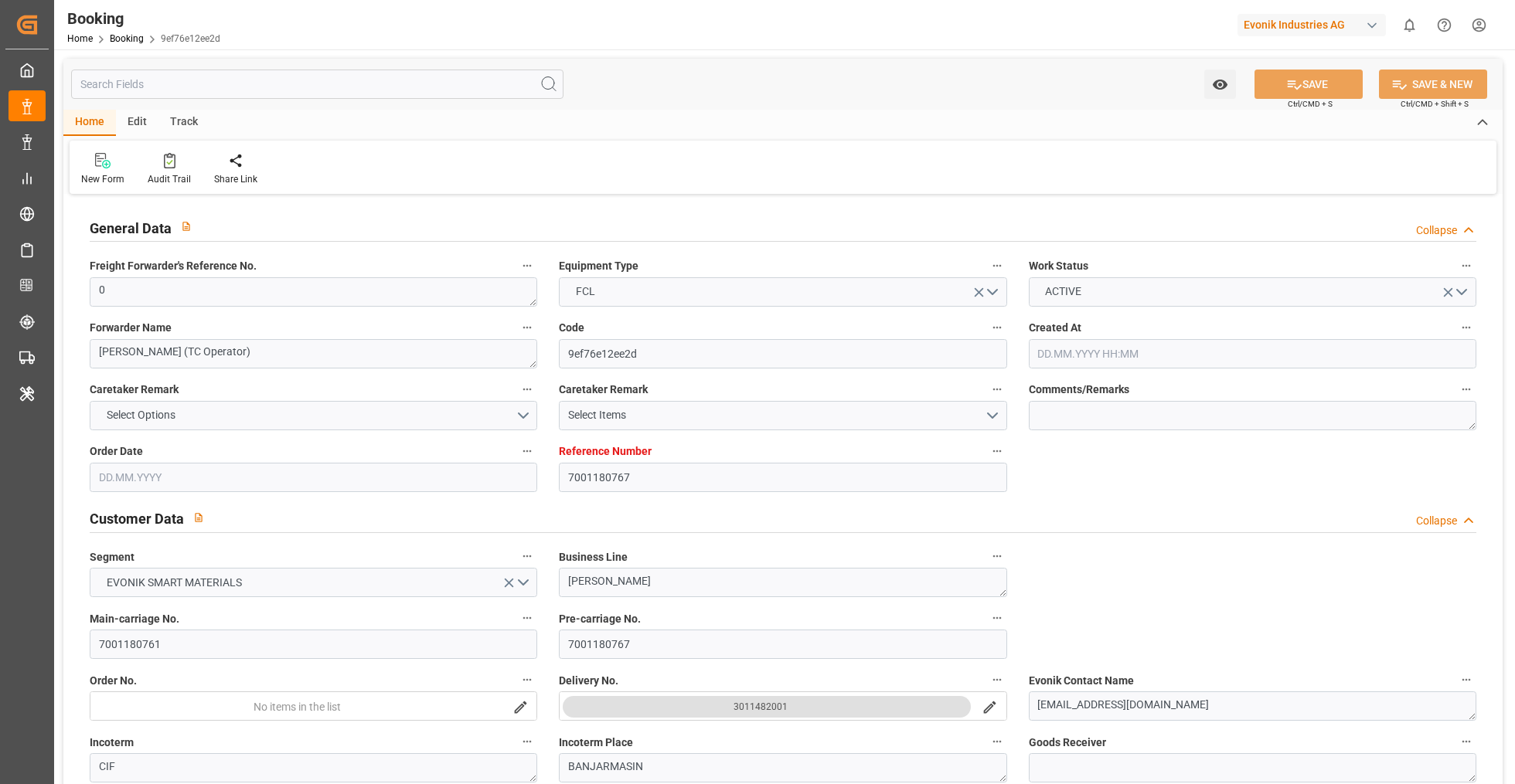
type input "[DATE] 00:00"
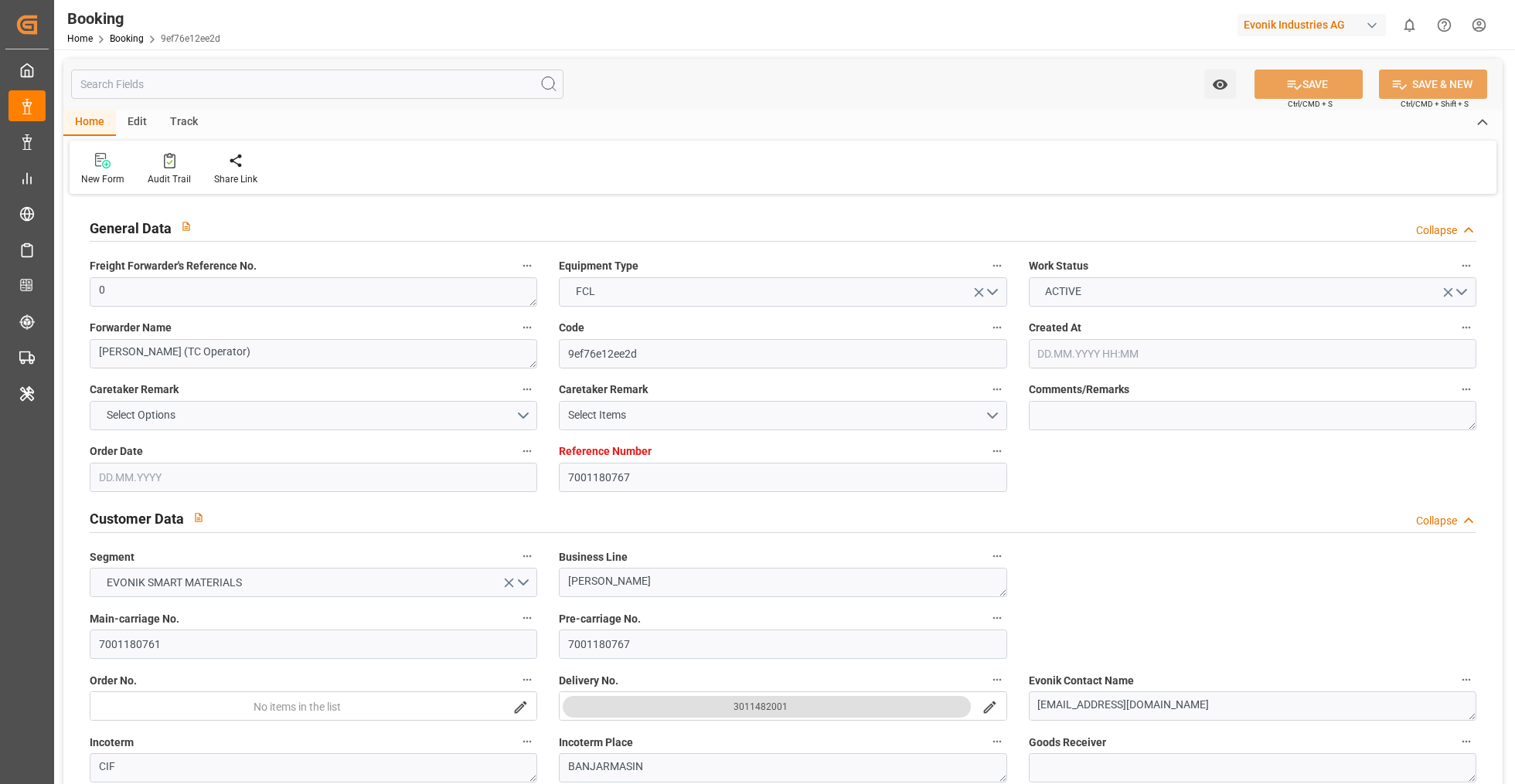
type input "[DATE] 00:00"
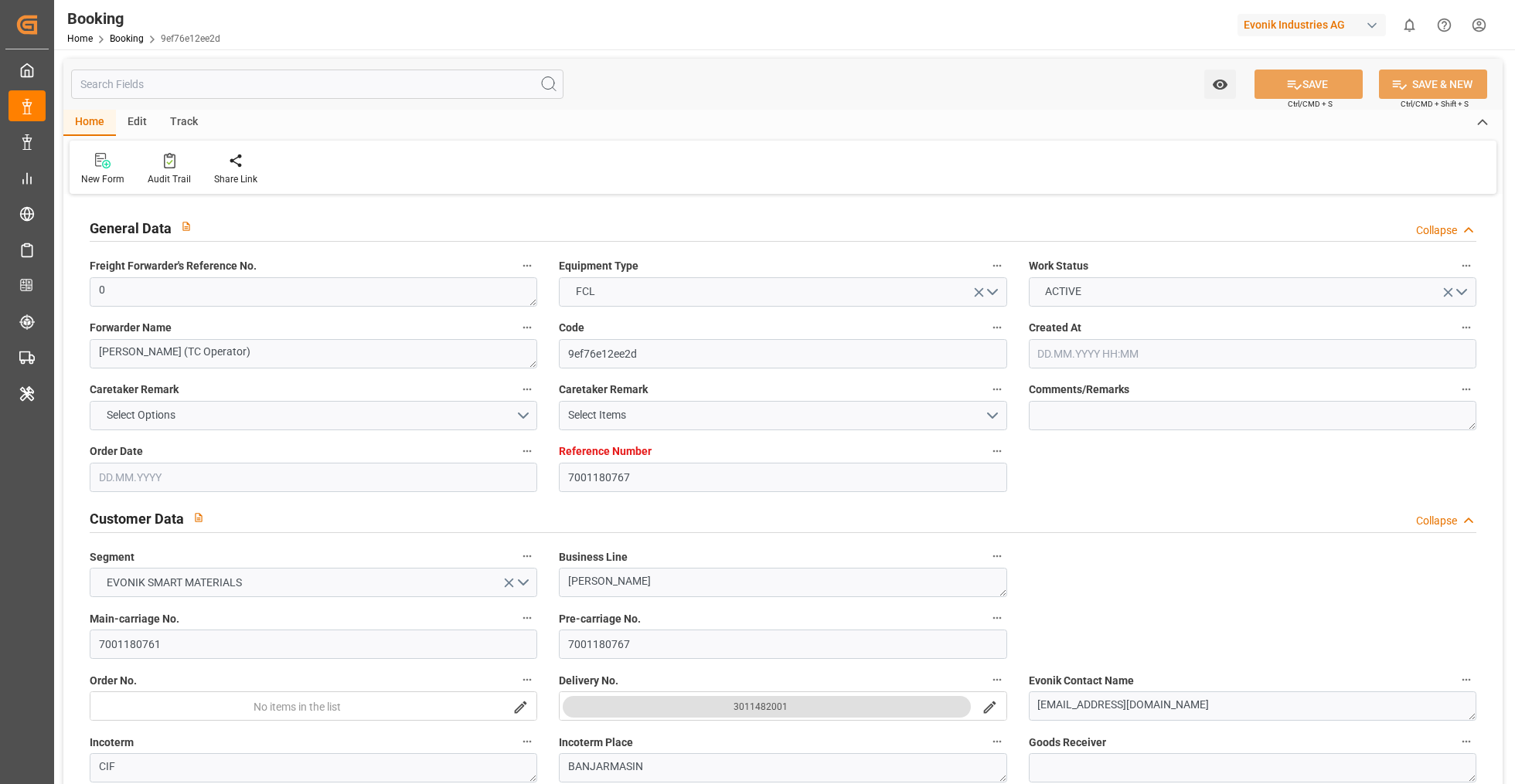
type input "[DATE] 00:00"
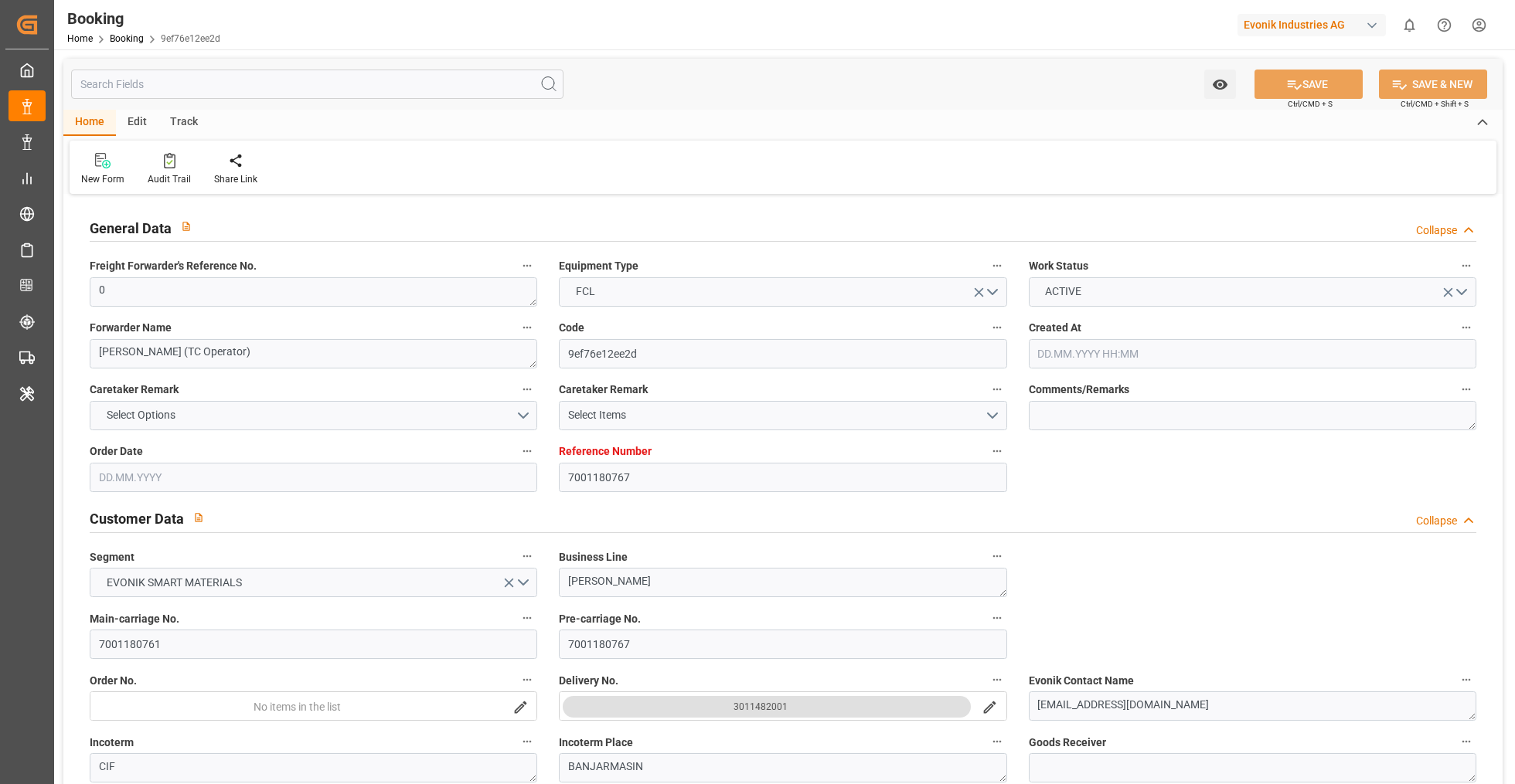
type input "[DATE]"
type input "[DATE] 07:19"
click at [248, 89] on input "text" at bounding box center [317, 84] width 492 height 29
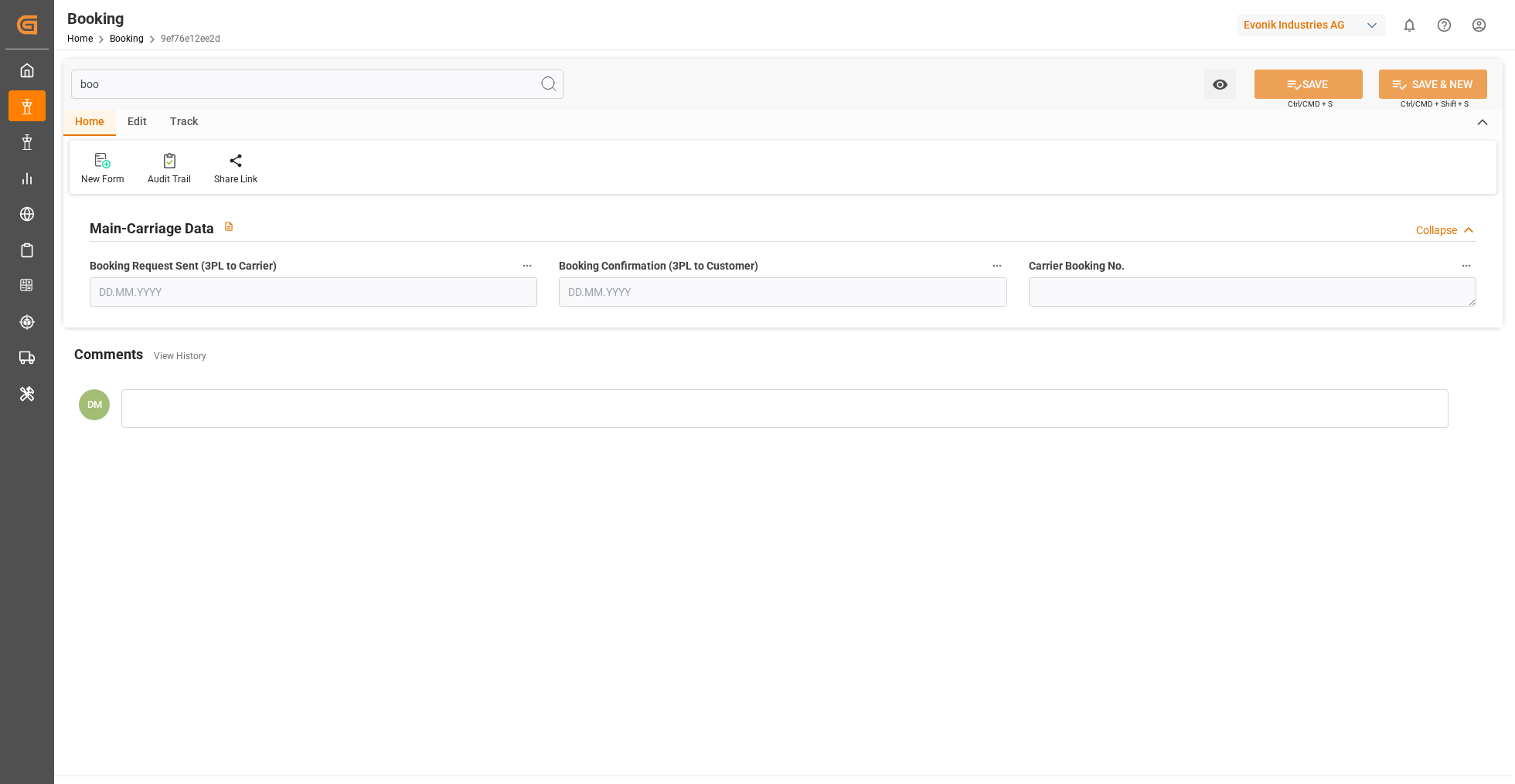
type input "boo"
click at [397, 232] on div "Main-Carriage Data Collapse" at bounding box center [783, 226] width 1387 height 29
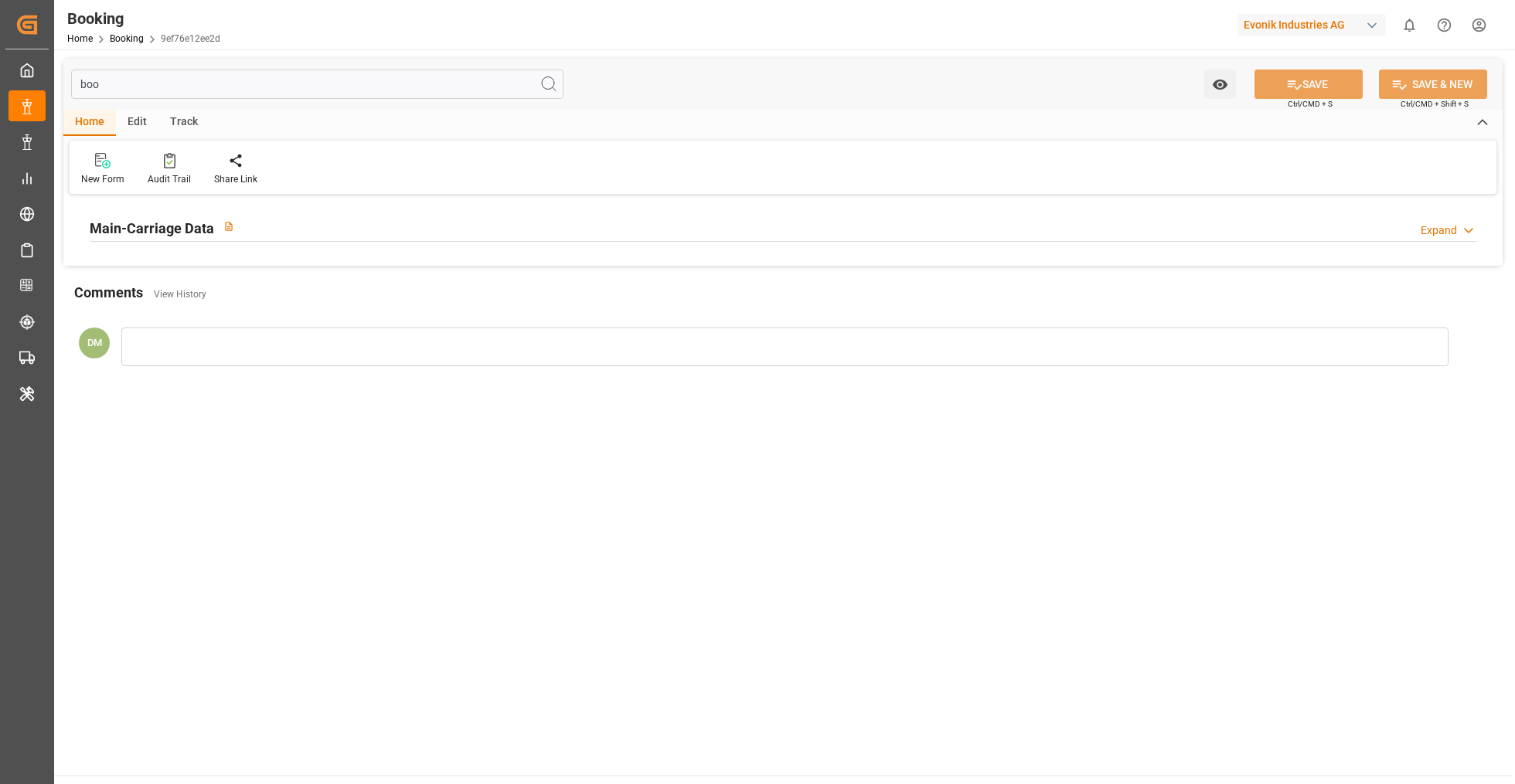
click at [397, 231] on div "Main-Carriage Data Expand" at bounding box center [783, 226] width 1387 height 29
